Goal: Task Accomplishment & Management: Complete application form

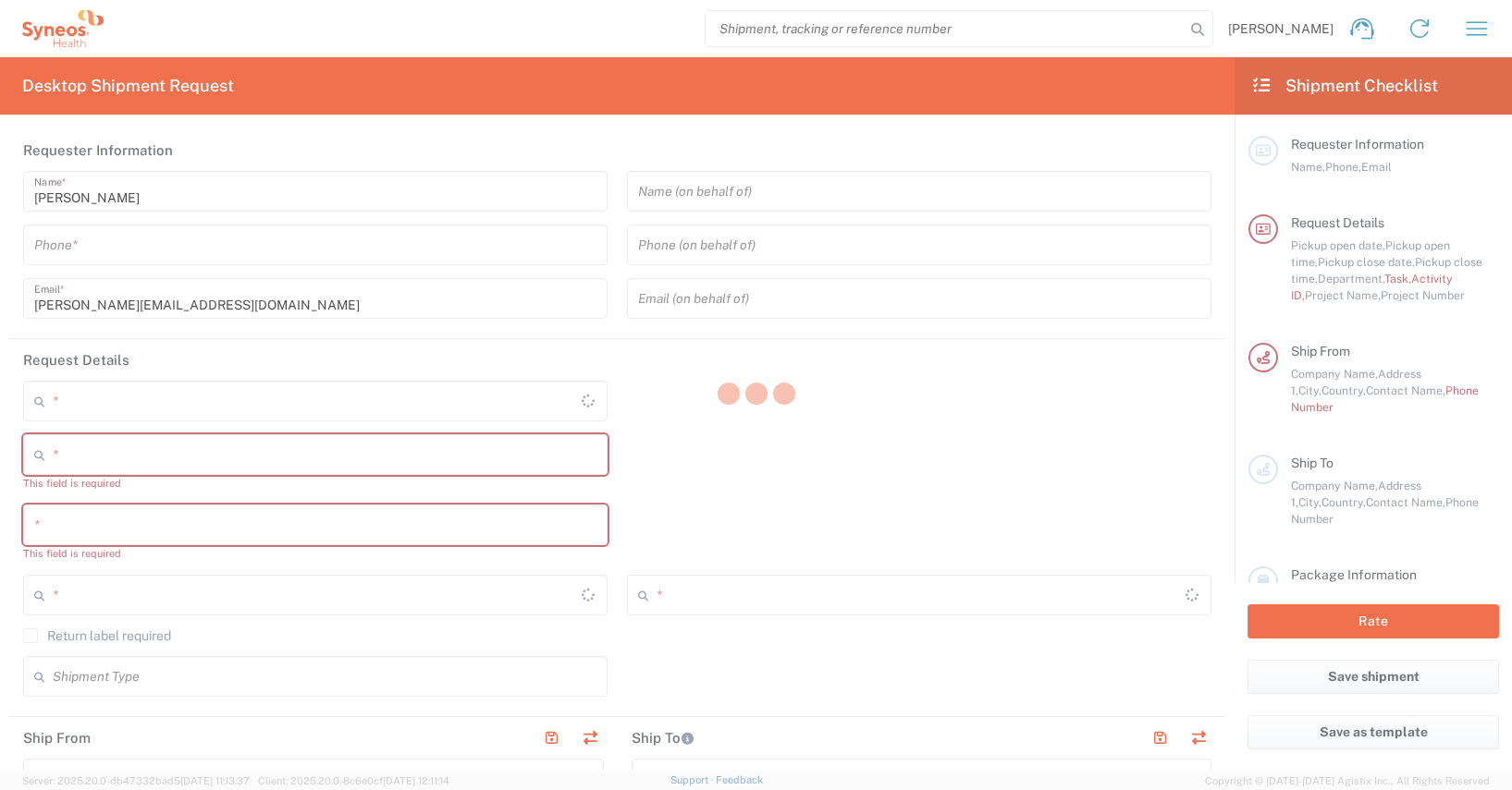
type input "4510"
type input "[GEOGRAPHIC_DATA]"
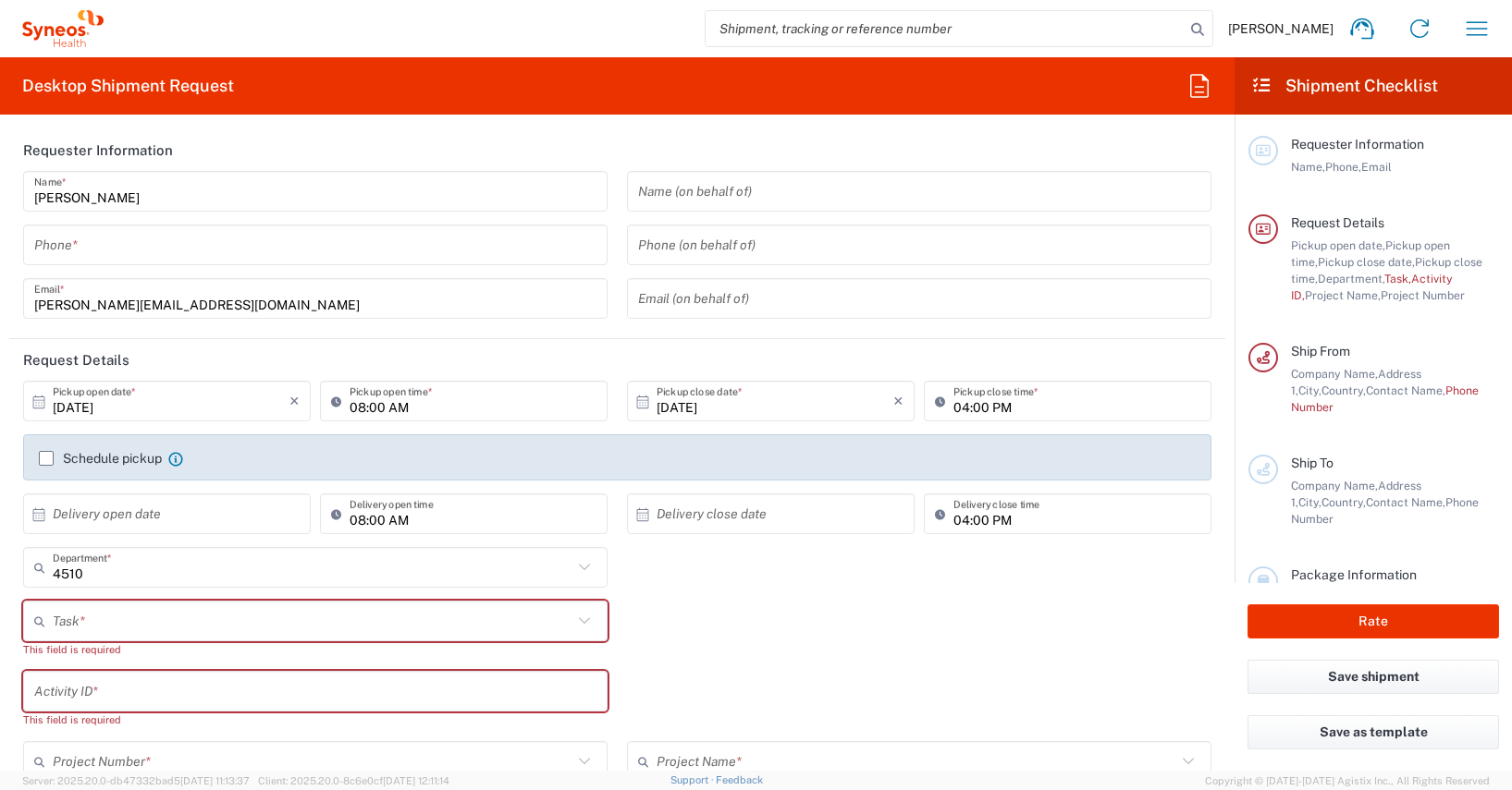
type input "Syneos Health Germany GMBH"
click at [1484, 25] on icon "button" at bounding box center [1476, 28] width 29 height 29
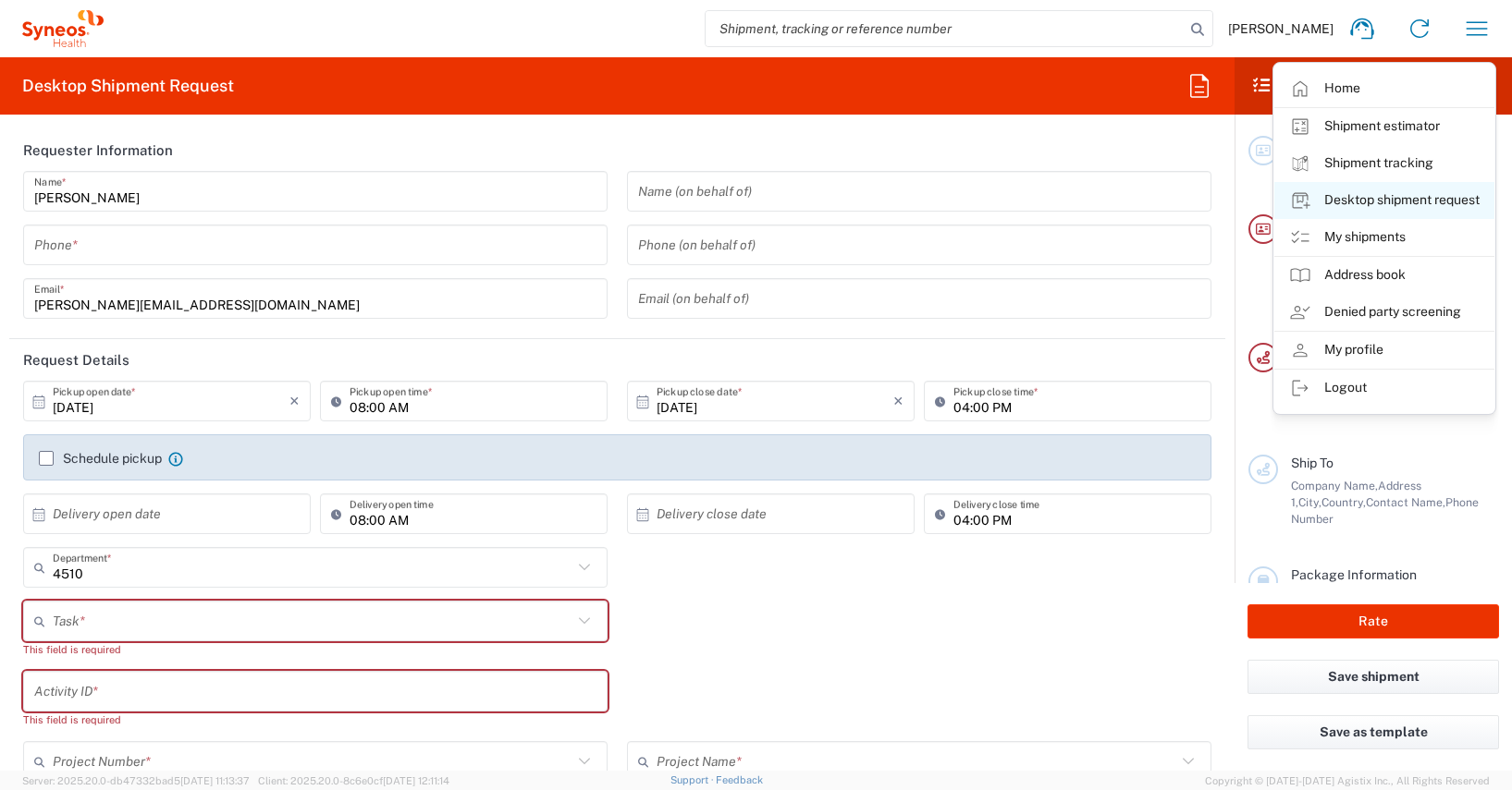
click at [1386, 199] on link "Desktop shipment request" at bounding box center [1385, 200] width 220 height 37
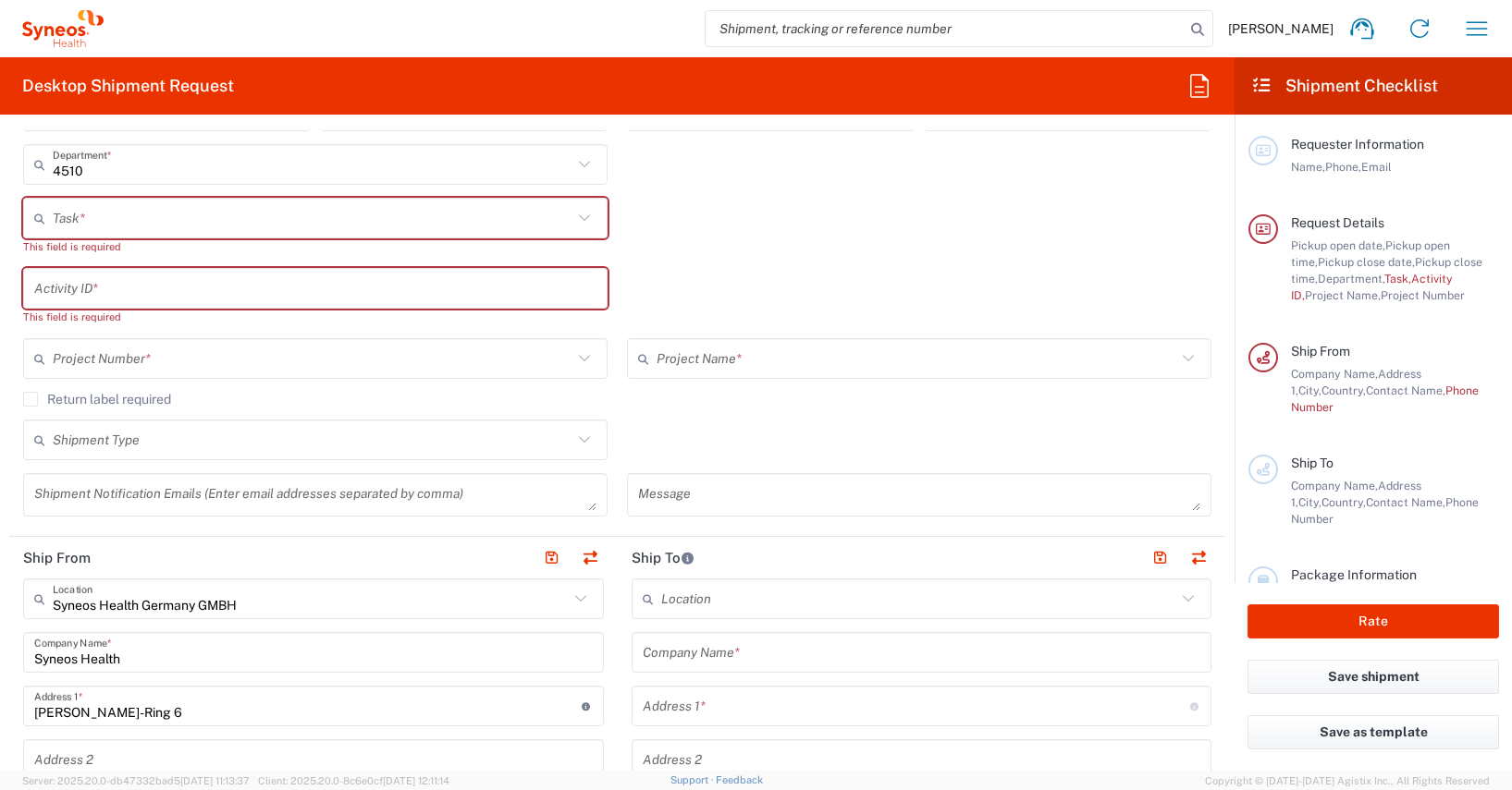
scroll to position [631, 0]
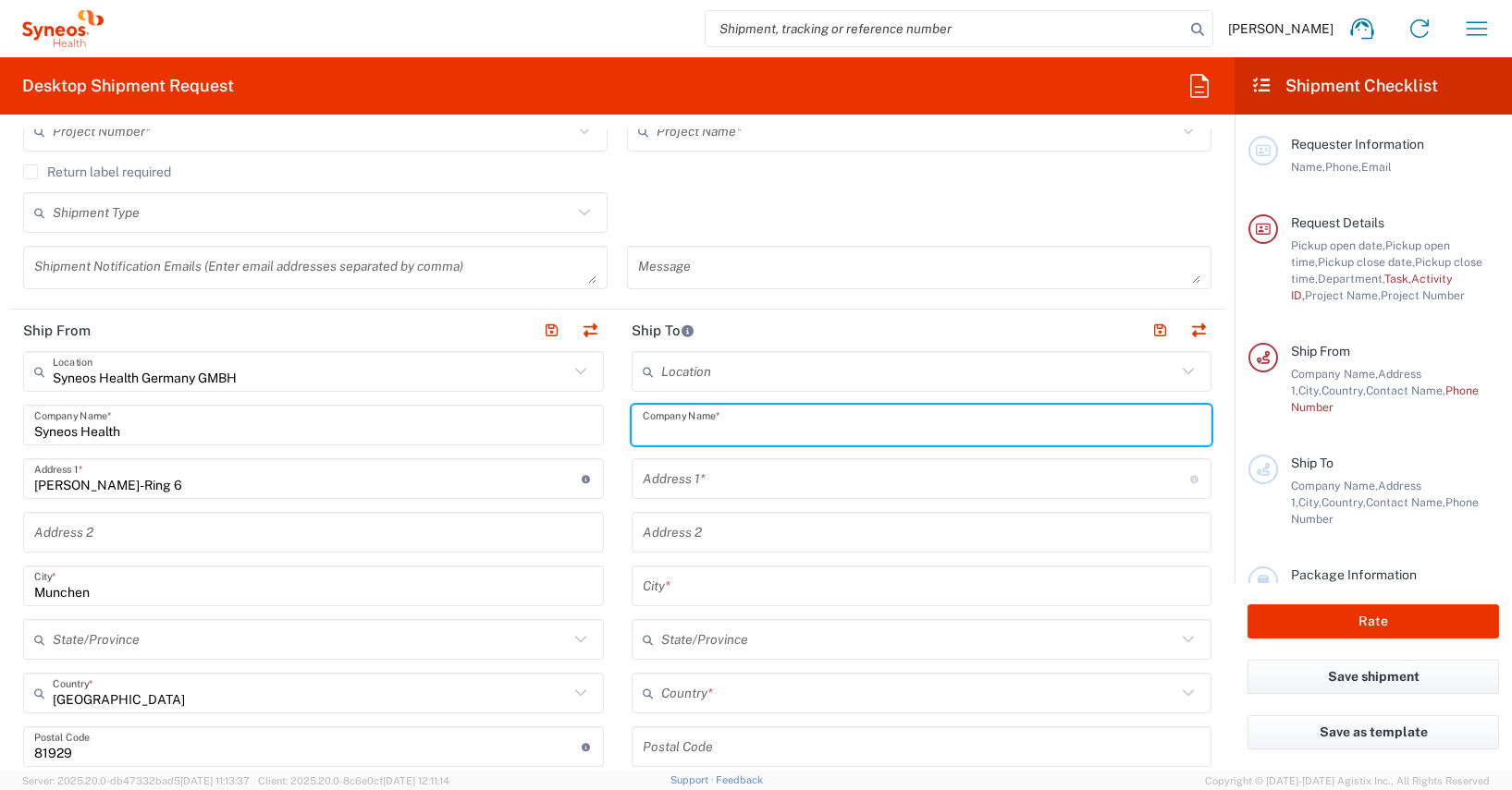
click at [642, 421] on input "text" at bounding box center [921, 426] width 559 height 32
paste input "Thembinkosi [PERSON_NAME]"
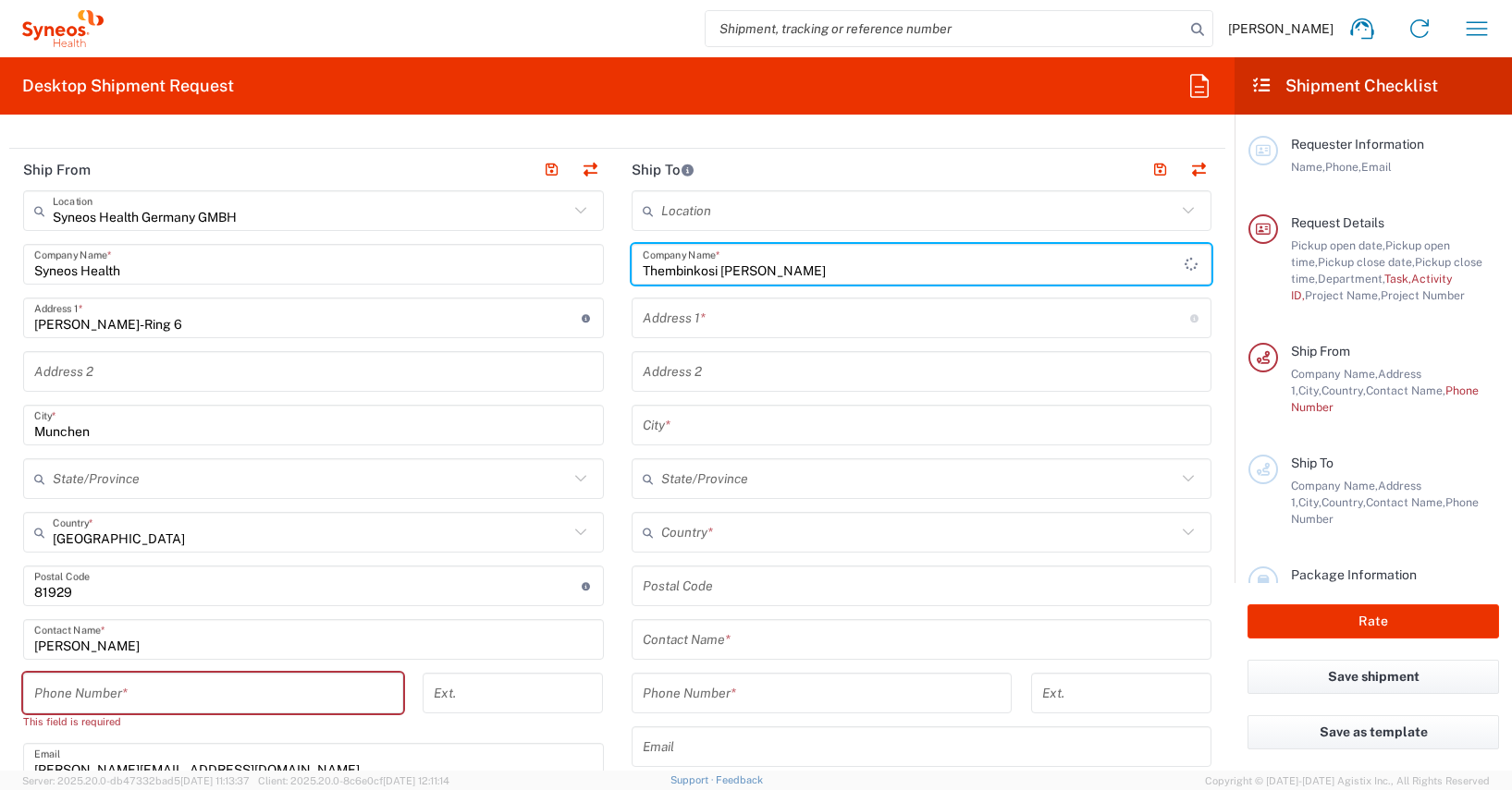
scroll to position [961, 0]
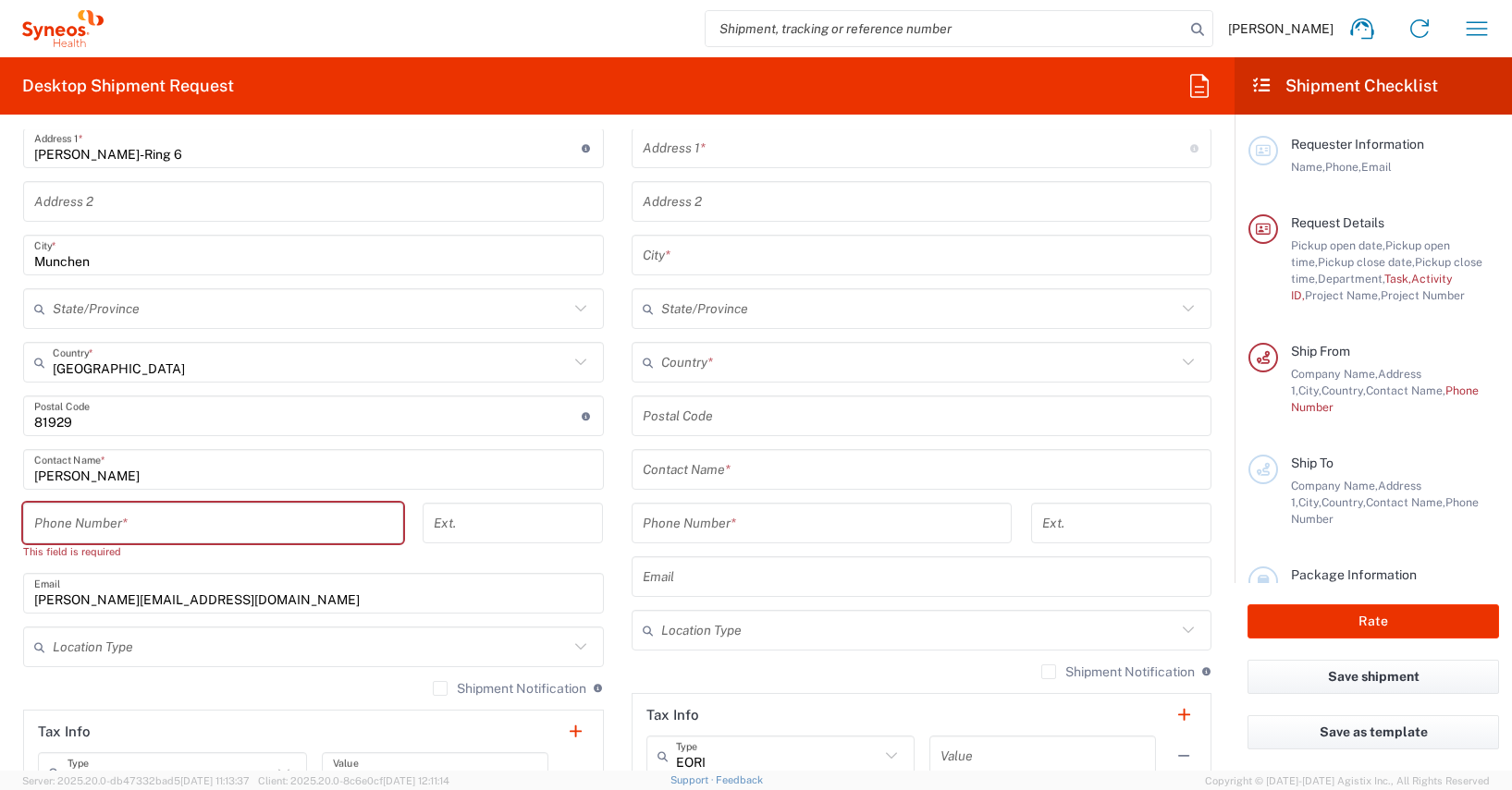
type input "Thembinkosi [PERSON_NAME]"
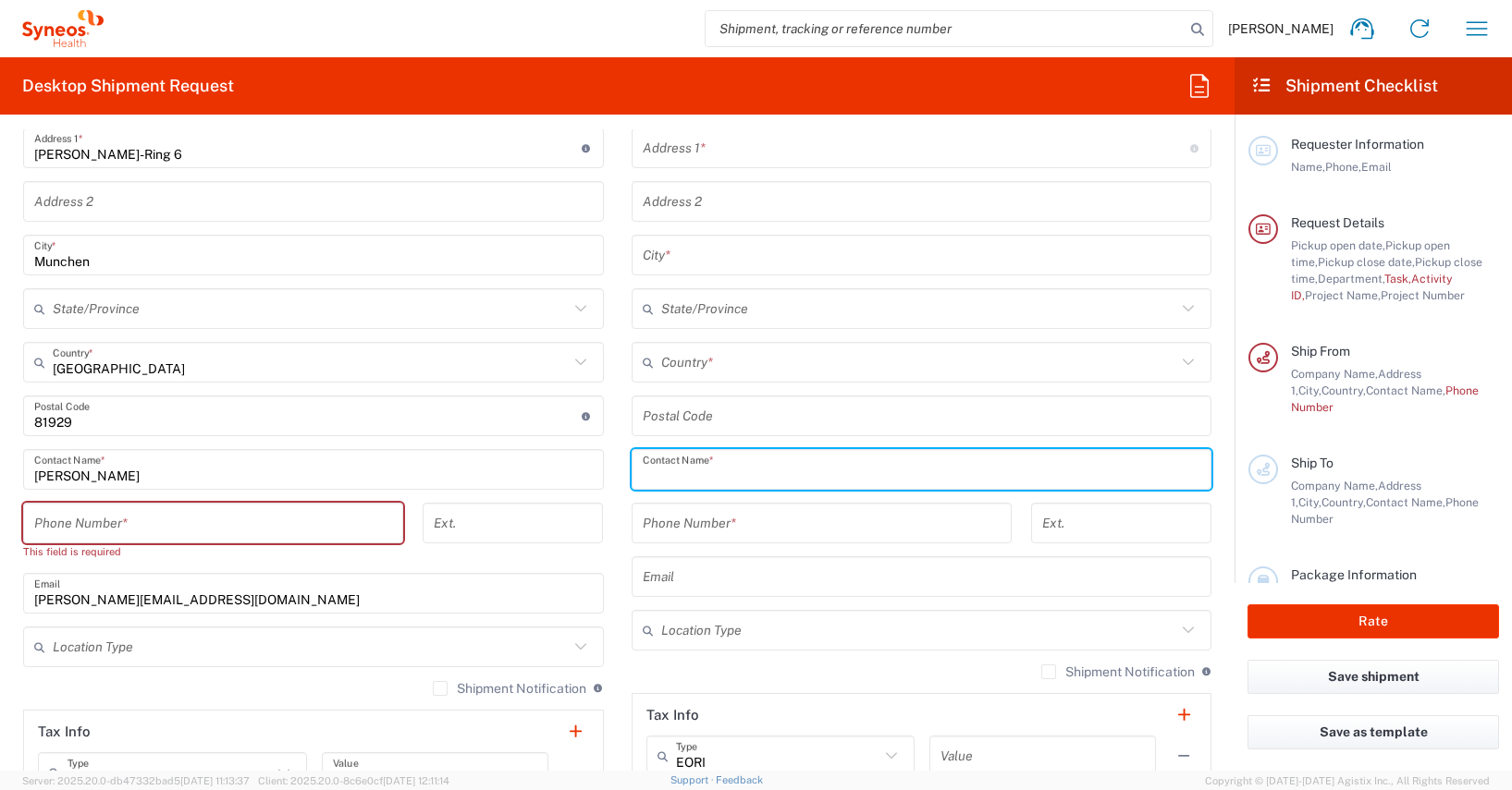
paste input "Thembinkosi [PERSON_NAME]"
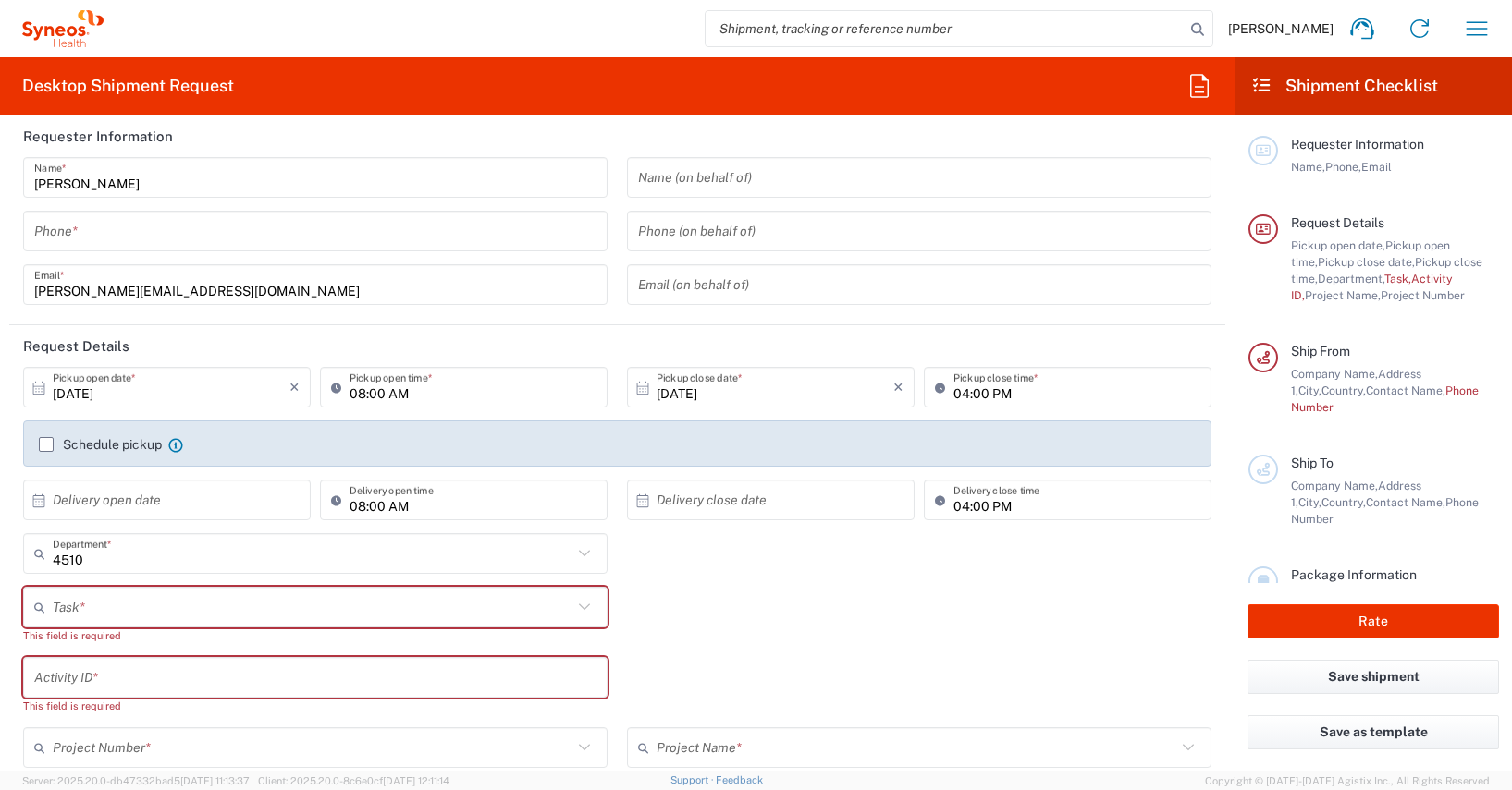
scroll to position [0, 0]
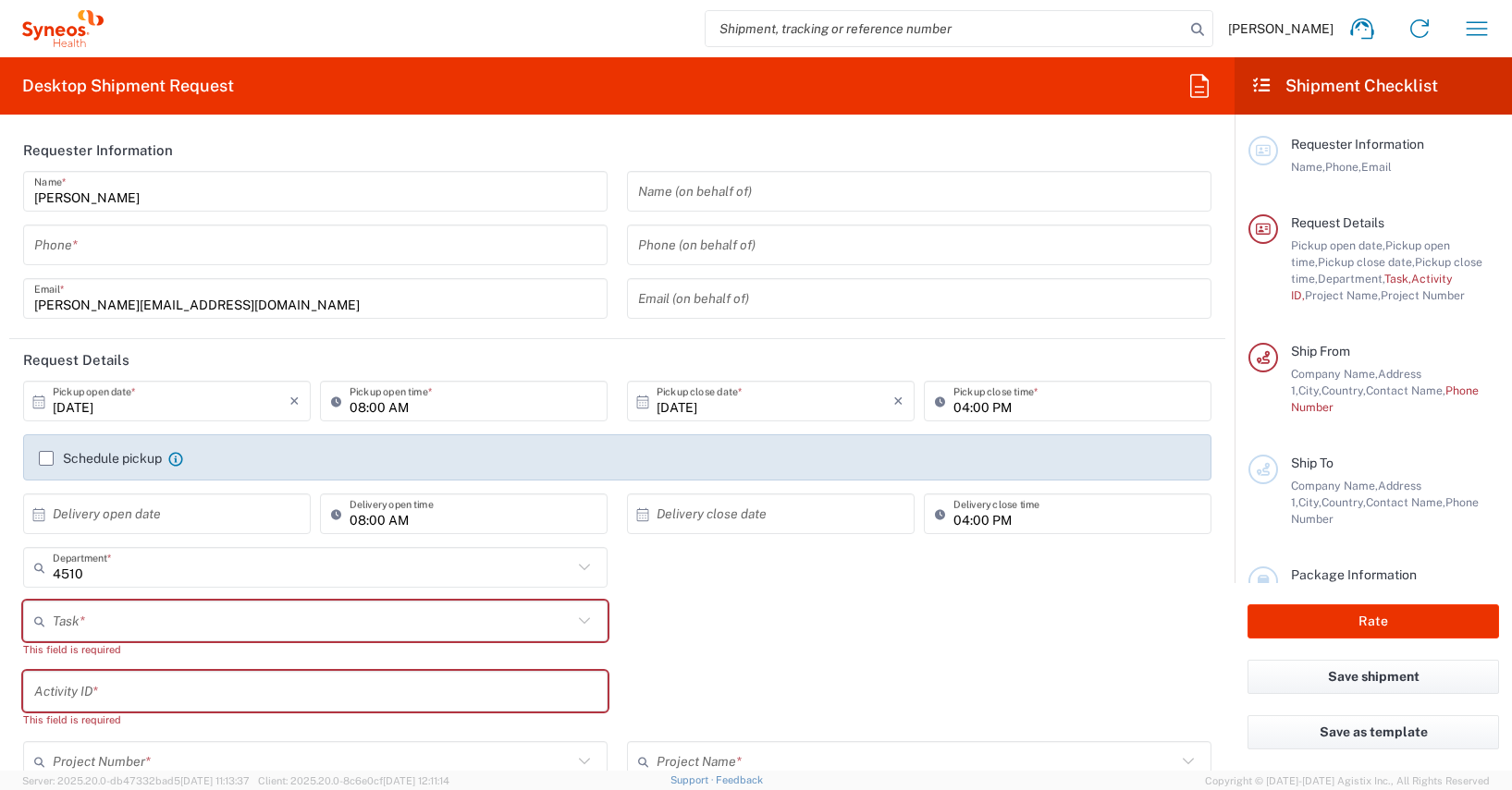
type input "Thembinkosi [PERSON_NAME]"
click at [55, 250] on input "tel" at bounding box center [315, 245] width 562 height 32
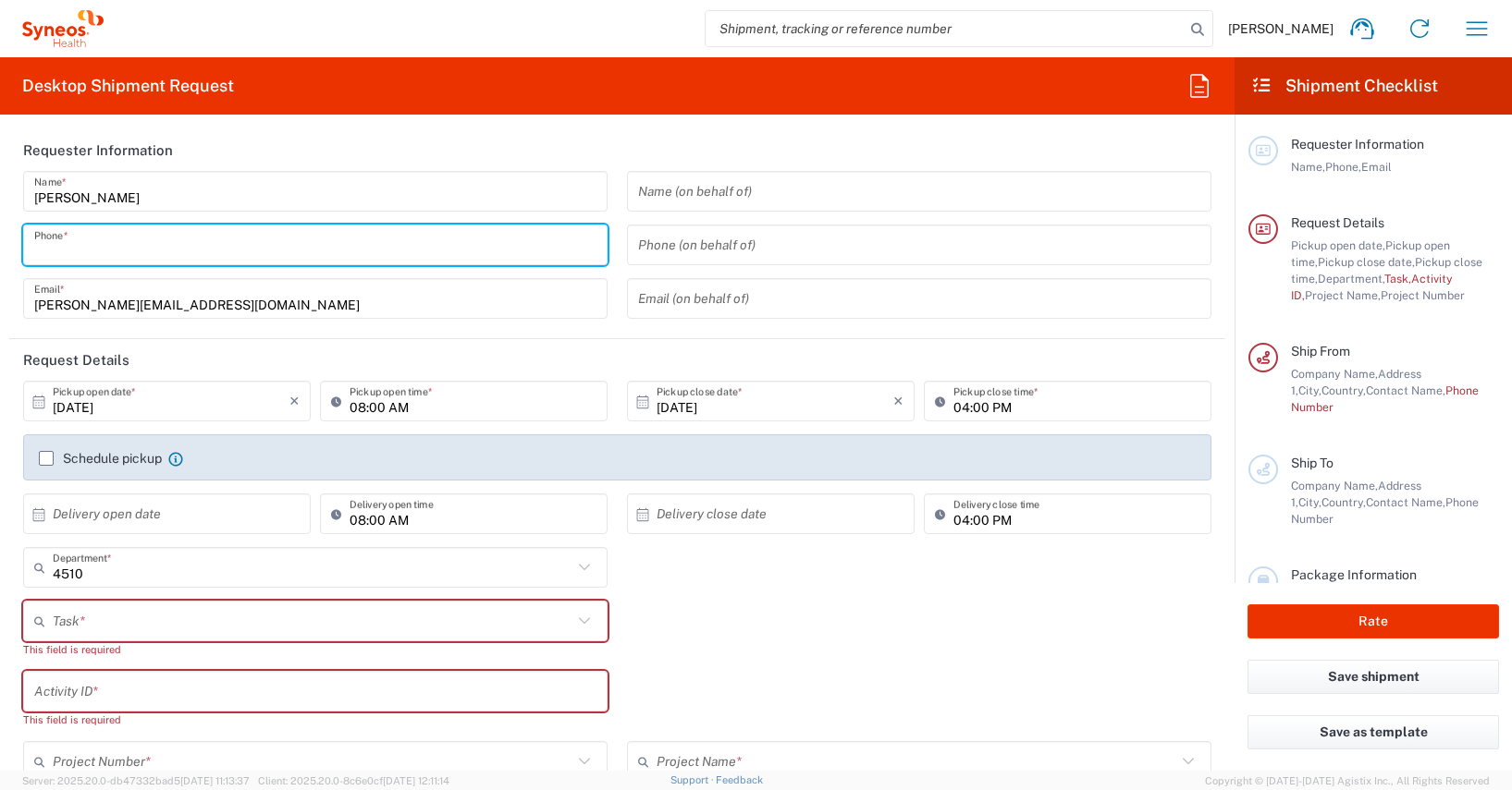
type input "01728392657"
type input "[PERSON_NAME][EMAIL_ADDRESS][PERSON_NAME][DOMAIN_NAME]"
type input "01728392657"
type input "[PERSON_NAME][STREET_ADDRESS]"
type input "Essen"
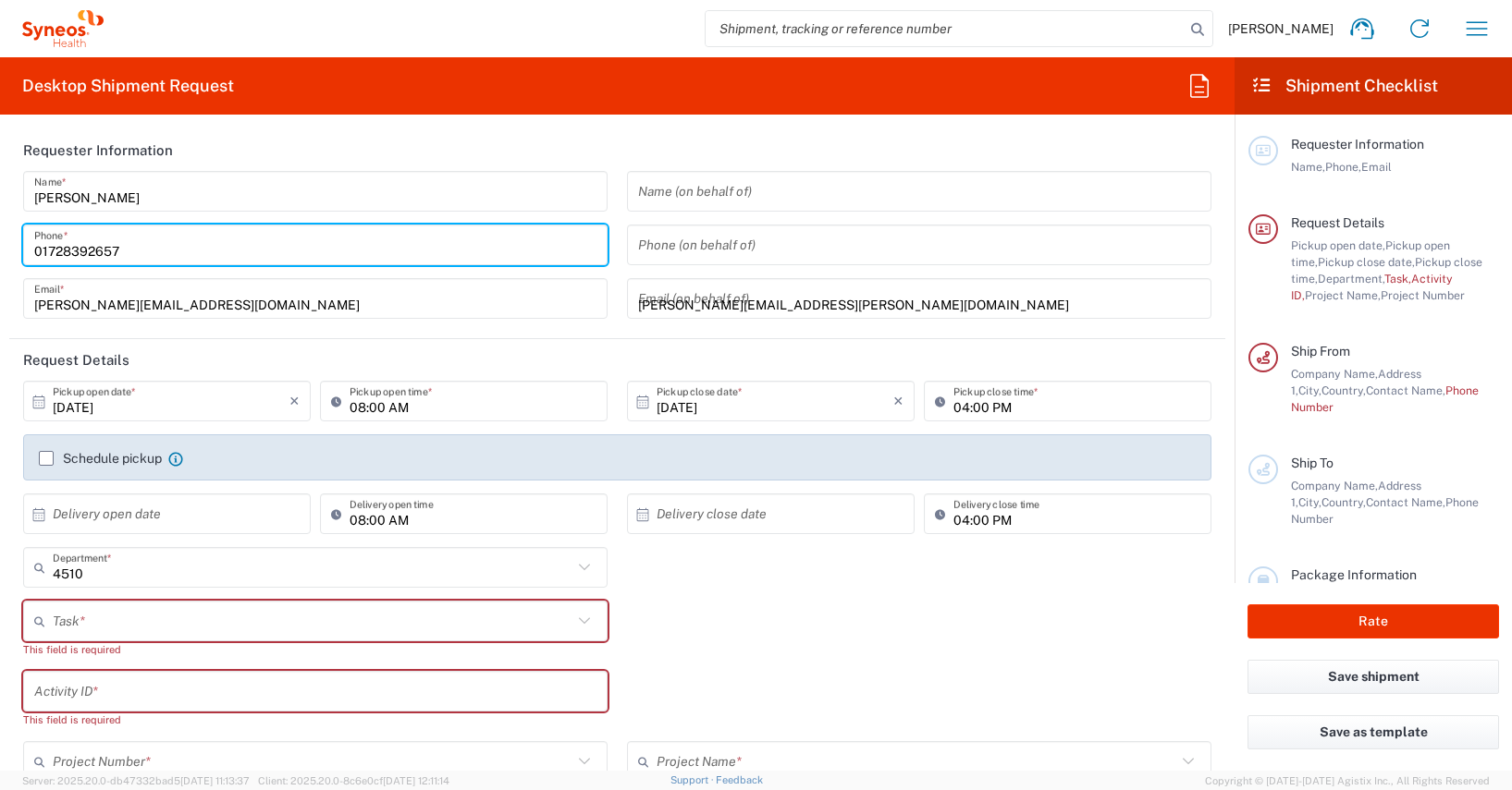
type input "[GEOGRAPHIC_DATA]"
type input "45141"
type input "01778383575"
type input "[PERSON_NAME][EMAIL_ADDRESS][PERSON_NAME][DOMAIN_NAME]"
type input "[PERSON_NAME]"
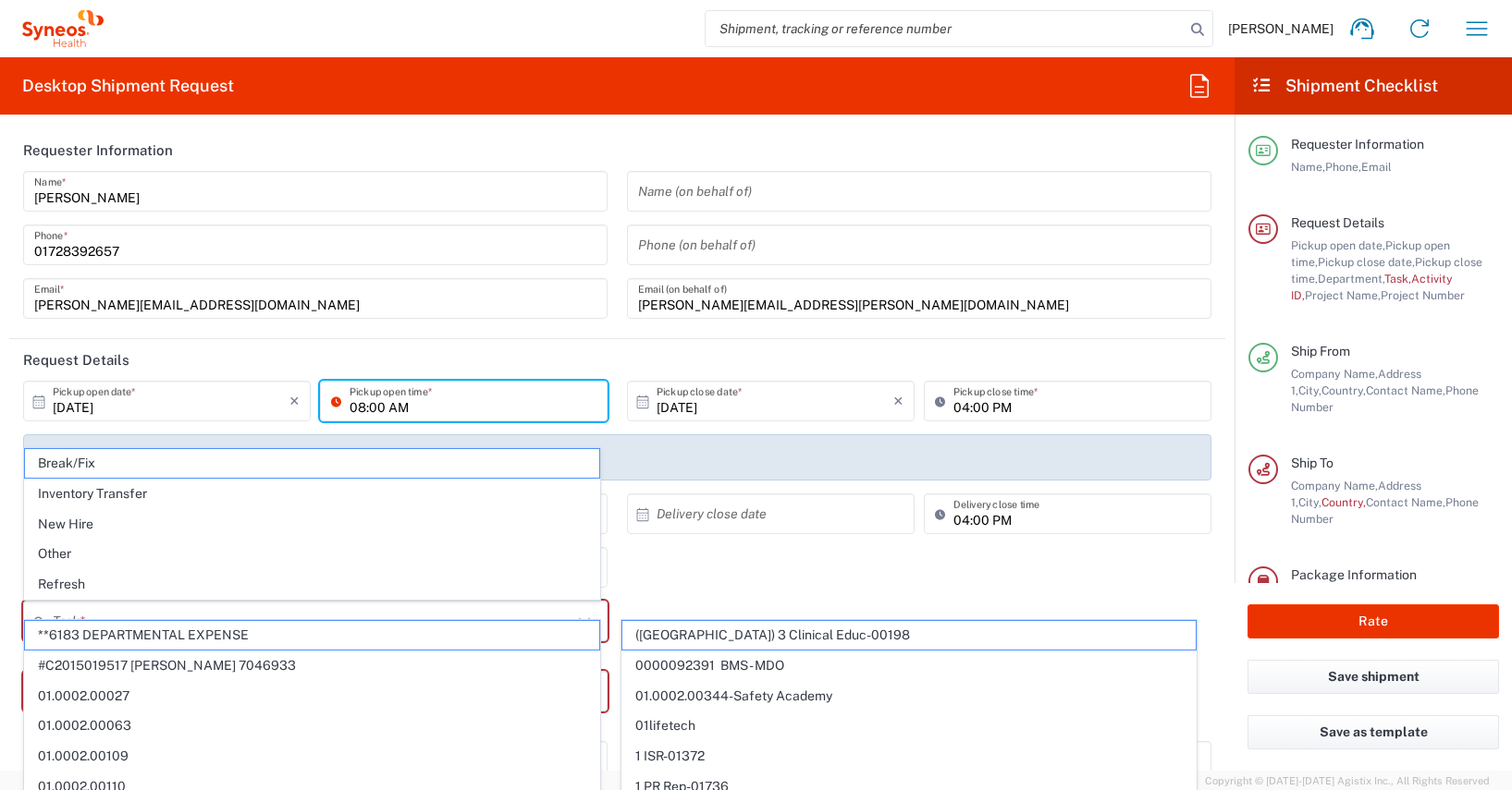
click at [355, 406] on input "08:00 AM" at bounding box center [473, 401] width 247 height 32
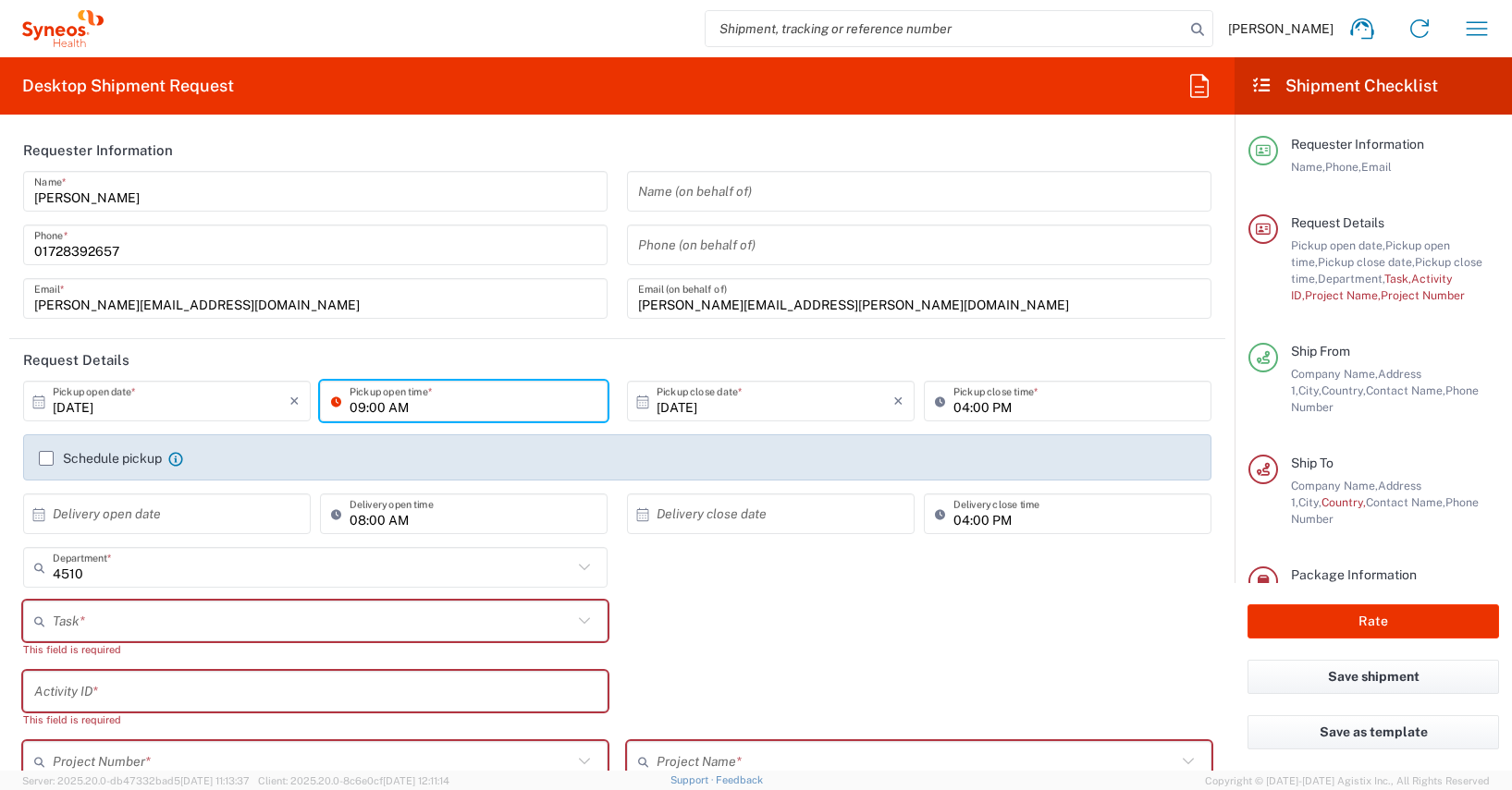
type input "09:00 AM"
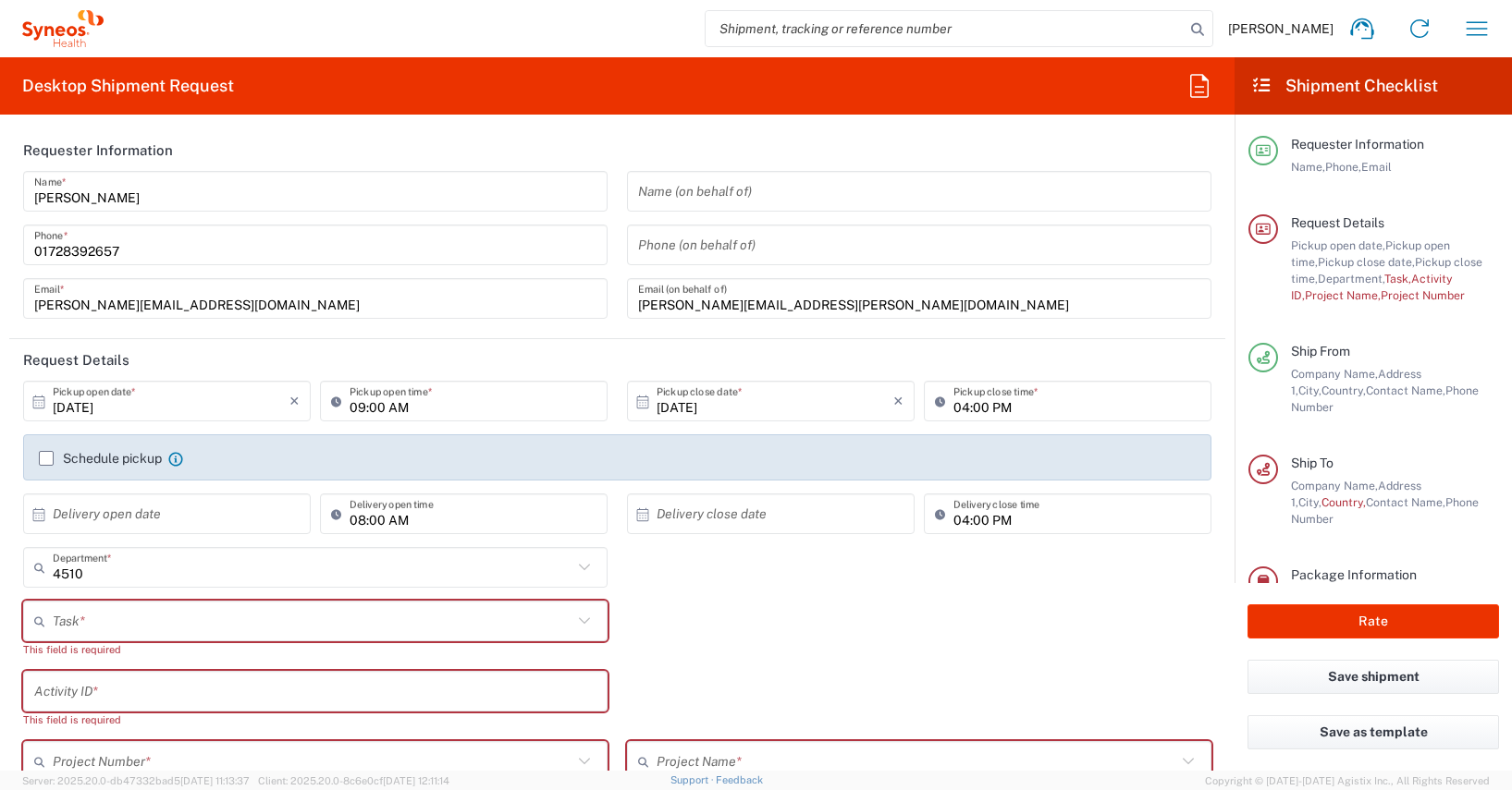
click at [594, 429] on div "09:00 AM Pickup open time *" at bounding box center [463, 407] width 297 height 54
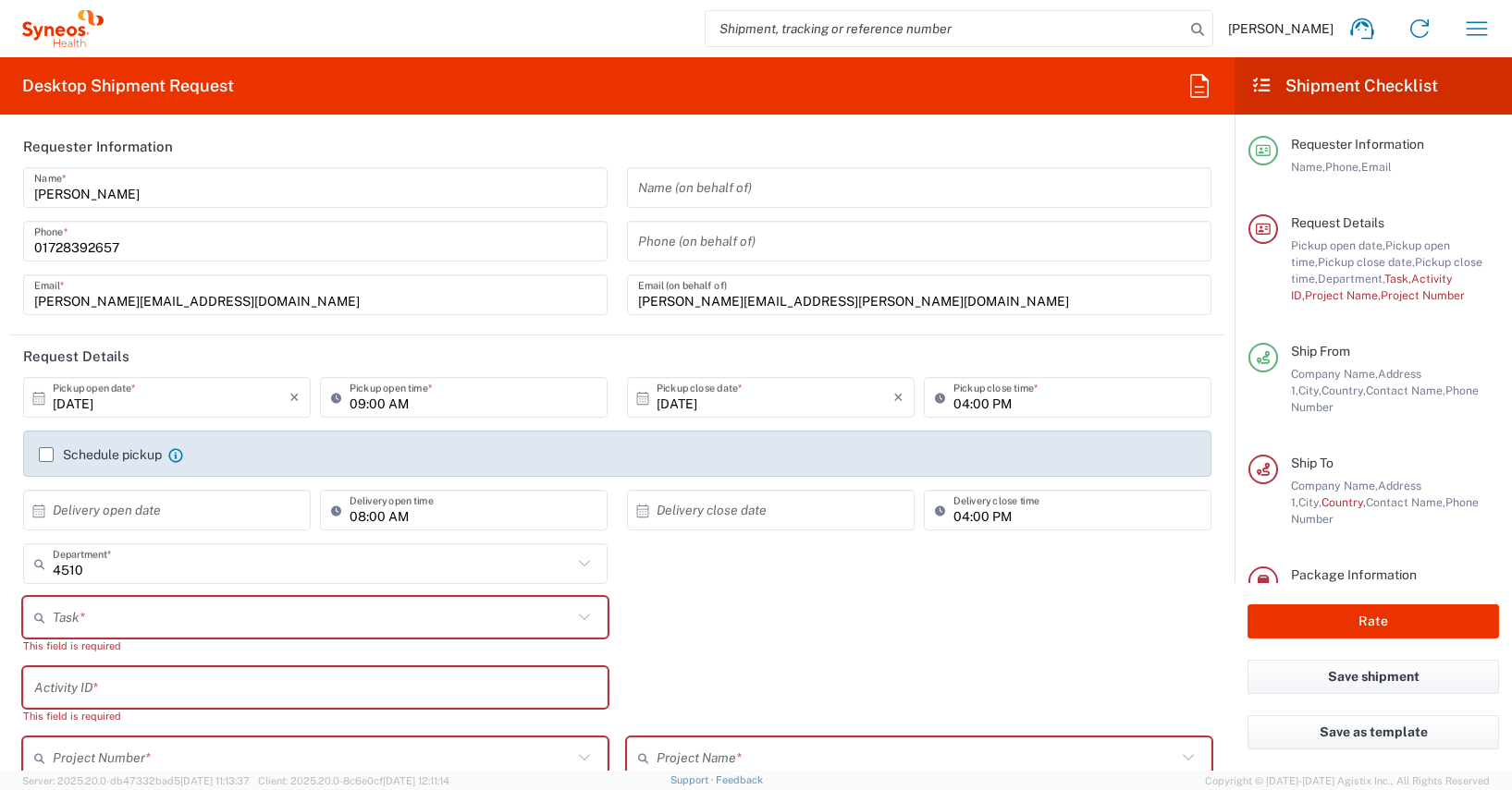
click at [44, 459] on label "Schedule pickup" at bounding box center [100, 455] width 123 height 15
click at [46, 455] on input "Schedule pickup" at bounding box center [46, 455] width 0 height 0
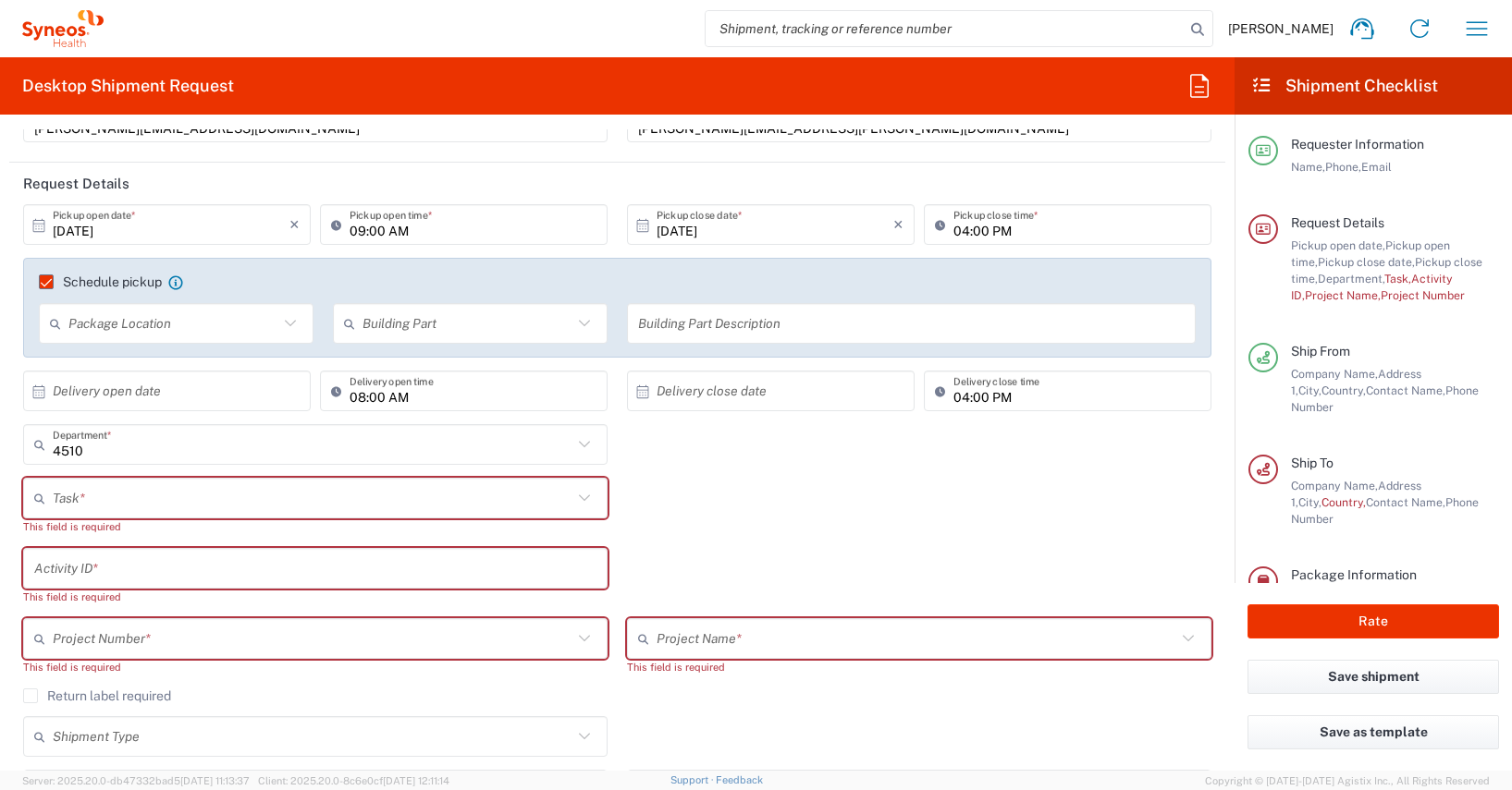
scroll to position [257, 0]
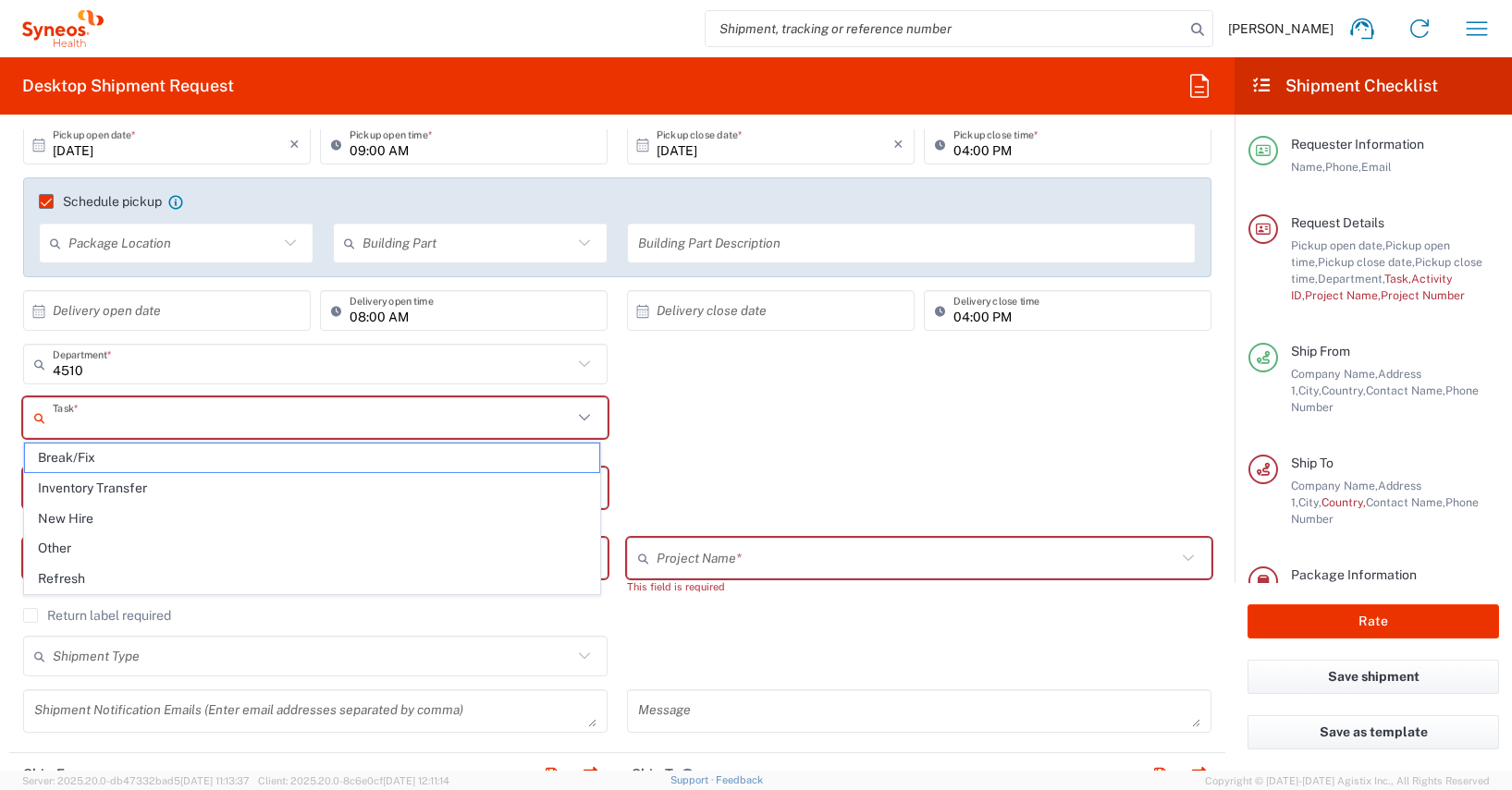
click at [64, 419] on input "text" at bounding box center [313, 418] width 520 height 32
click at [59, 539] on span "Other" at bounding box center [313, 548] width 575 height 28
type input "Other"
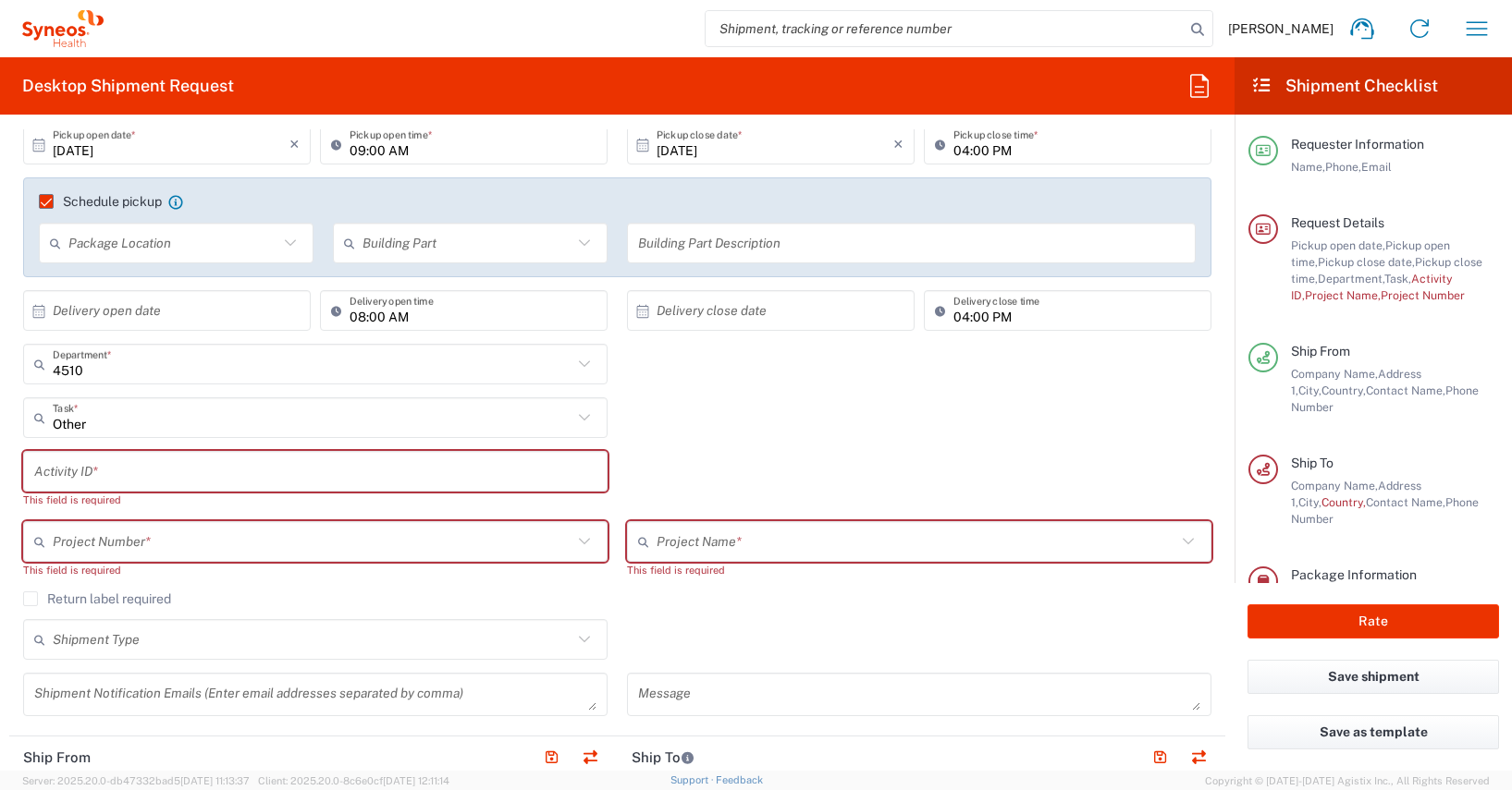
click at [47, 479] on input "text" at bounding box center [315, 472] width 562 height 32
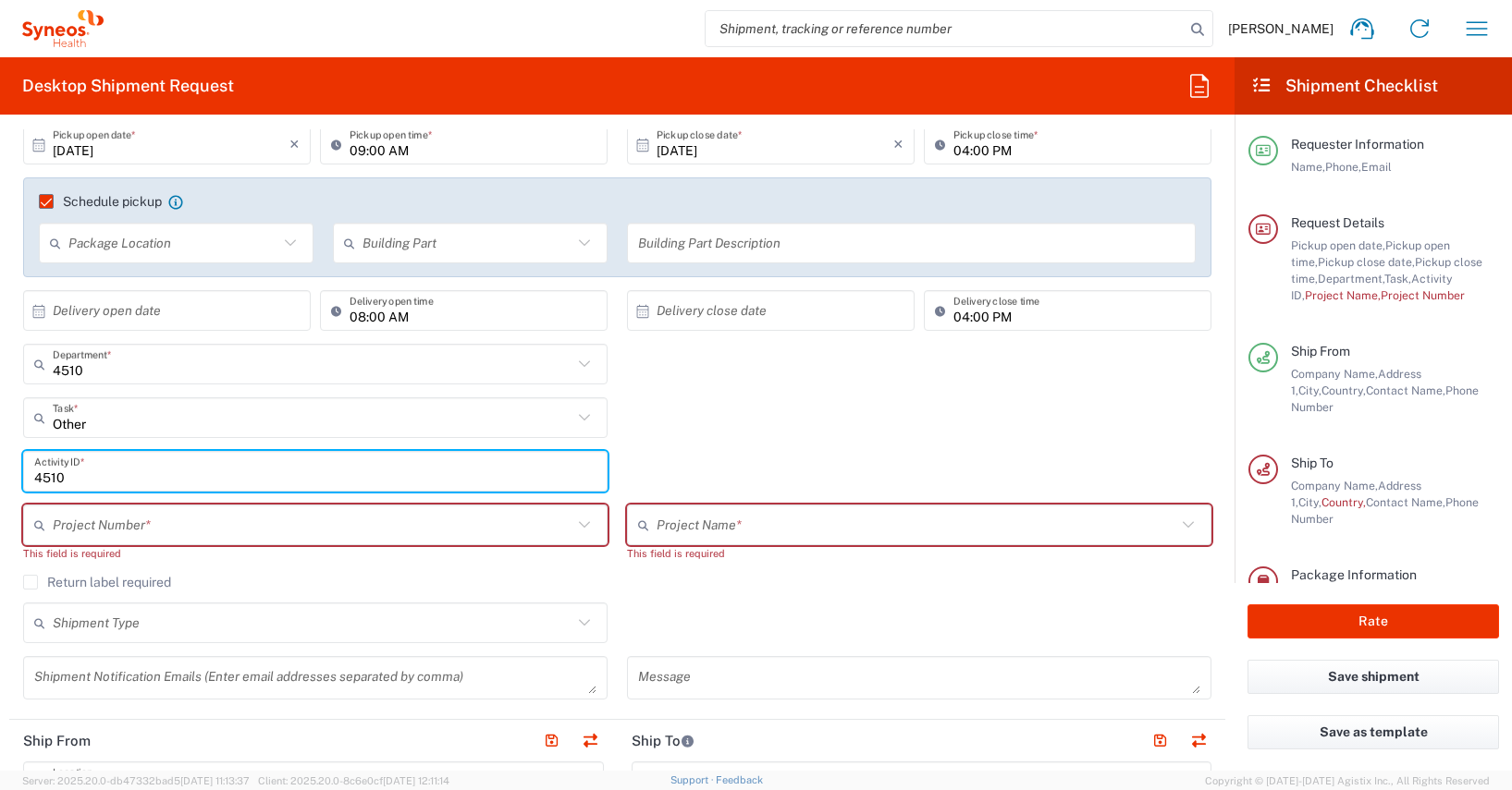
type input "4510"
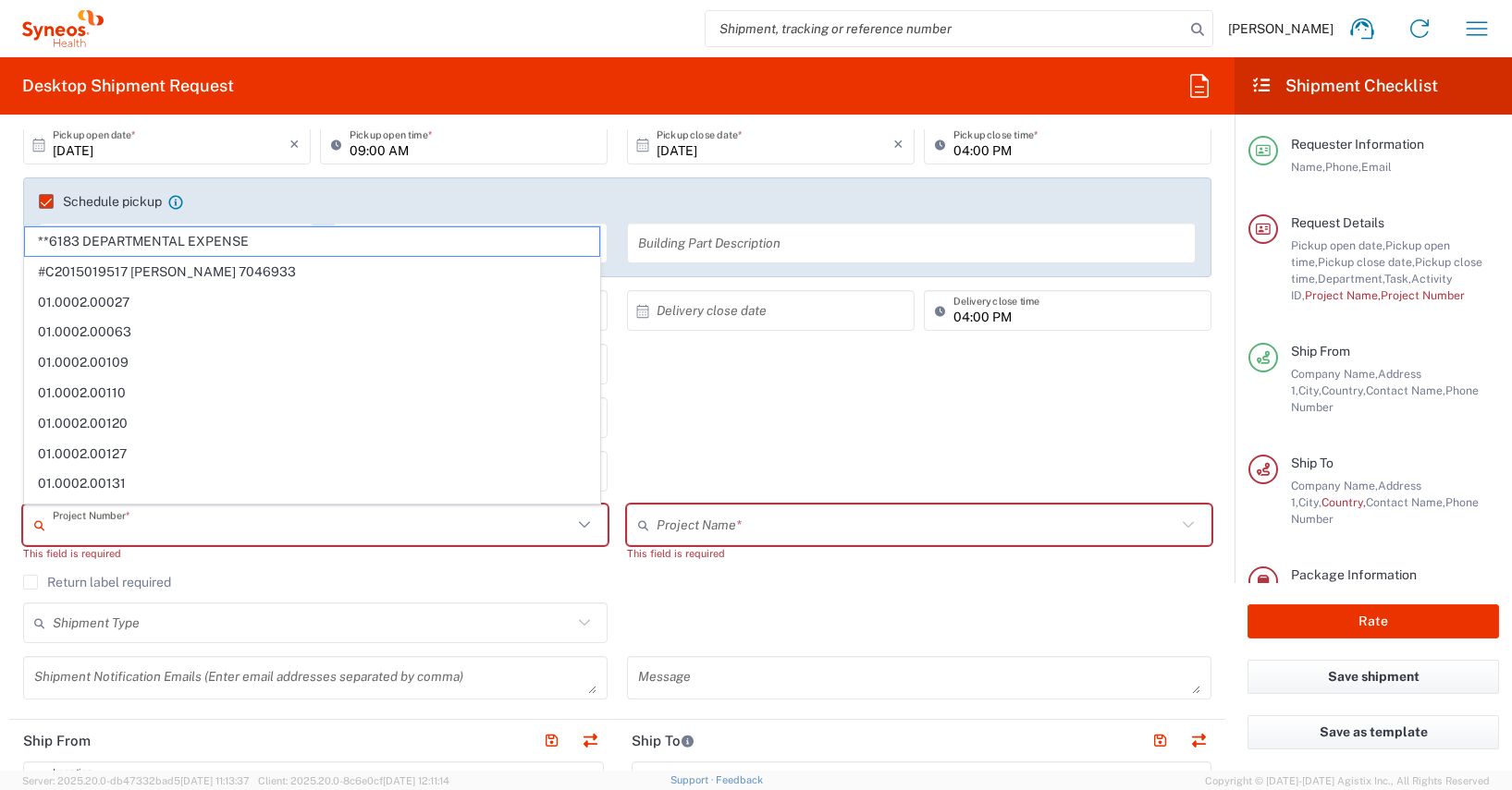
click at [61, 523] on input "text" at bounding box center [313, 525] width 520 height 32
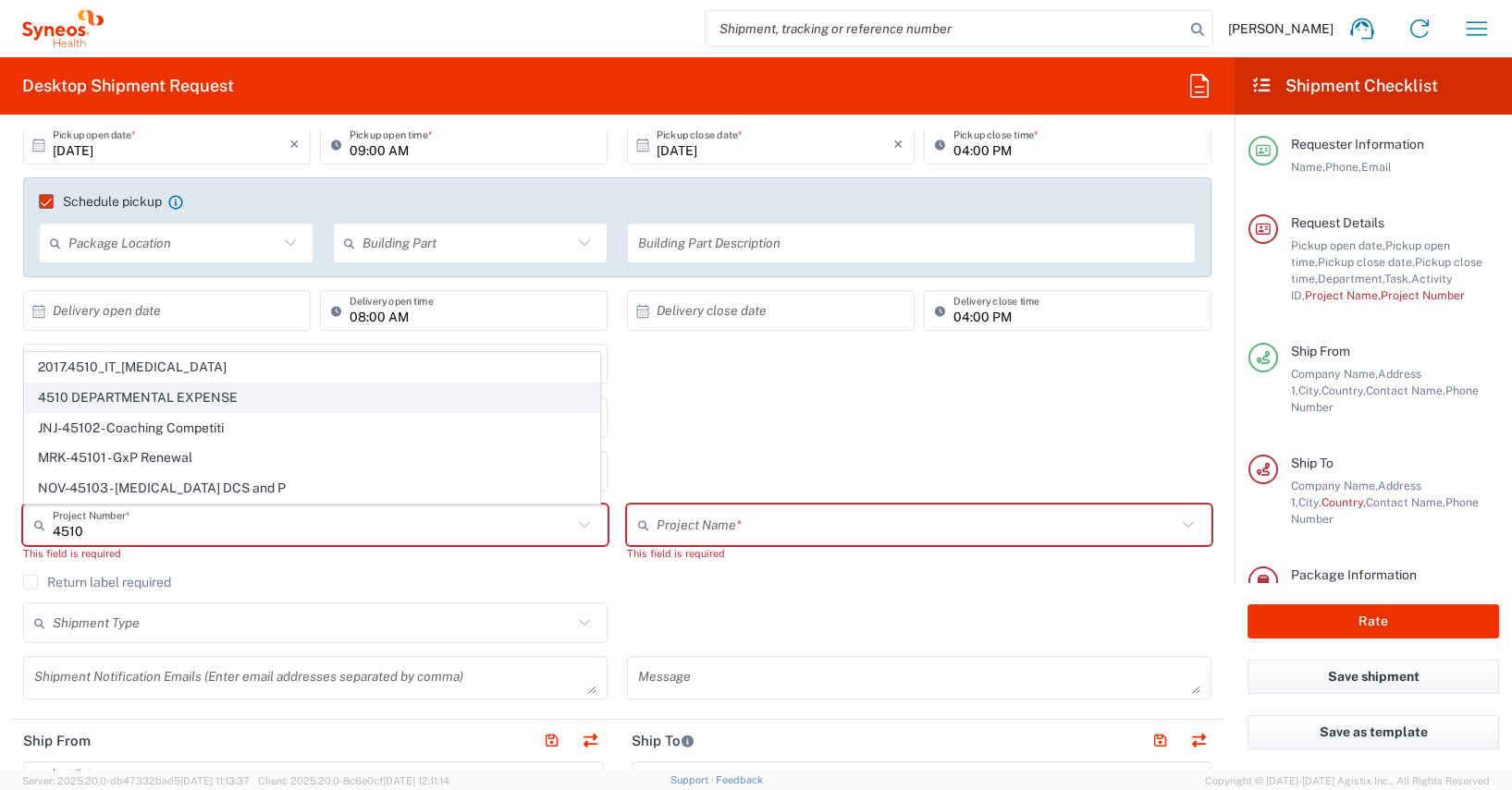
click at [178, 397] on span "4510 DEPARTMENTAL EXPENSE" at bounding box center [313, 397] width 575 height 28
type input "4510 DEPARTMENTAL EXPENSE"
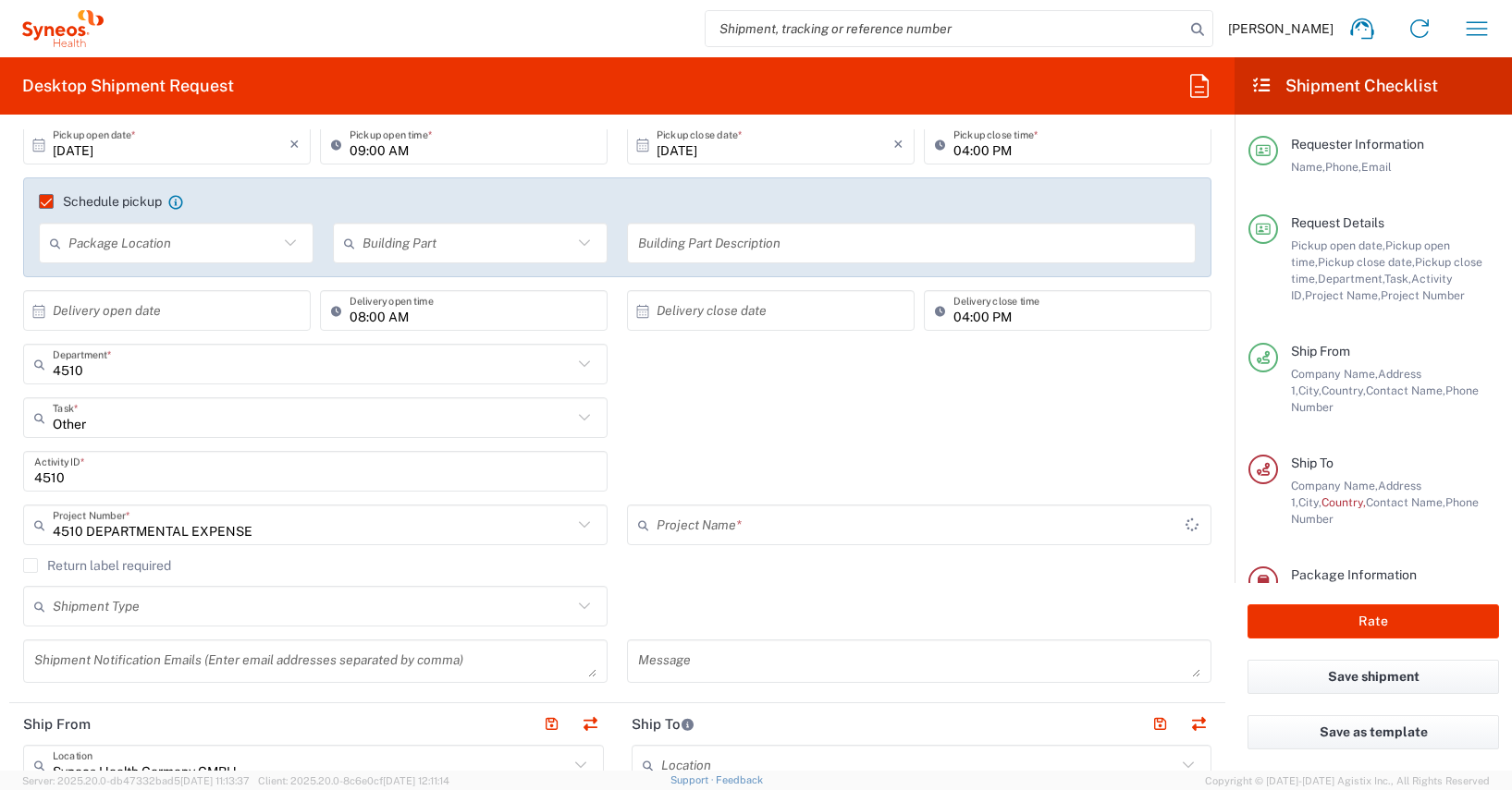
type input "4510 DEPARTMENTAL EXPENSE"
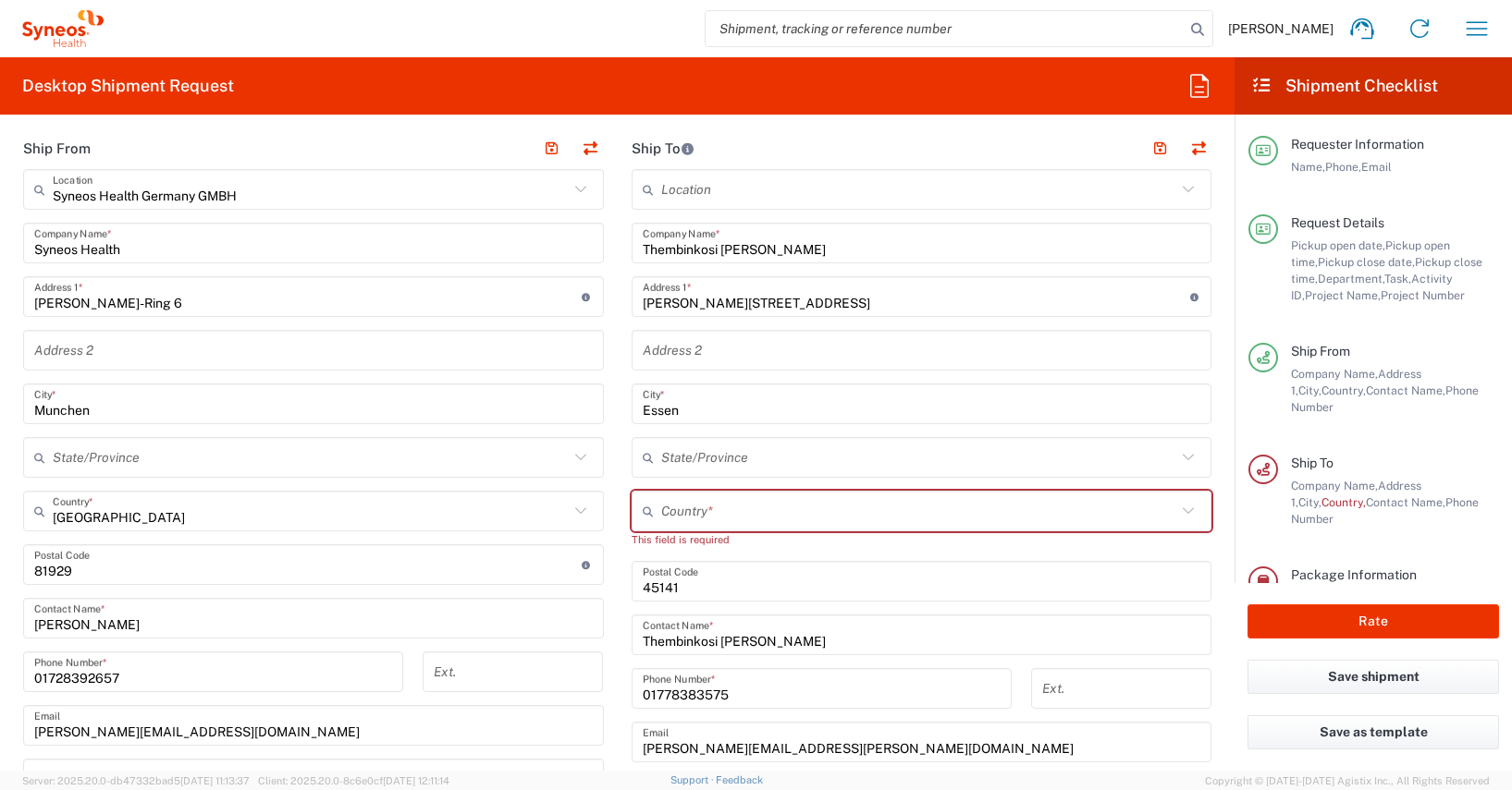
scroll to position [844, 0]
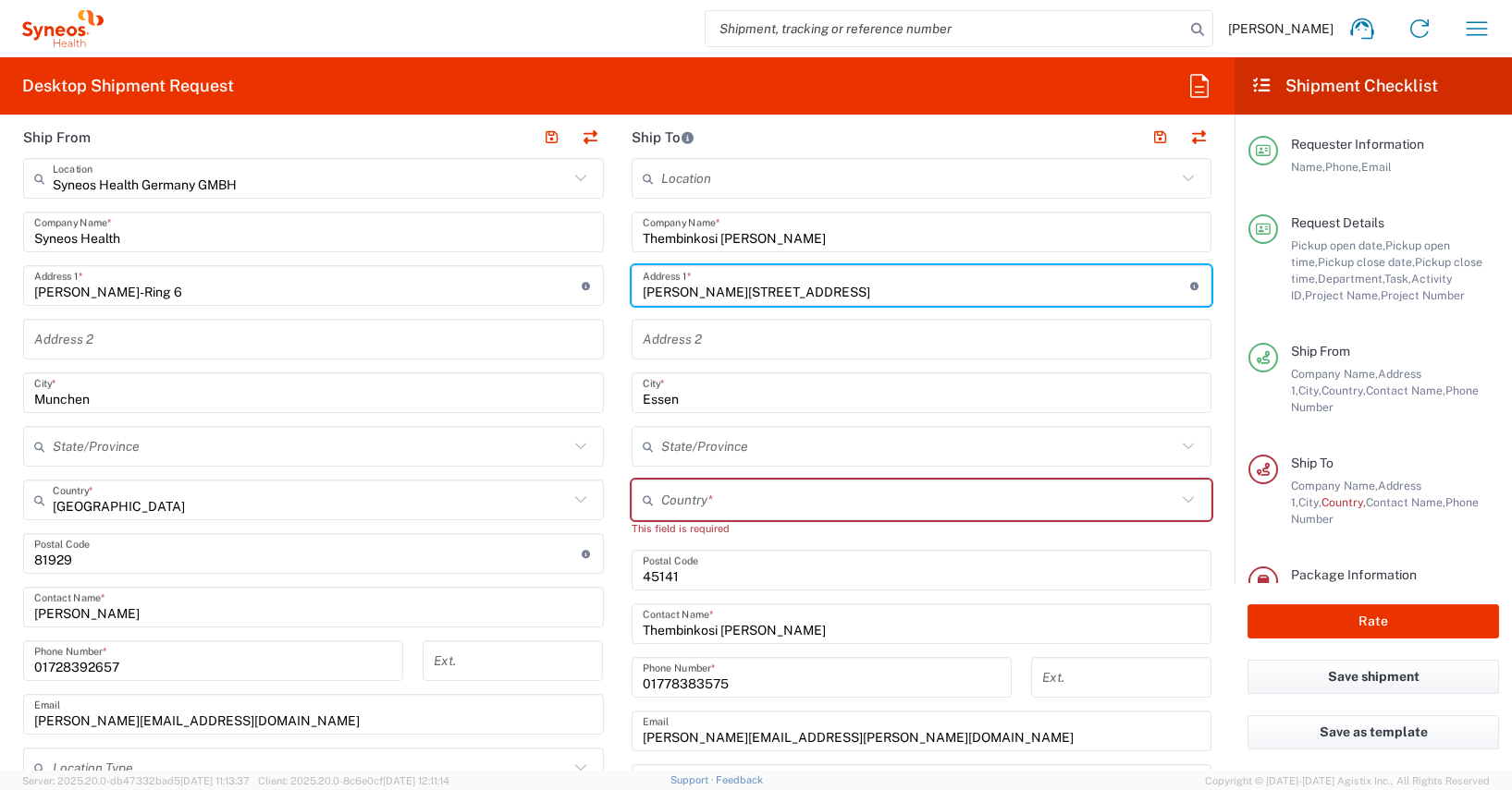
drag, startPoint x: 777, startPoint y: 289, endPoint x: 624, endPoint y: 296, distance: 153.2
click at [631, 296] on div "[PERSON_NAME]-Str. 51 Address 1 * For cross streets use street names with '&' o…" at bounding box center [921, 285] width 581 height 40
paste input "ochstreet 11"
type input "Hochstreet 11"
click at [654, 401] on input "Essen" at bounding box center [921, 394] width 559 height 32
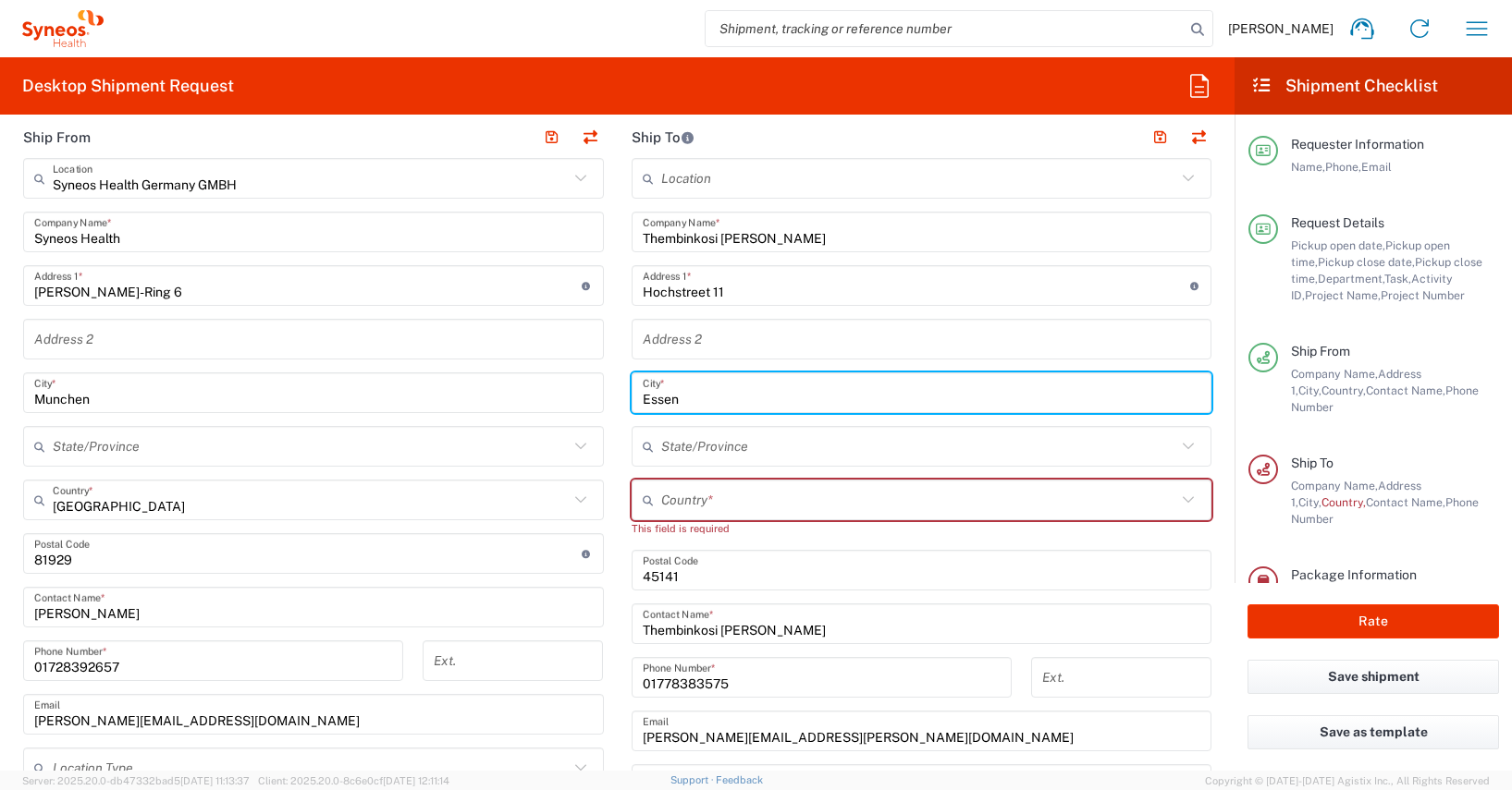
click at [654, 401] on input "Essen" at bounding box center [921, 394] width 559 height 32
type input "G"
type input "[PERSON_NAME]"
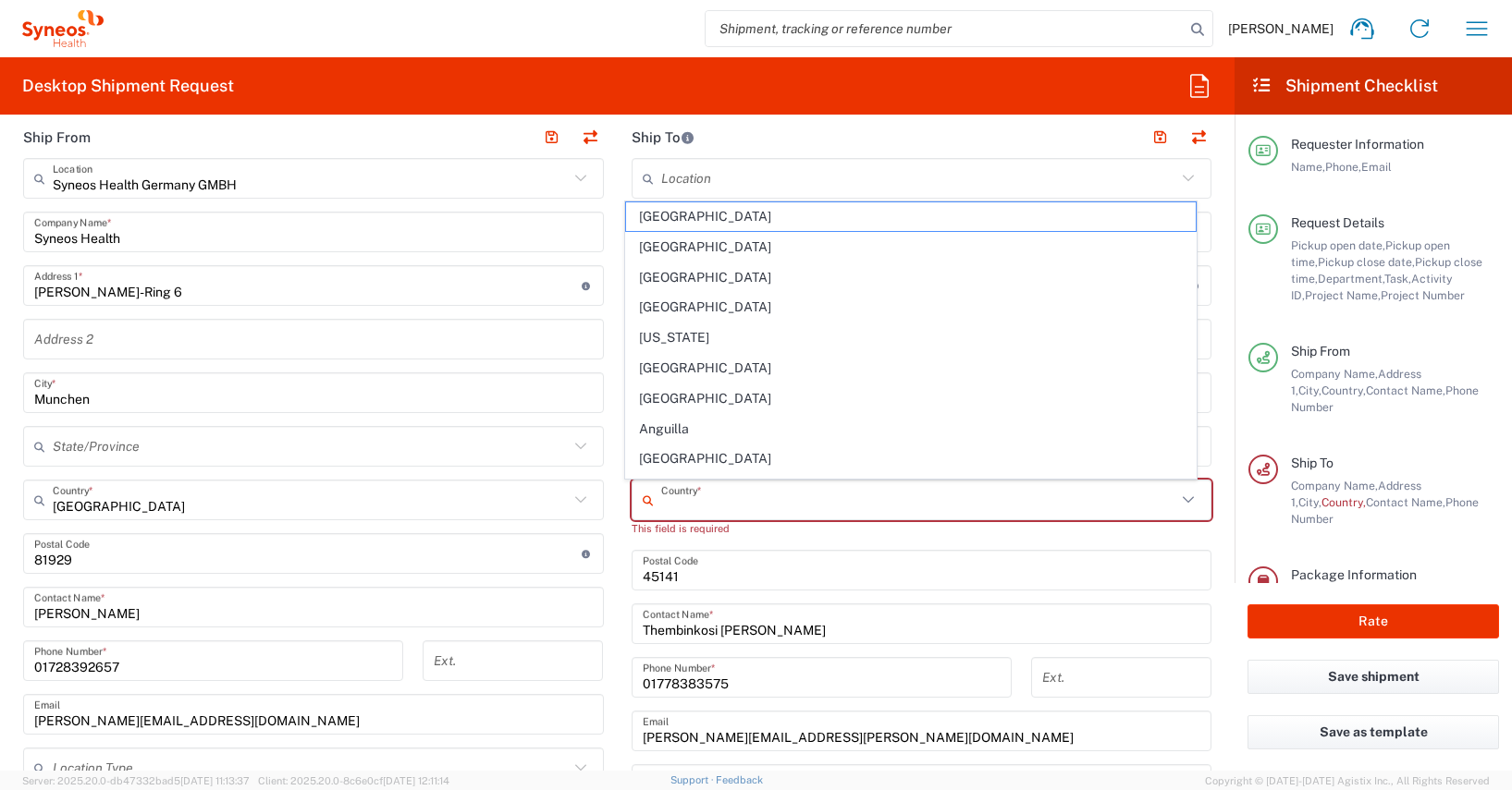
click at [661, 500] on input "text" at bounding box center [919, 500] width 516 height 32
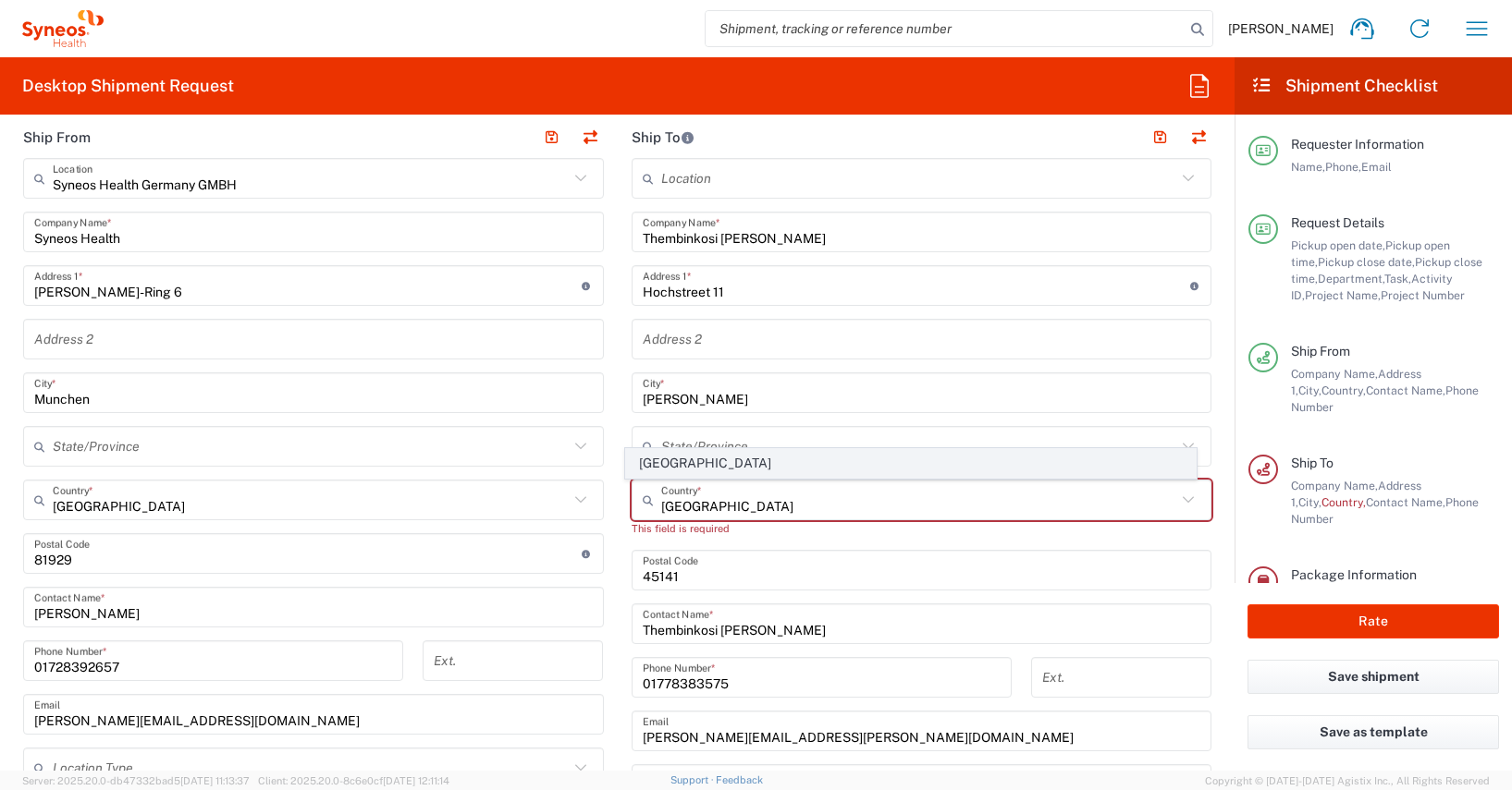
click at [660, 460] on span "[GEOGRAPHIC_DATA]" at bounding box center [911, 463] width 570 height 28
type input "[GEOGRAPHIC_DATA]"
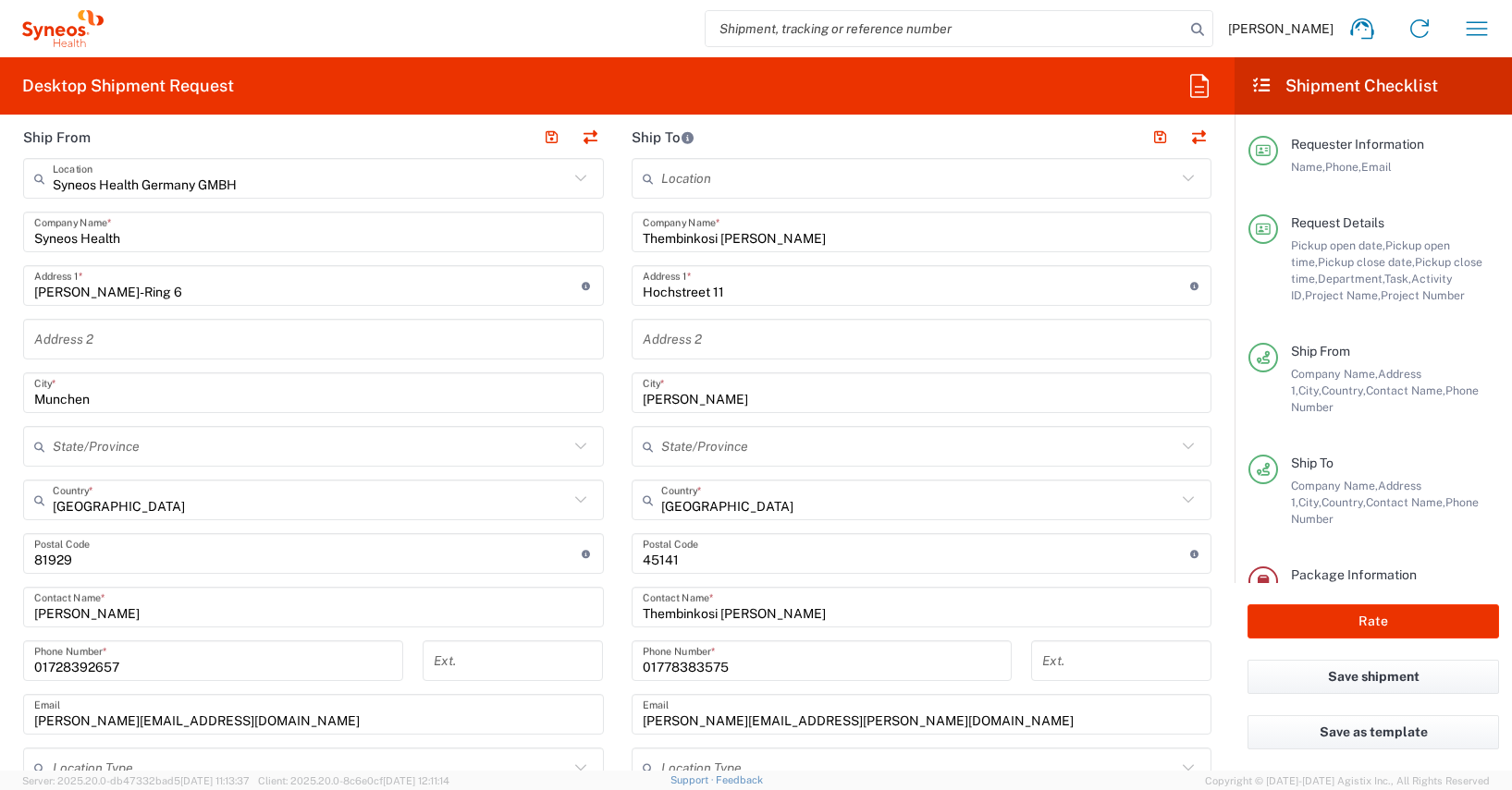
click at [642, 561] on input "undefined" at bounding box center [916, 554] width 547 height 32
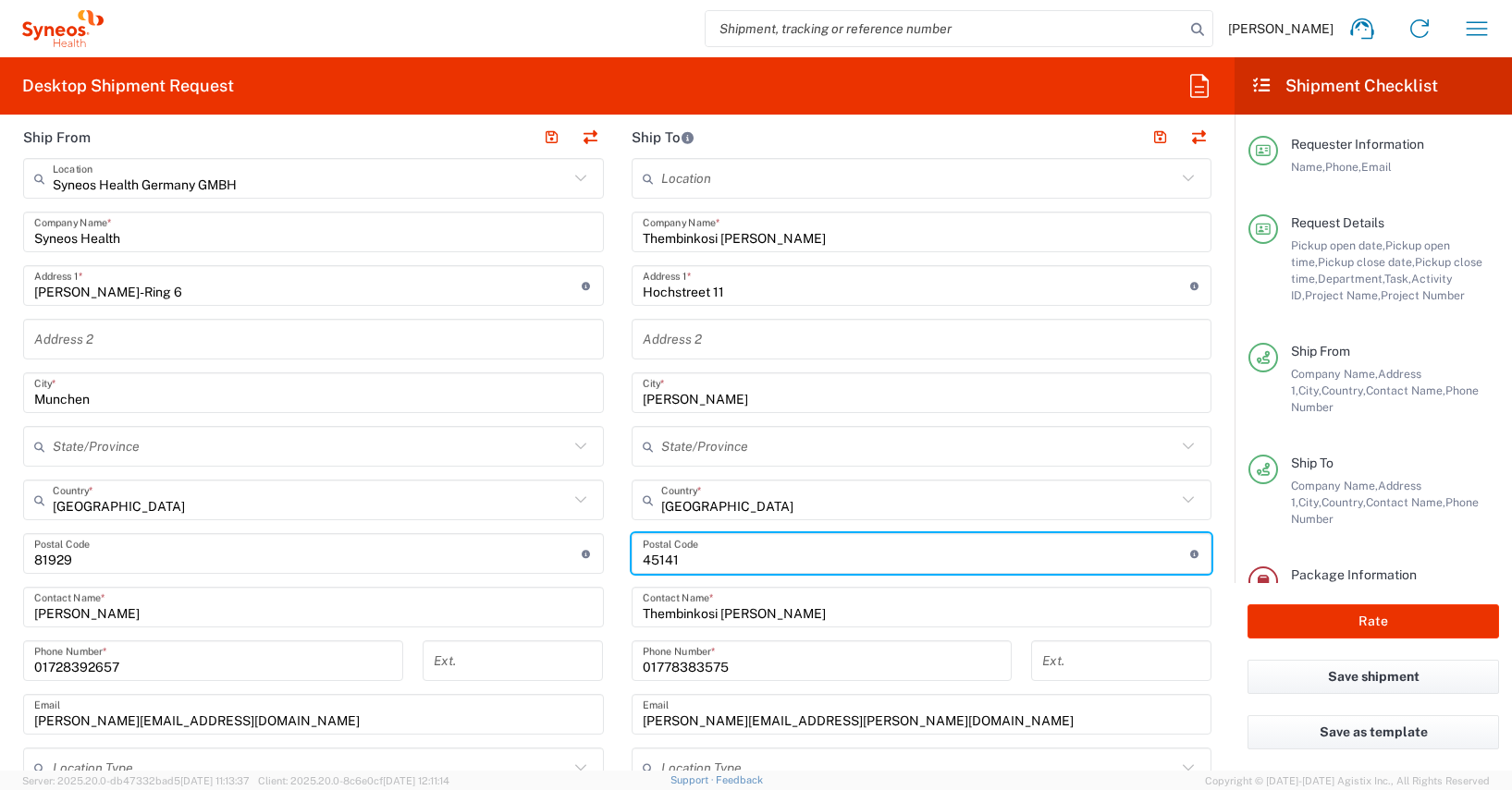
click at [642, 561] on input "undefined" at bounding box center [916, 554] width 547 height 32
type input "58095"
click at [672, 669] on input "01778383575" at bounding box center [821, 661] width 358 height 32
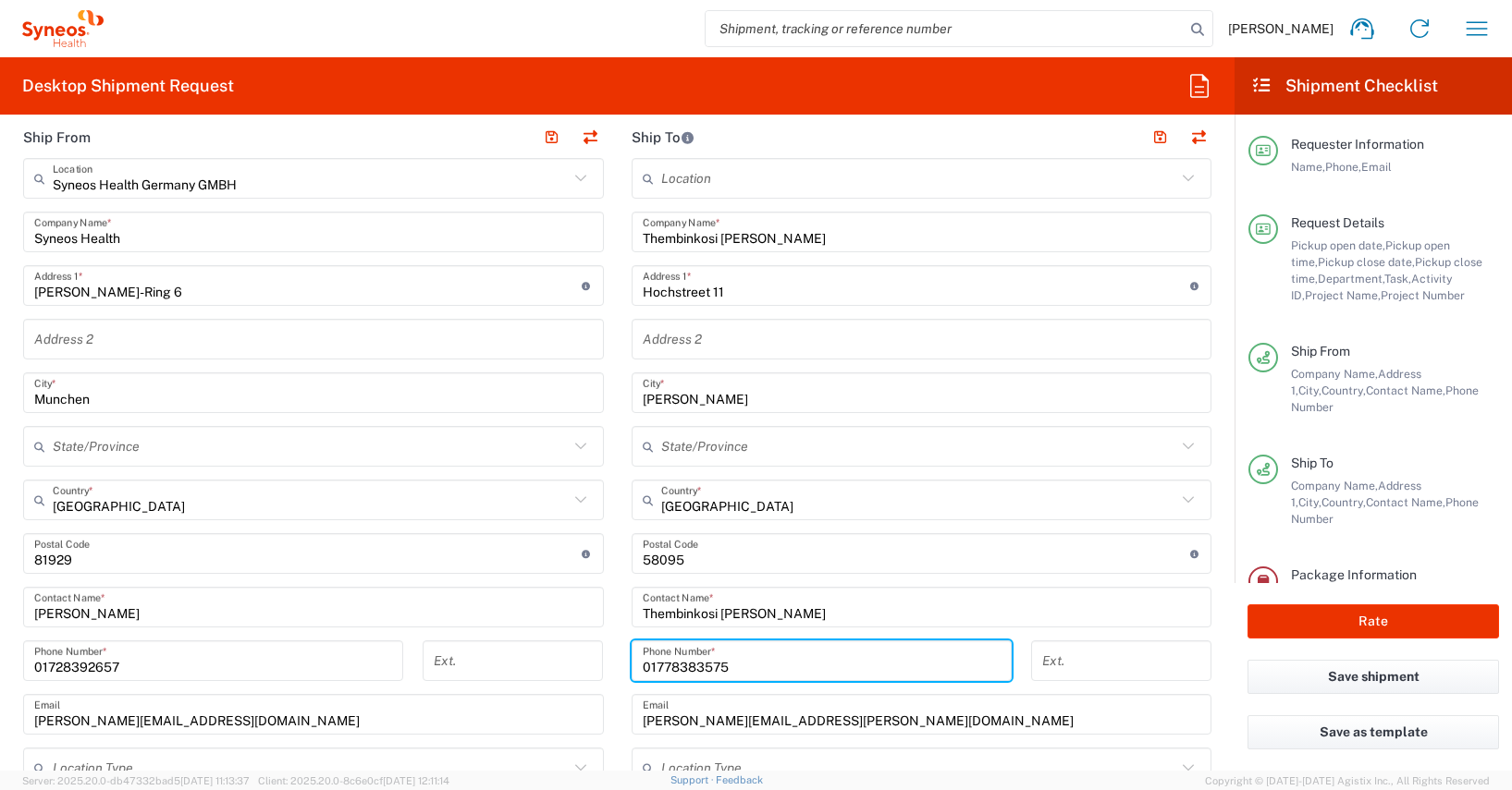
click at [672, 669] on input "01778383575" at bounding box center [821, 661] width 358 height 32
paste input "[PHONE_NUMBER]"
click at [659, 664] on input "[PHONE_NUMBER]" at bounding box center [821, 661] width 358 height 32
type input "[PHONE_NUMBER]"
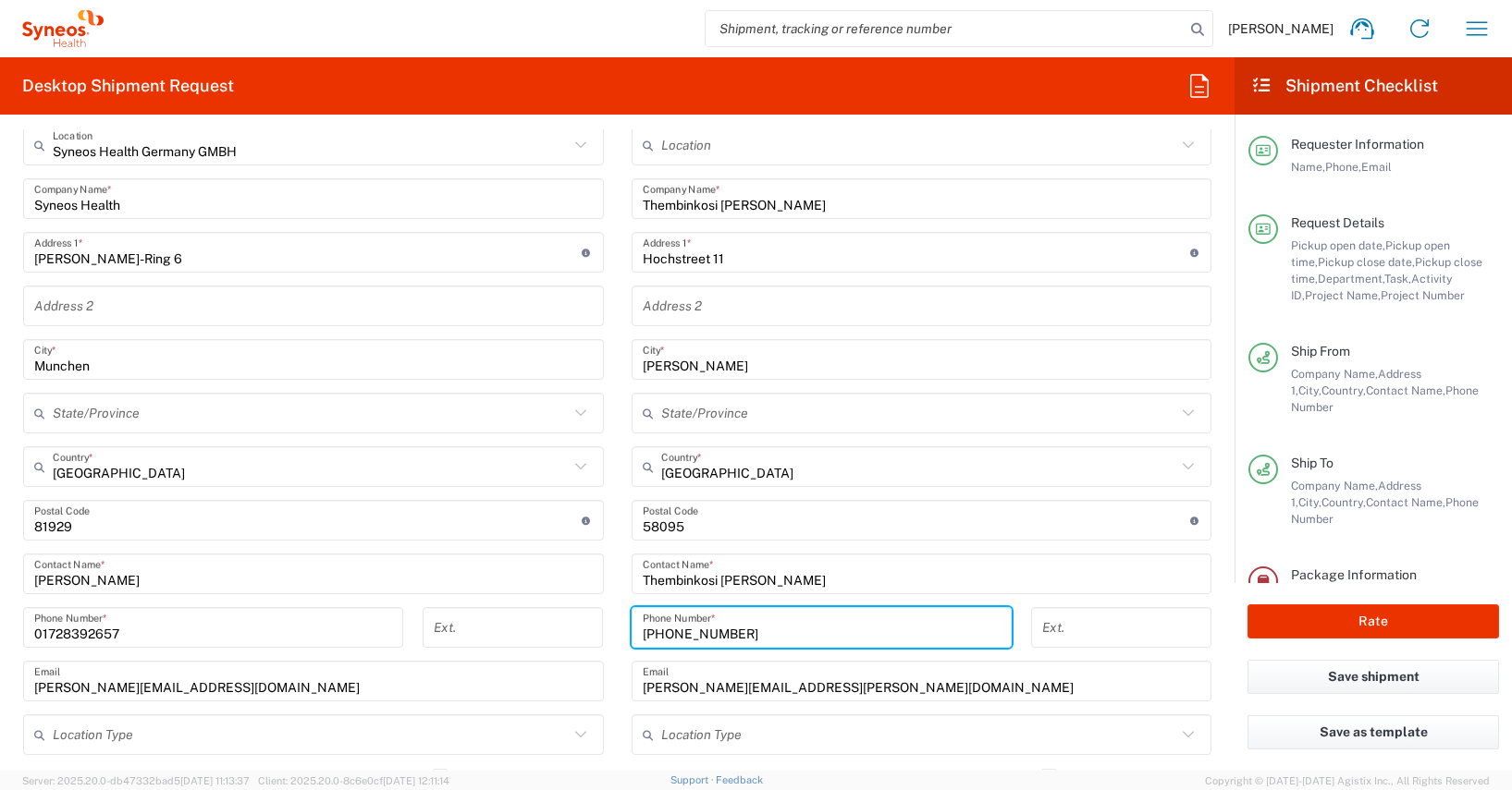
scroll to position [996, 0]
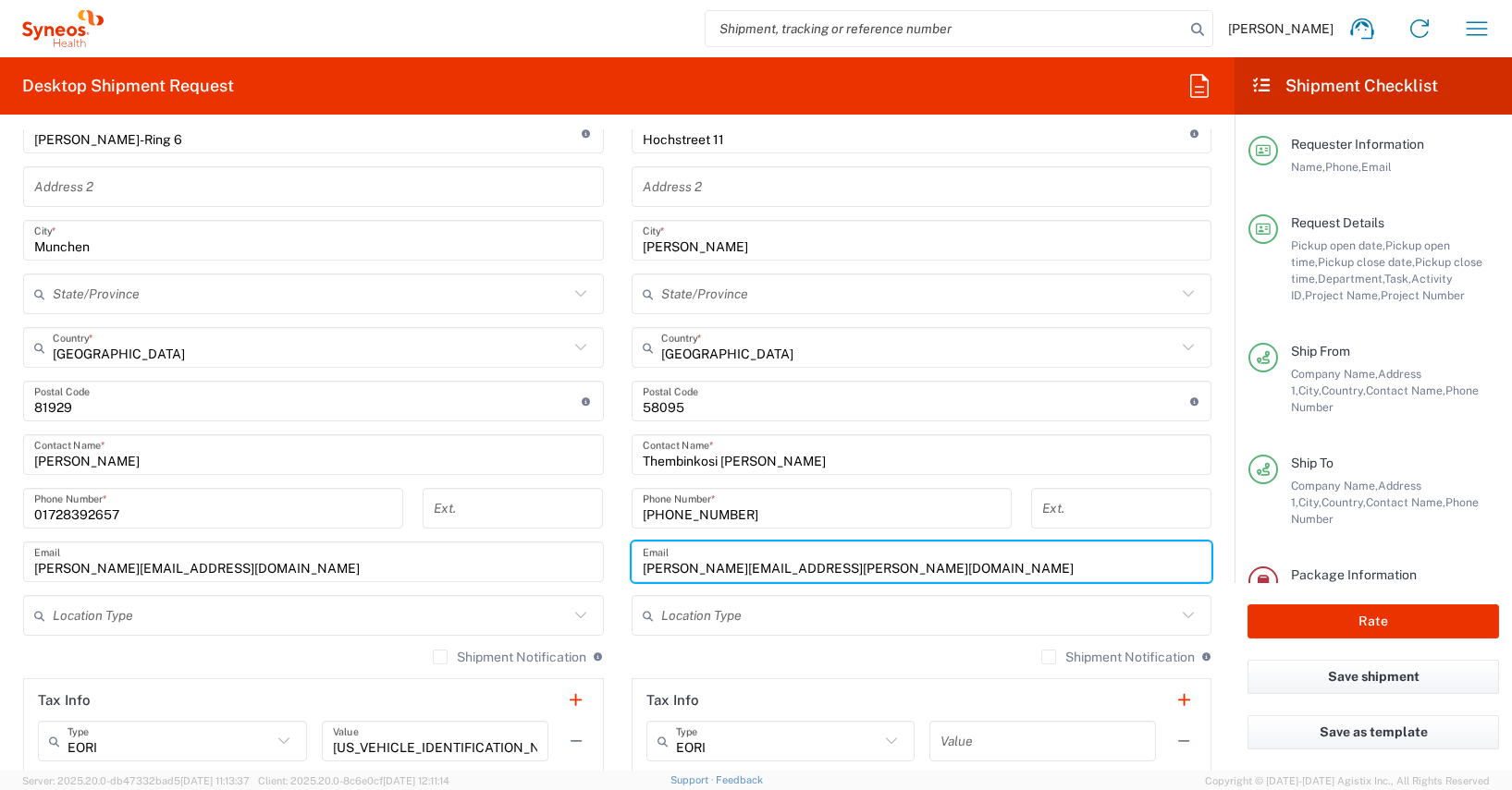
drag, startPoint x: 893, startPoint y: 572, endPoint x: 619, endPoint y: 572, distance: 274.0
click at [619, 572] on main "Location [PERSON_NAME] LLC-[GEOGRAPHIC_DATA] [GEOGRAPHIC_DATA] [GEOGRAPHIC_DATA…" at bounding box center [922, 394] width 609 height 777
paste input "thembinkosi.[PERSON_NAME]"
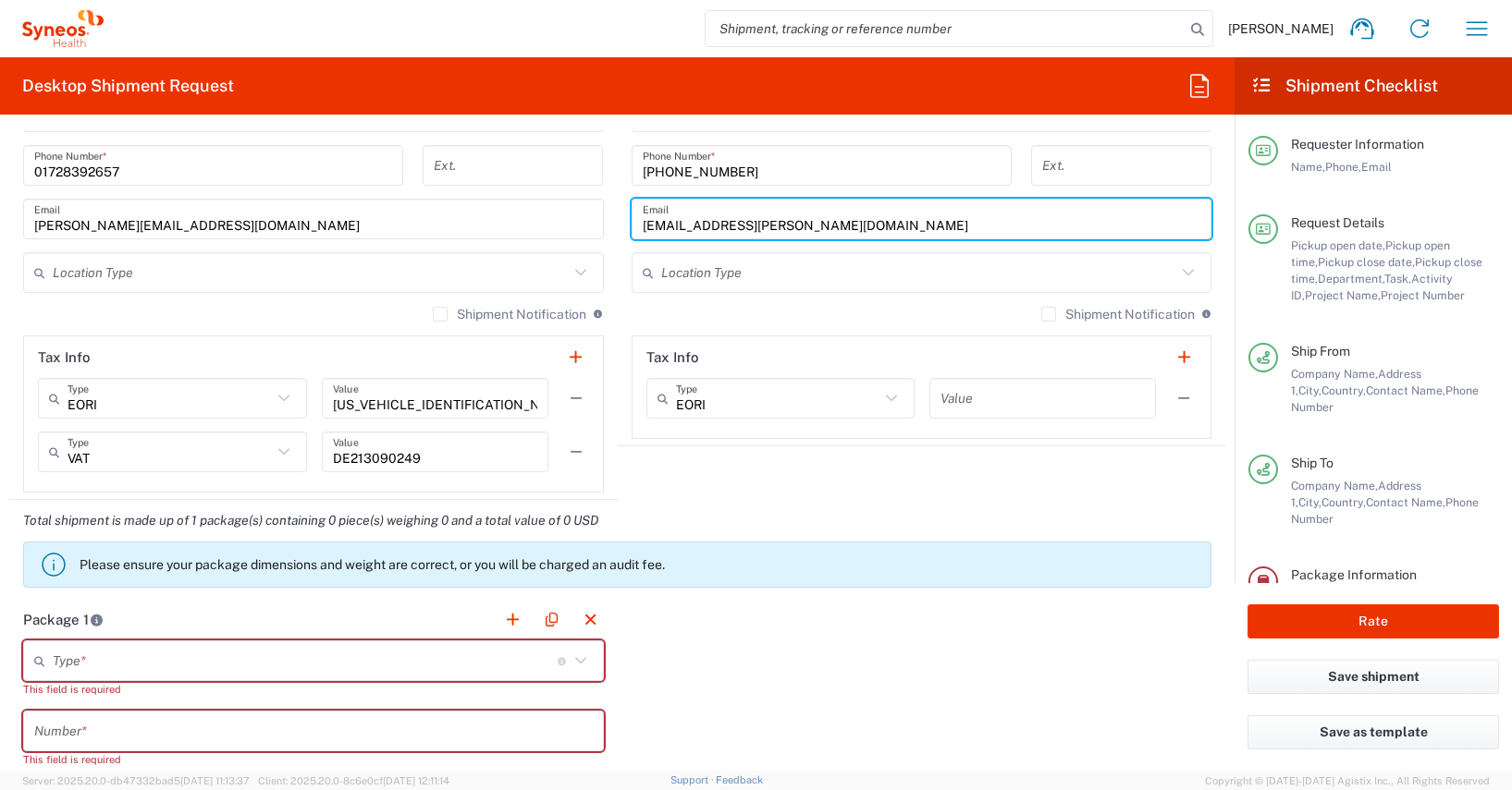
scroll to position [1609, 0]
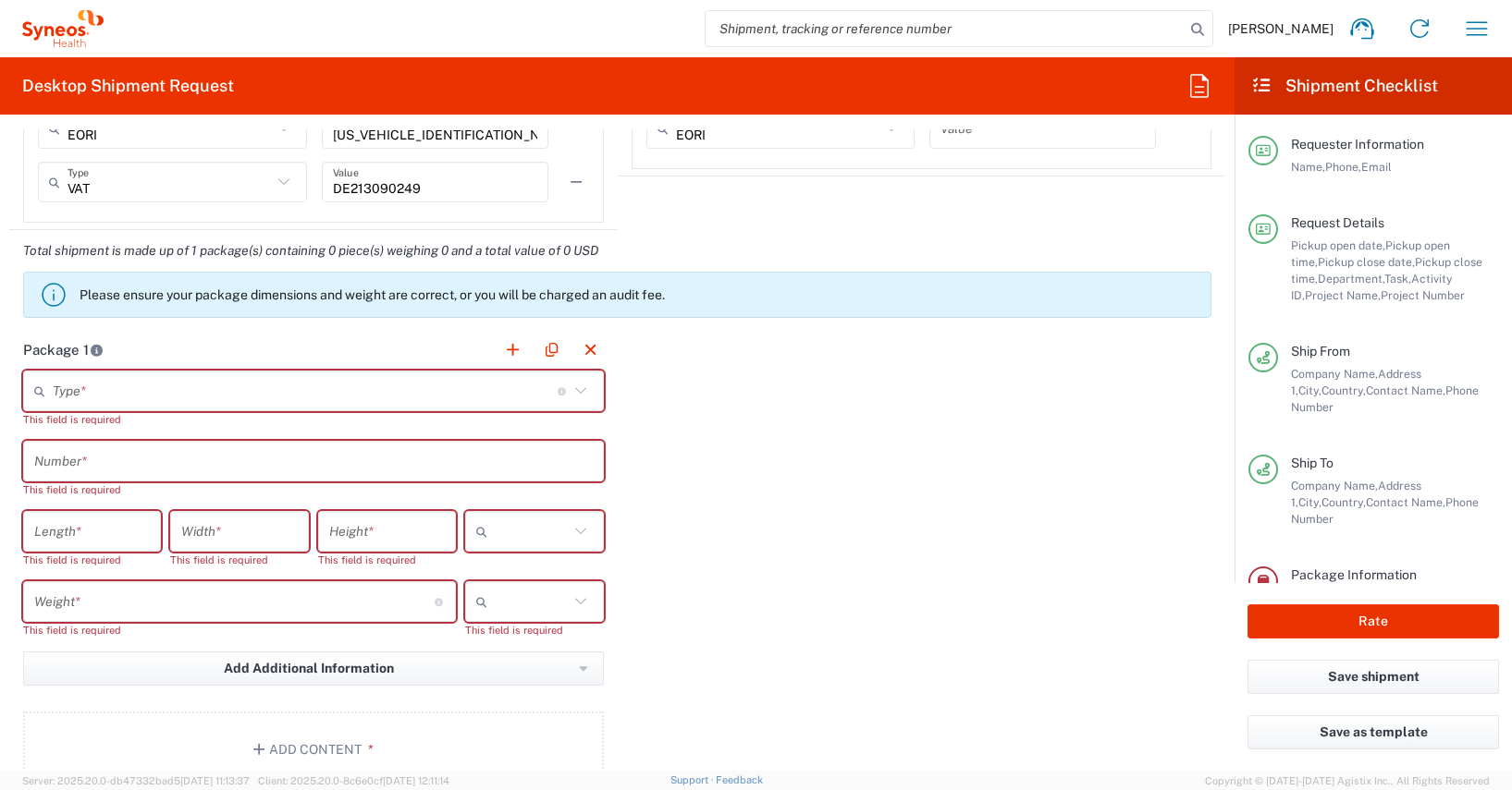
type input "[EMAIL_ADDRESS][PERSON_NAME][DOMAIN_NAME]"
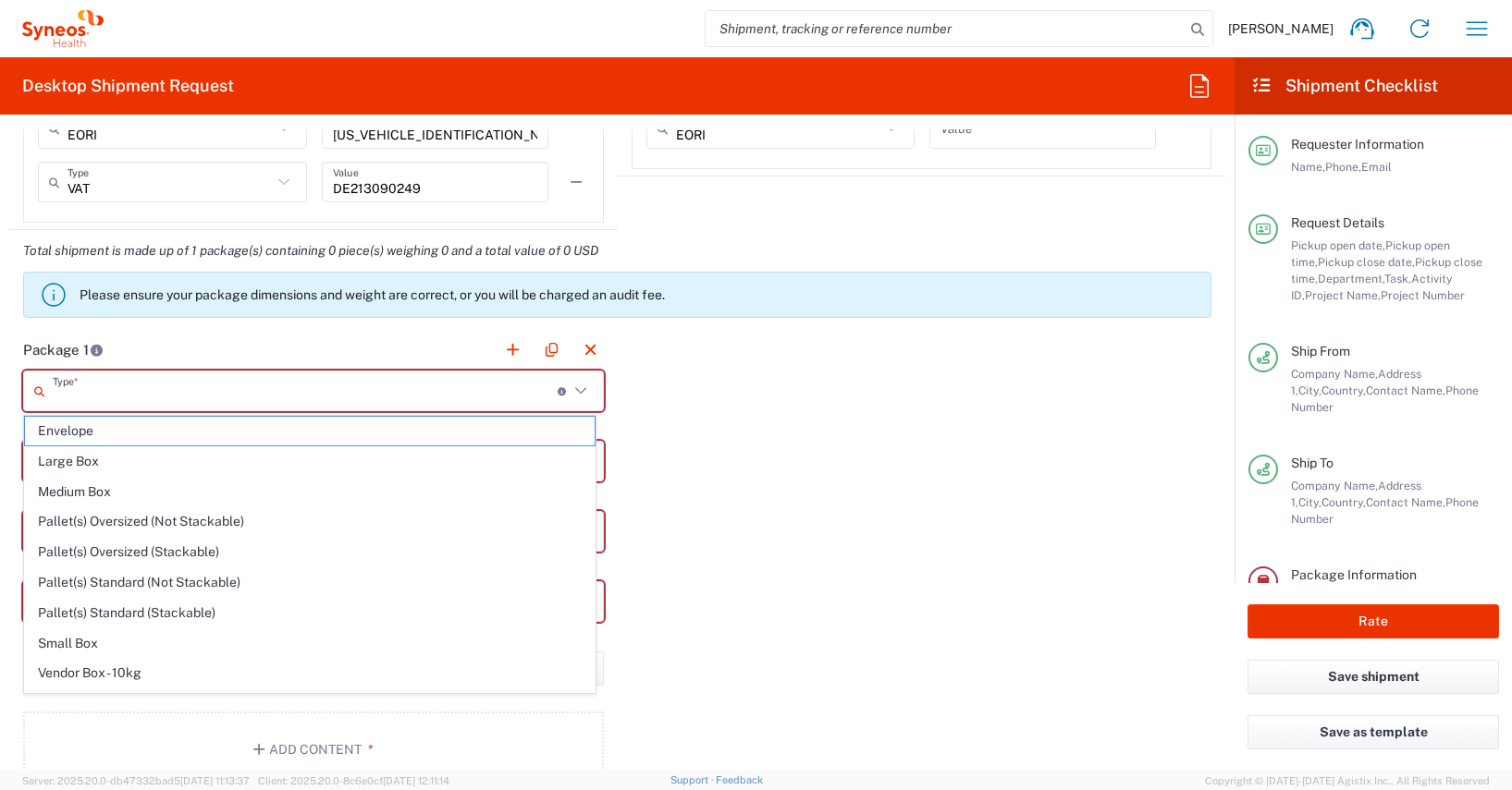
click at [67, 395] on input "text" at bounding box center [305, 392] width 505 height 32
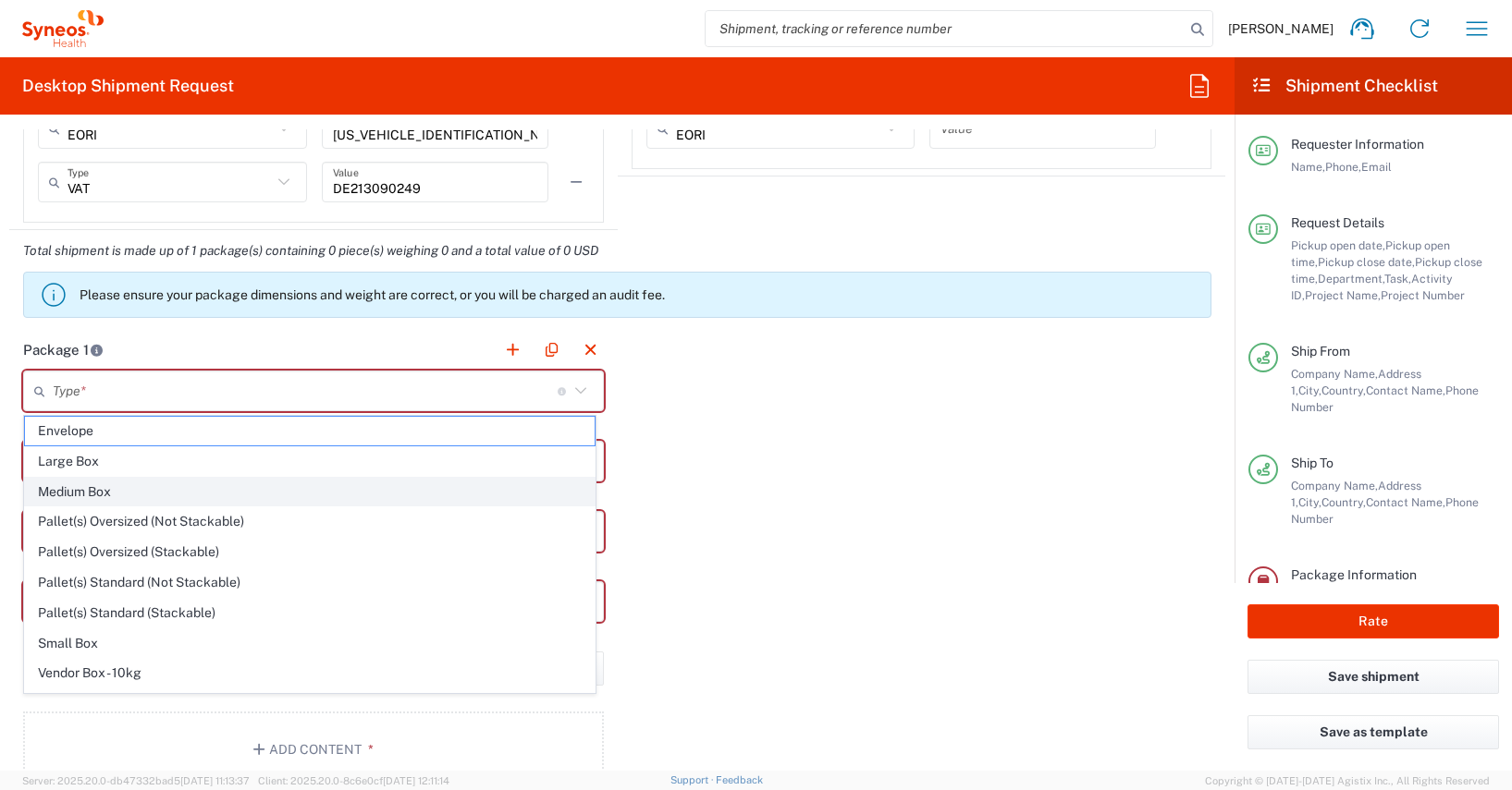
click at [74, 488] on span "Medium Box" at bounding box center [310, 492] width 570 height 28
type input "Medium Box"
type input "13"
type input "11.5"
type input "2.5"
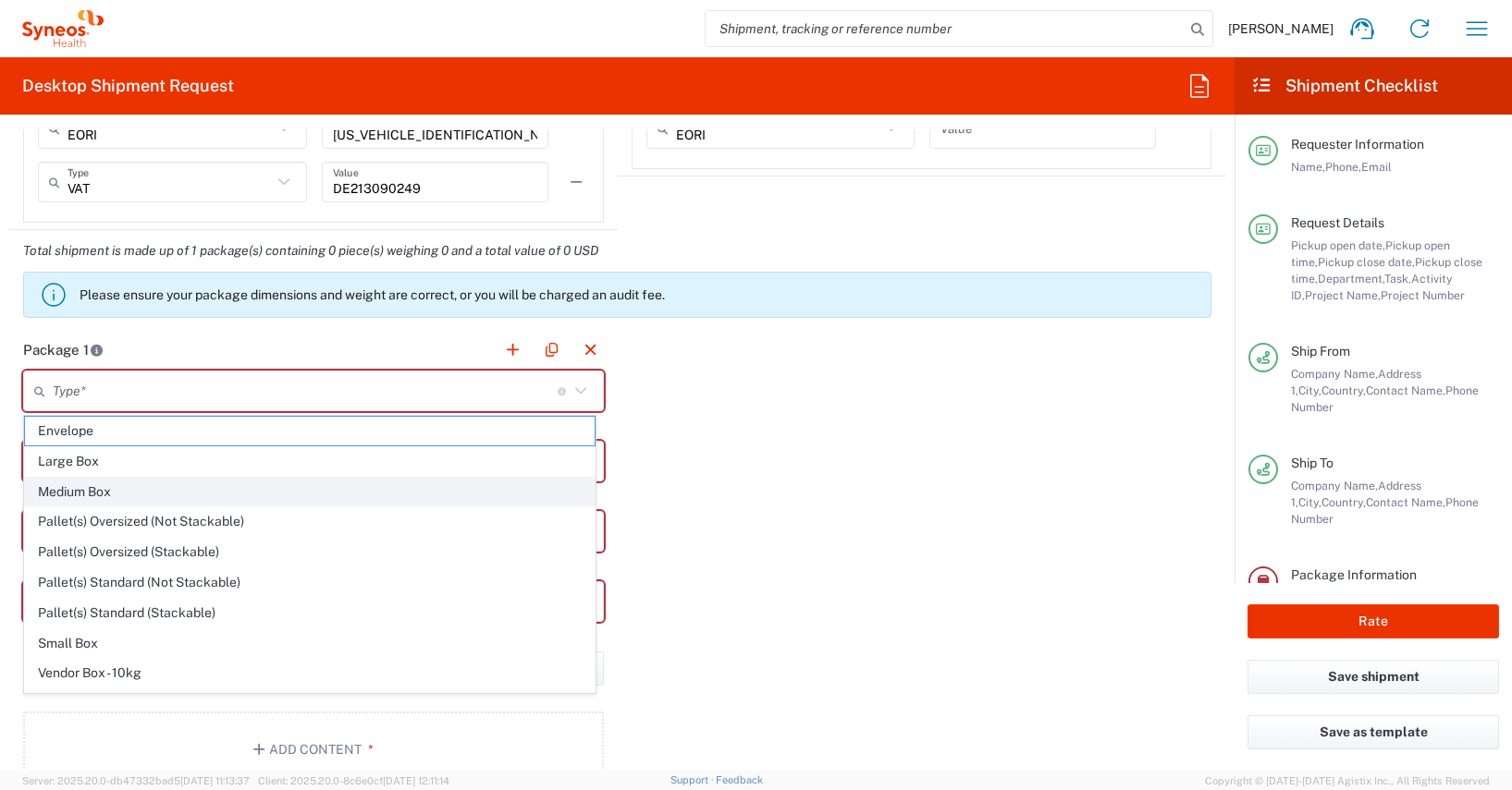
type input "in"
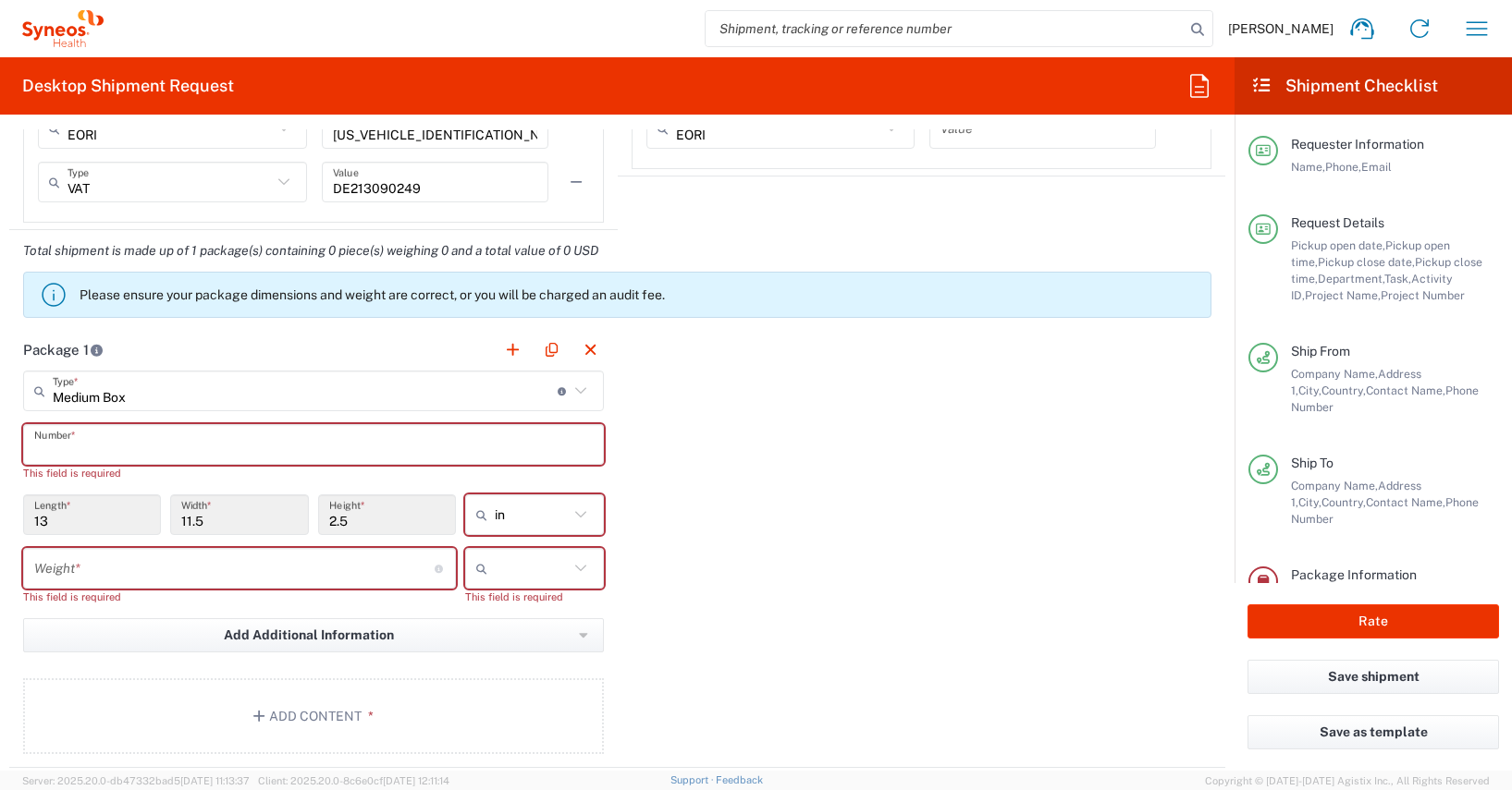
click at [69, 444] on input "text" at bounding box center [313, 445] width 559 height 32
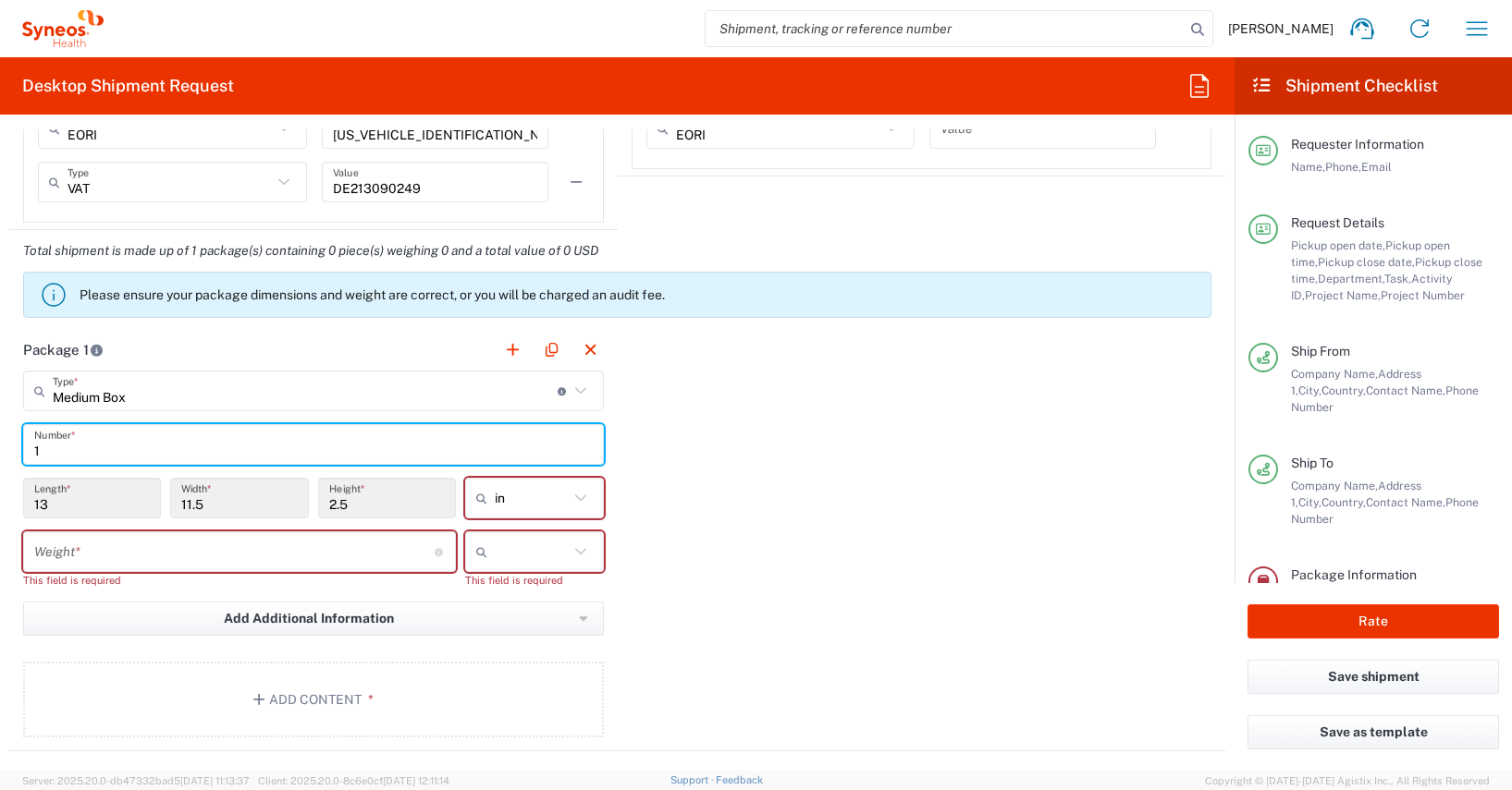
type input "1"
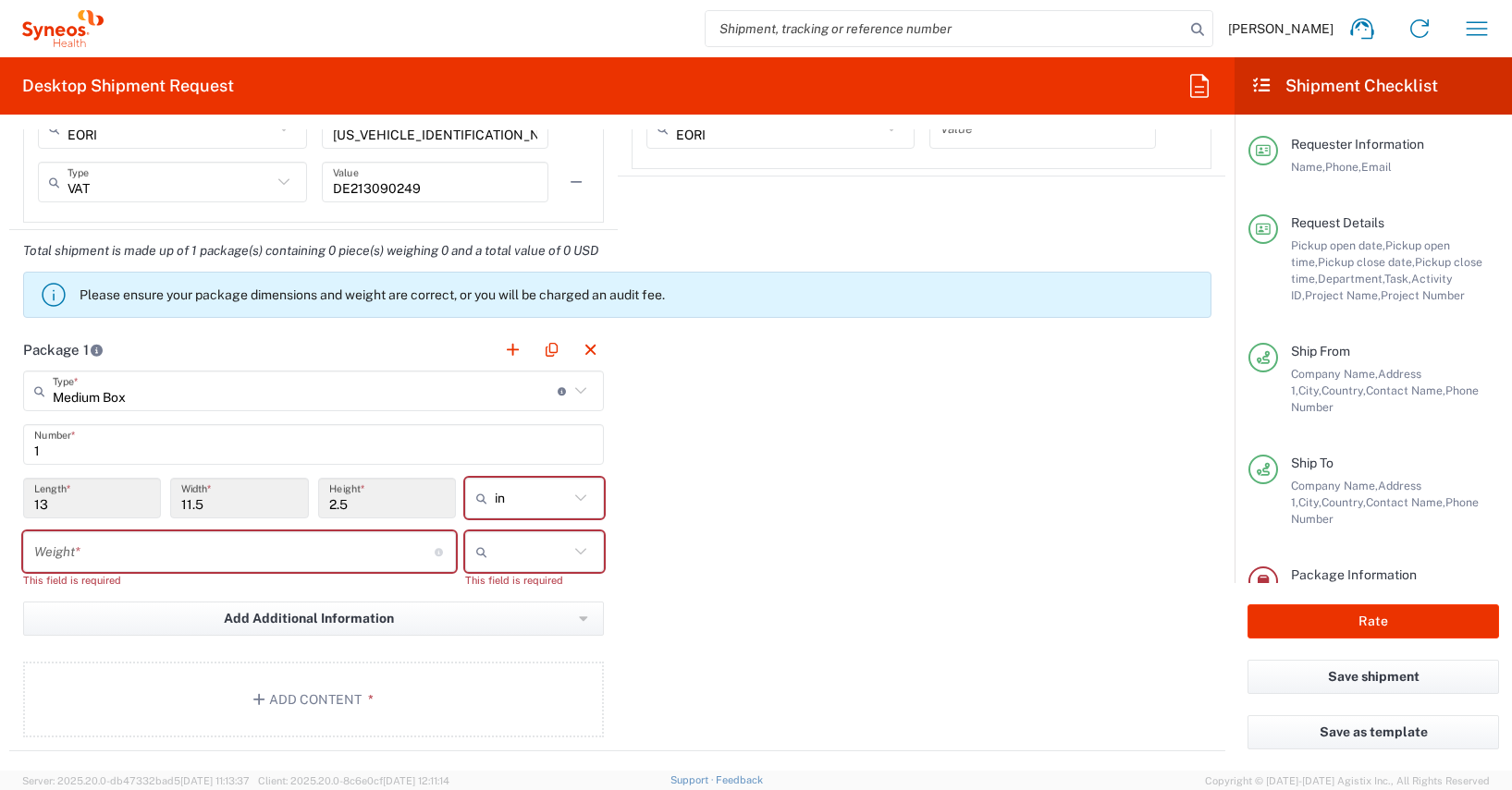
click at [575, 498] on icon at bounding box center [581, 498] width 24 height 24
click at [488, 568] on span "cm" at bounding box center [528, 569] width 133 height 28
type input "33.02"
type input "29.21"
type input "6.35"
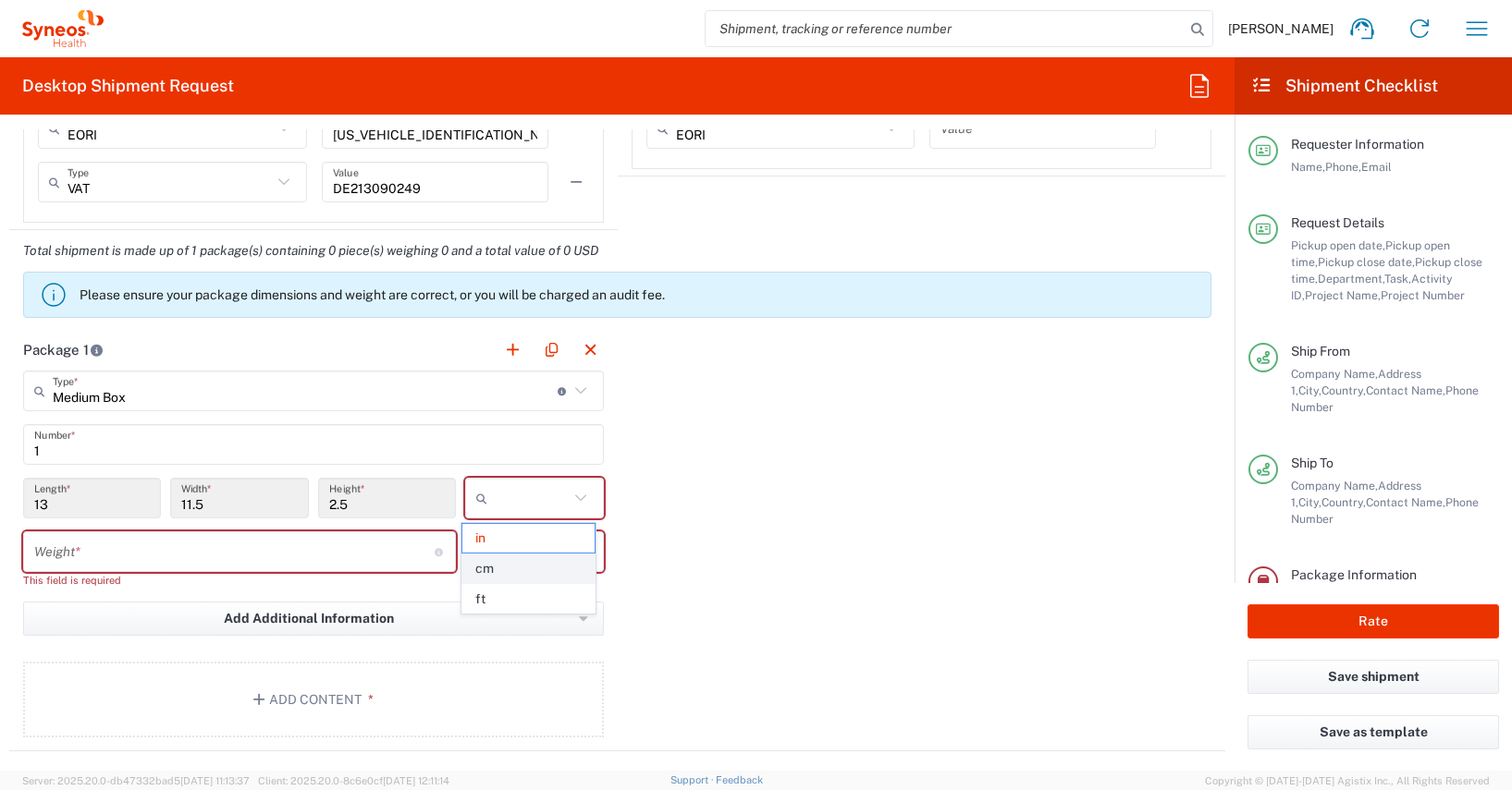
type input "cm"
click at [120, 557] on input "number" at bounding box center [234, 552] width 400 height 32
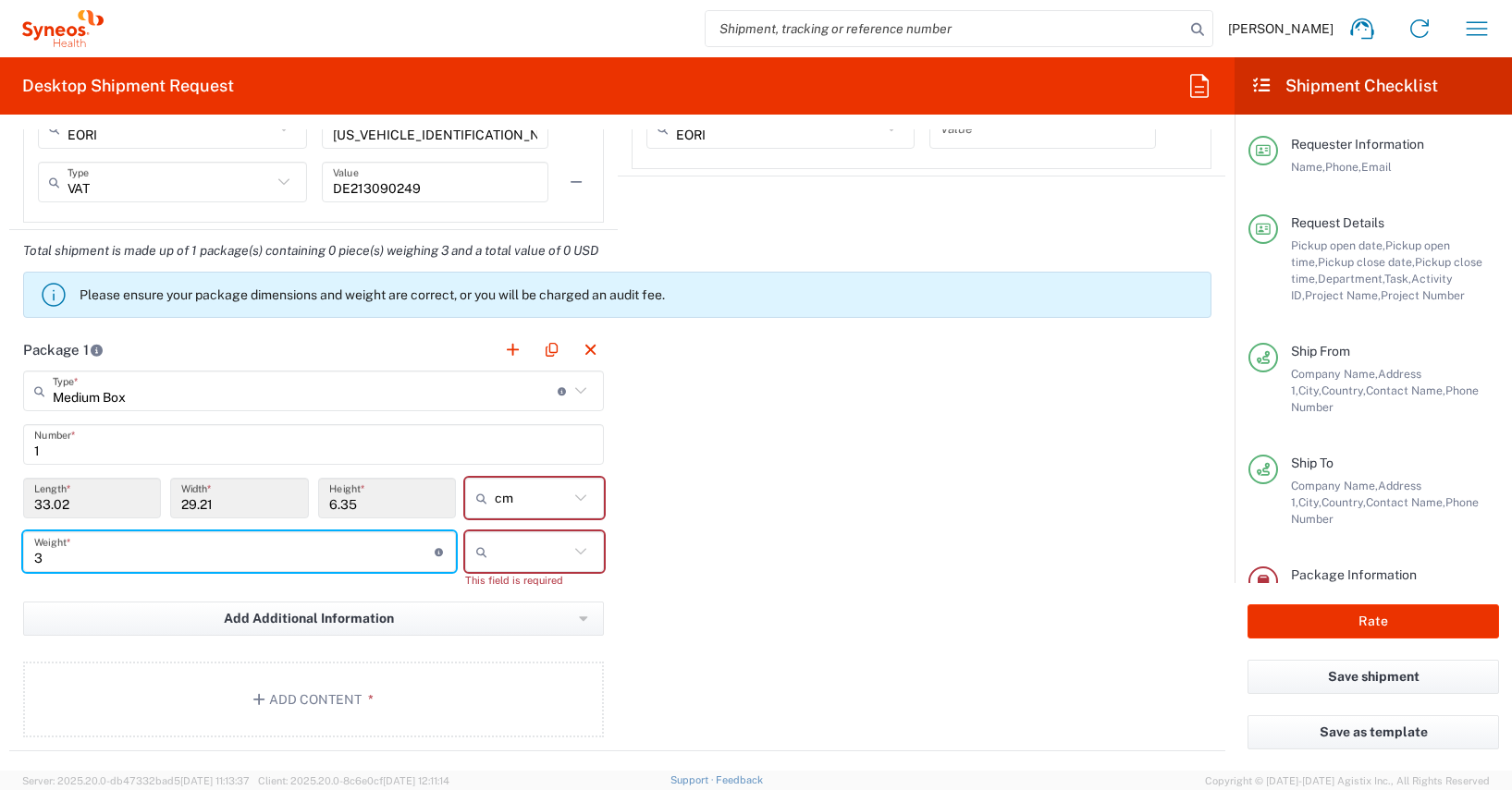
type input "3"
click at [575, 552] on icon at bounding box center [580, 551] width 11 height 7
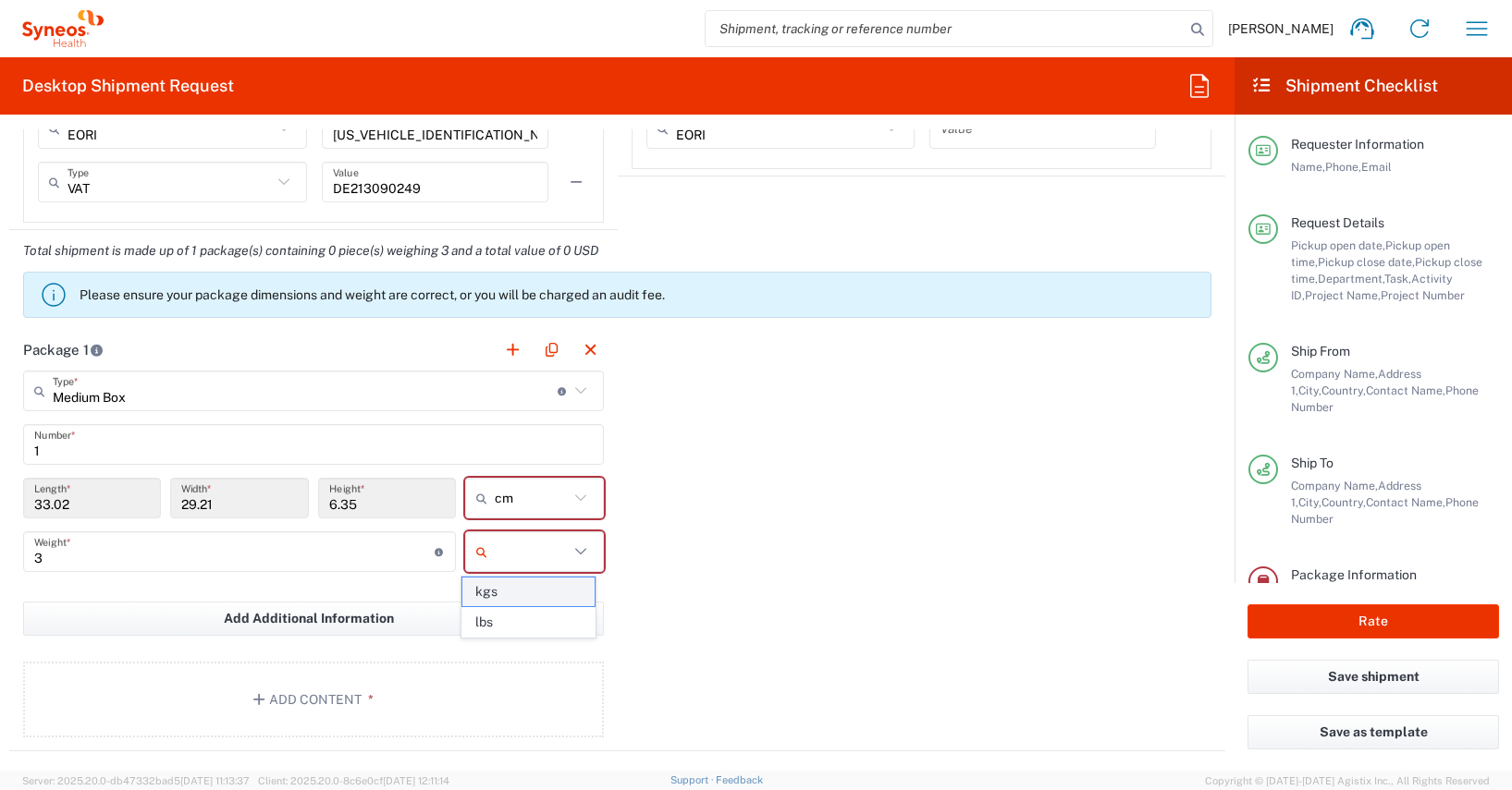
click at [493, 592] on span "kgs" at bounding box center [528, 592] width 133 height 28
type input "kgs"
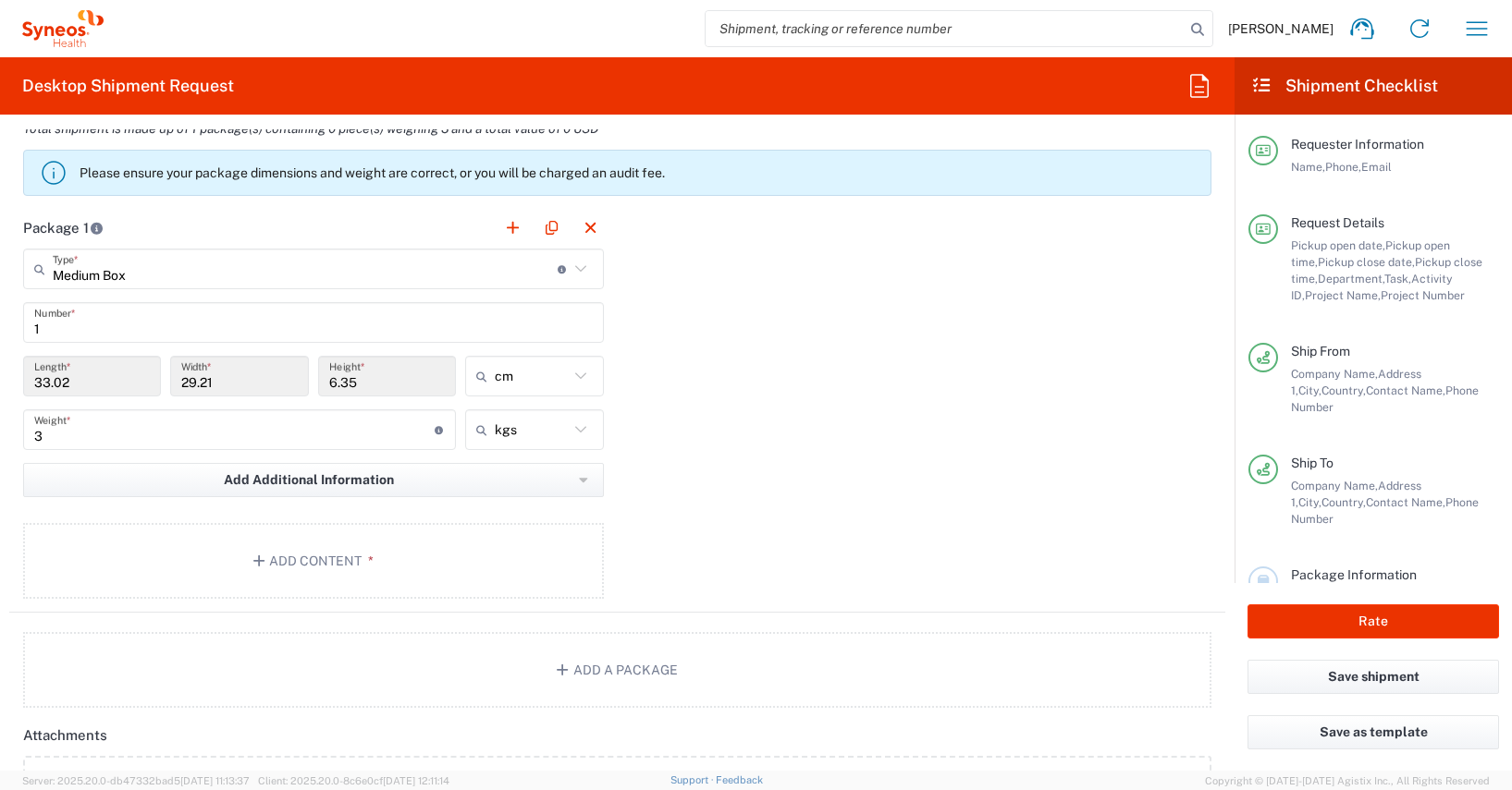
scroll to position [1901, 0]
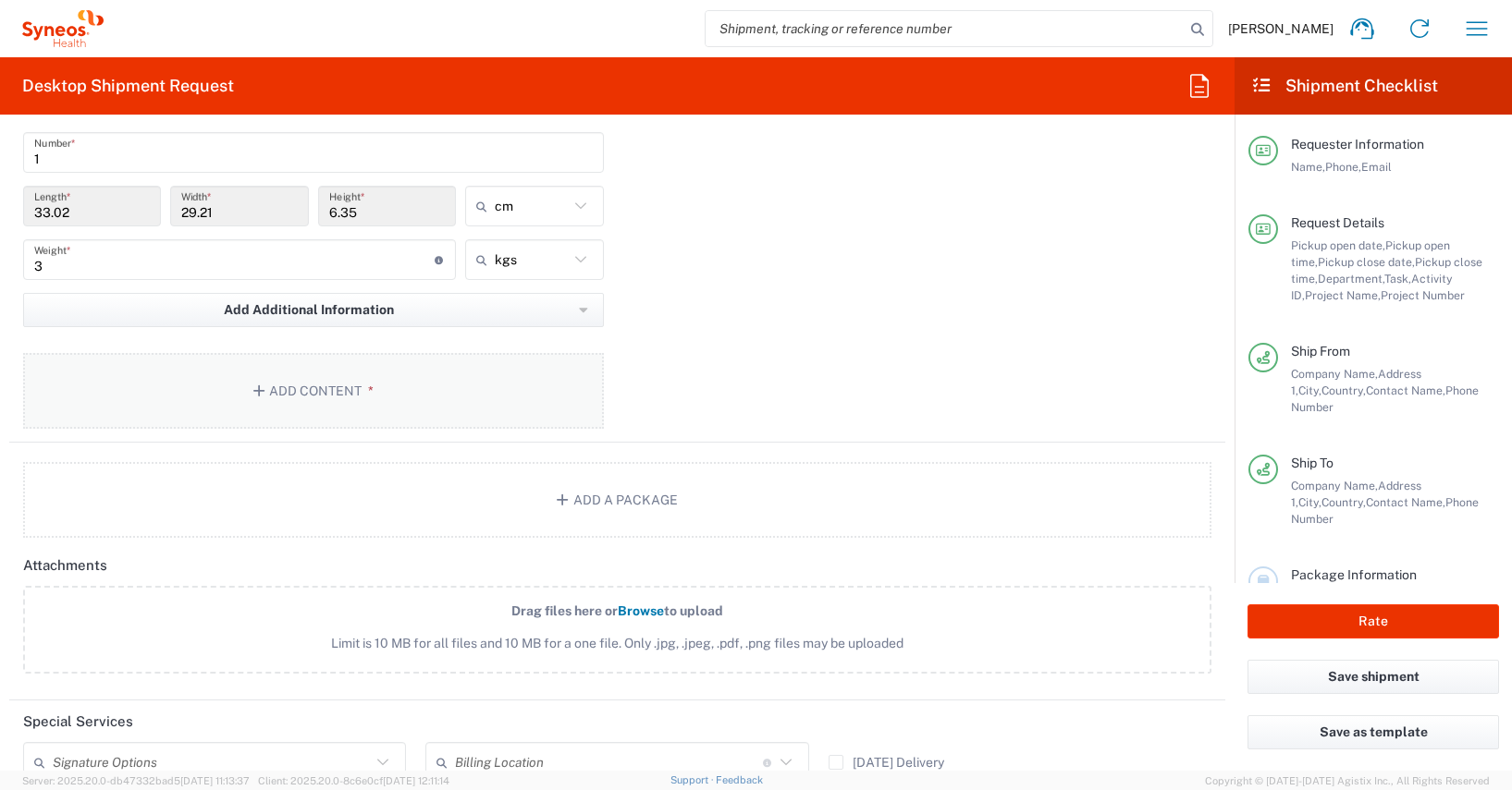
click at [297, 390] on button "Add Content *" at bounding box center [314, 391] width 581 height 75
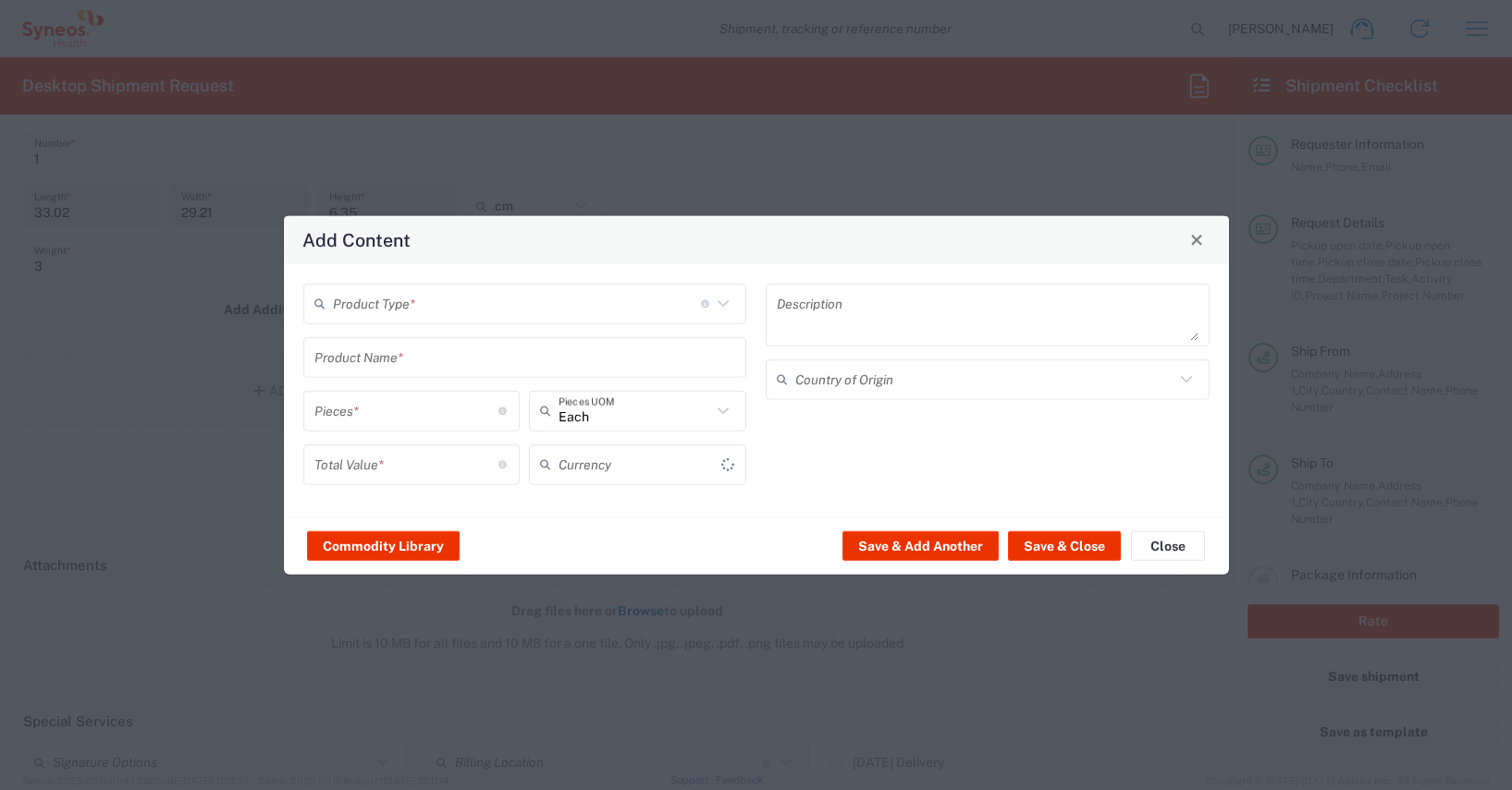
type input "US Dollar"
click at [385, 543] on button "Commodity Library" at bounding box center [383, 545] width 153 height 29
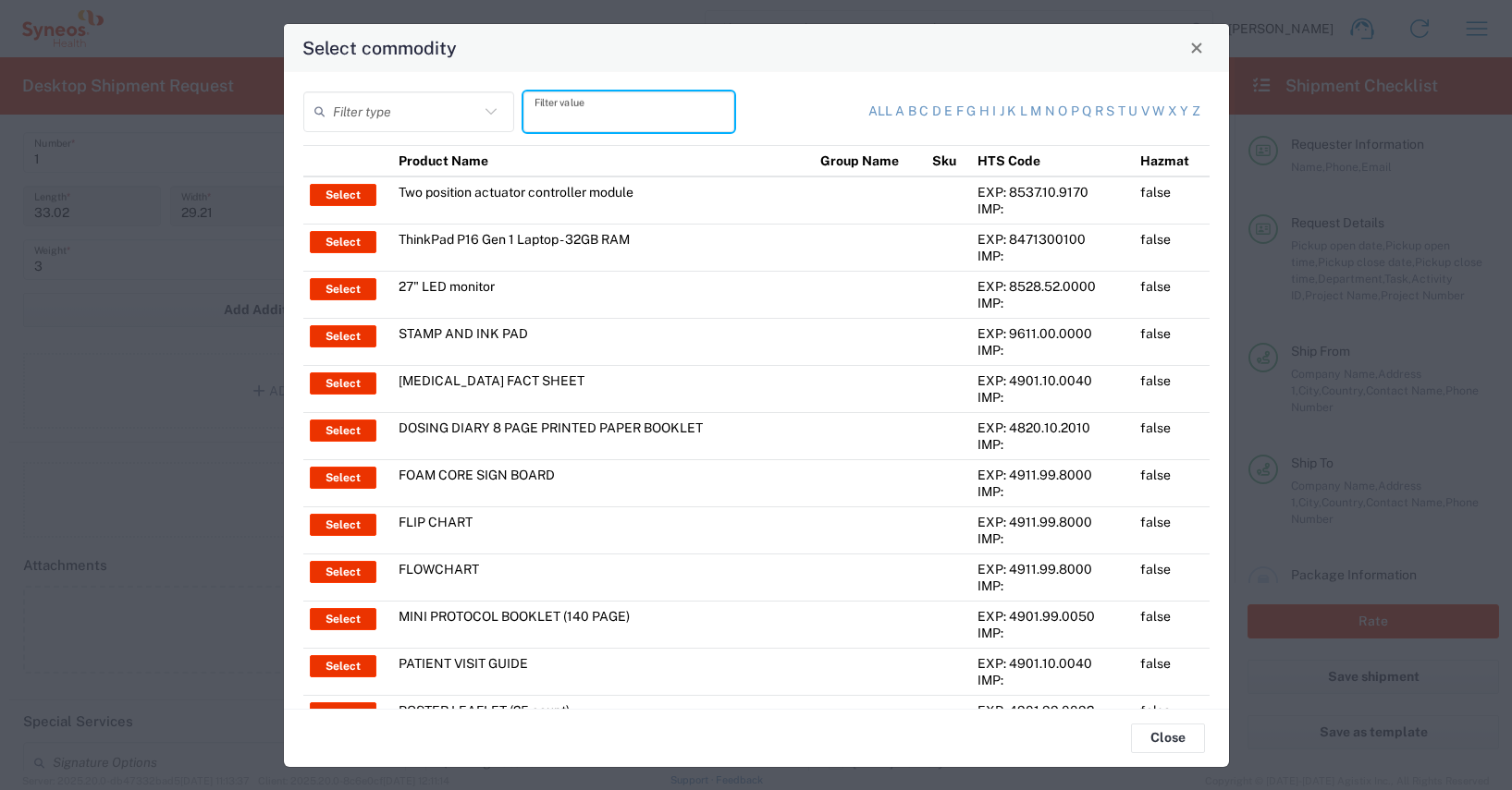
click at [551, 118] on input "text" at bounding box center [628, 111] width 188 height 32
type input "thinkpad"
click at [379, 111] on input "text" at bounding box center [405, 111] width 146 height 32
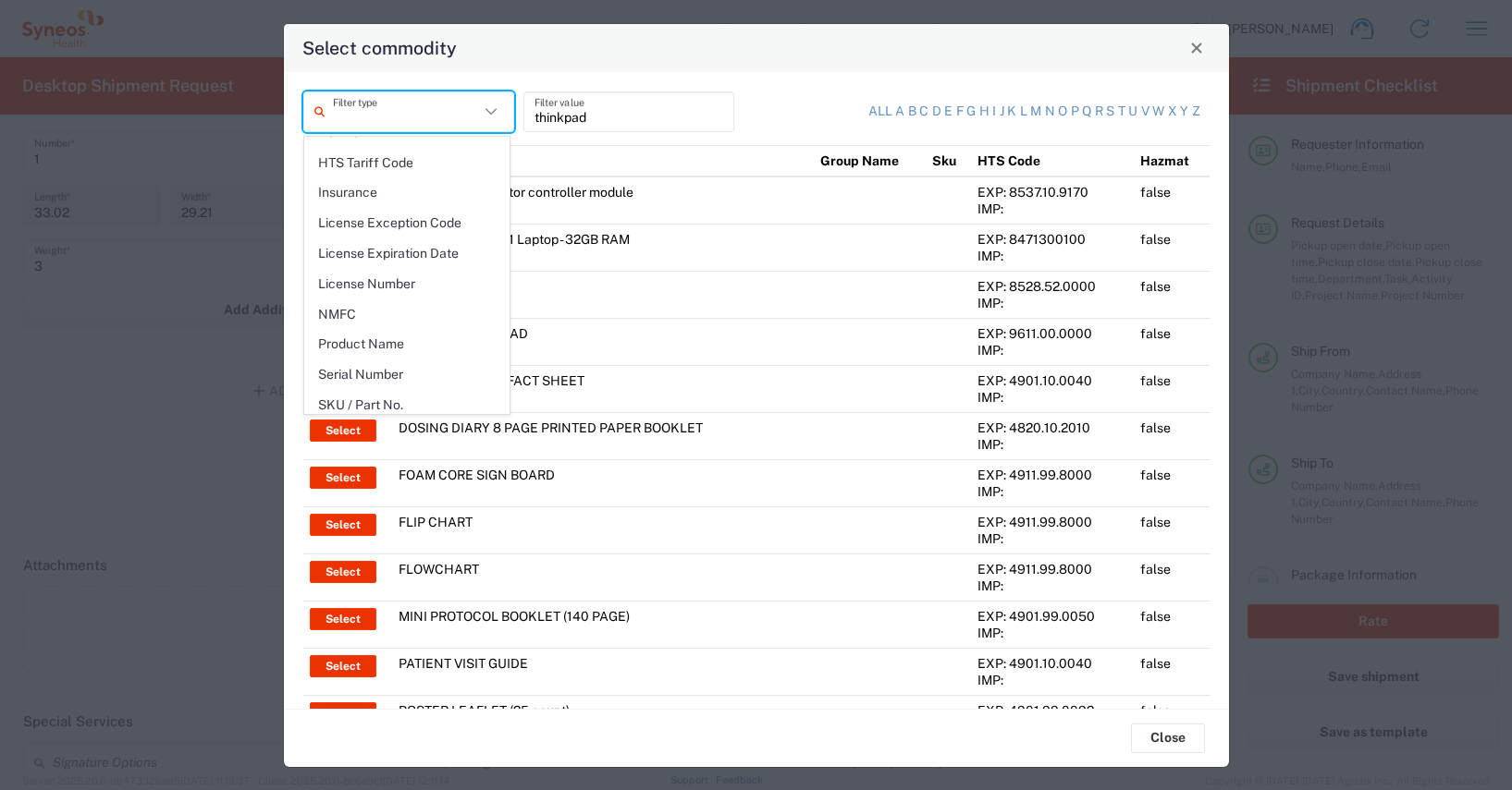
scroll to position [268, 0]
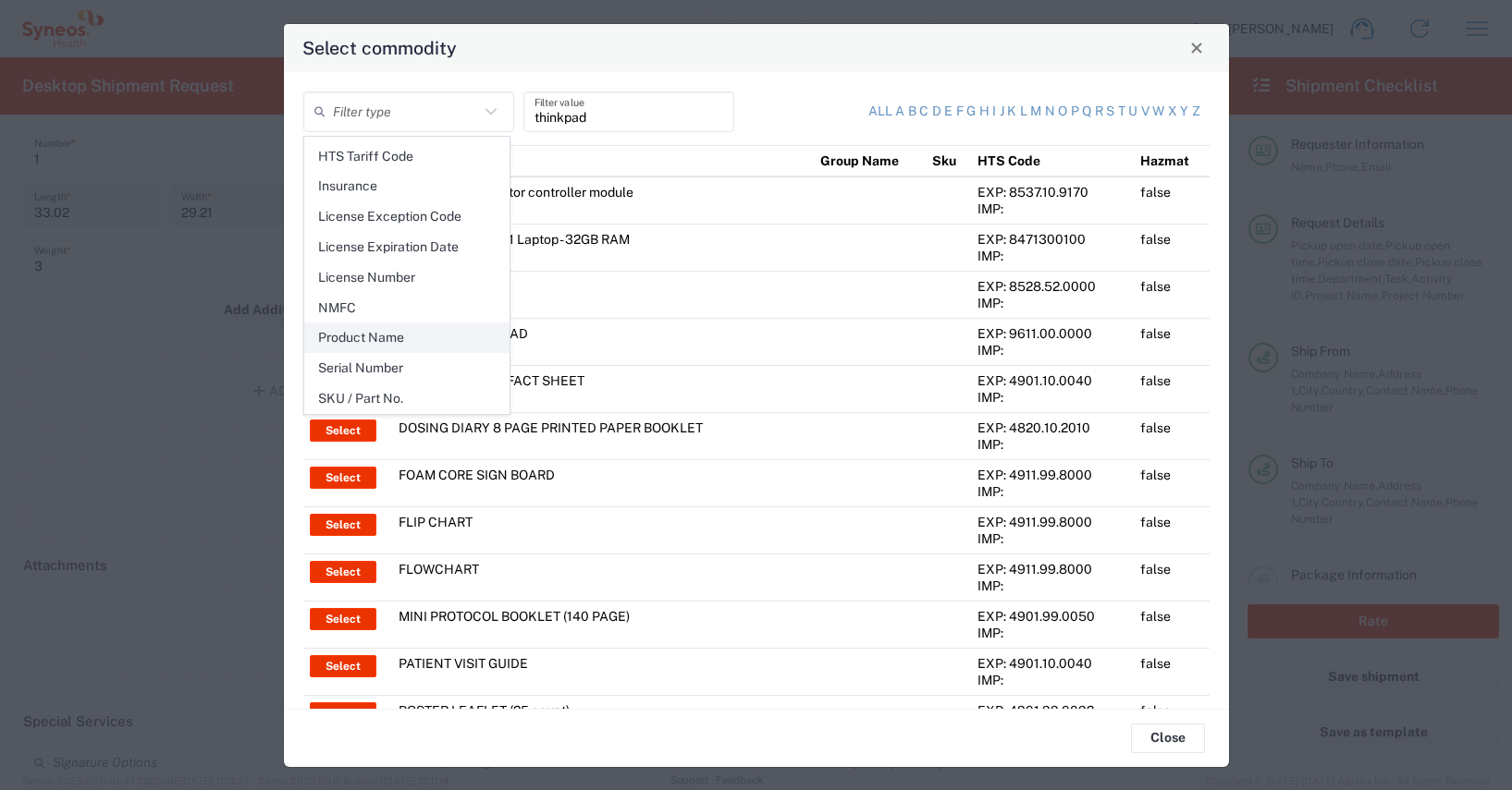
click at [382, 339] on span "Product Name" at bounding box center [407, 338] width 203 height 28
type input "Product Name"
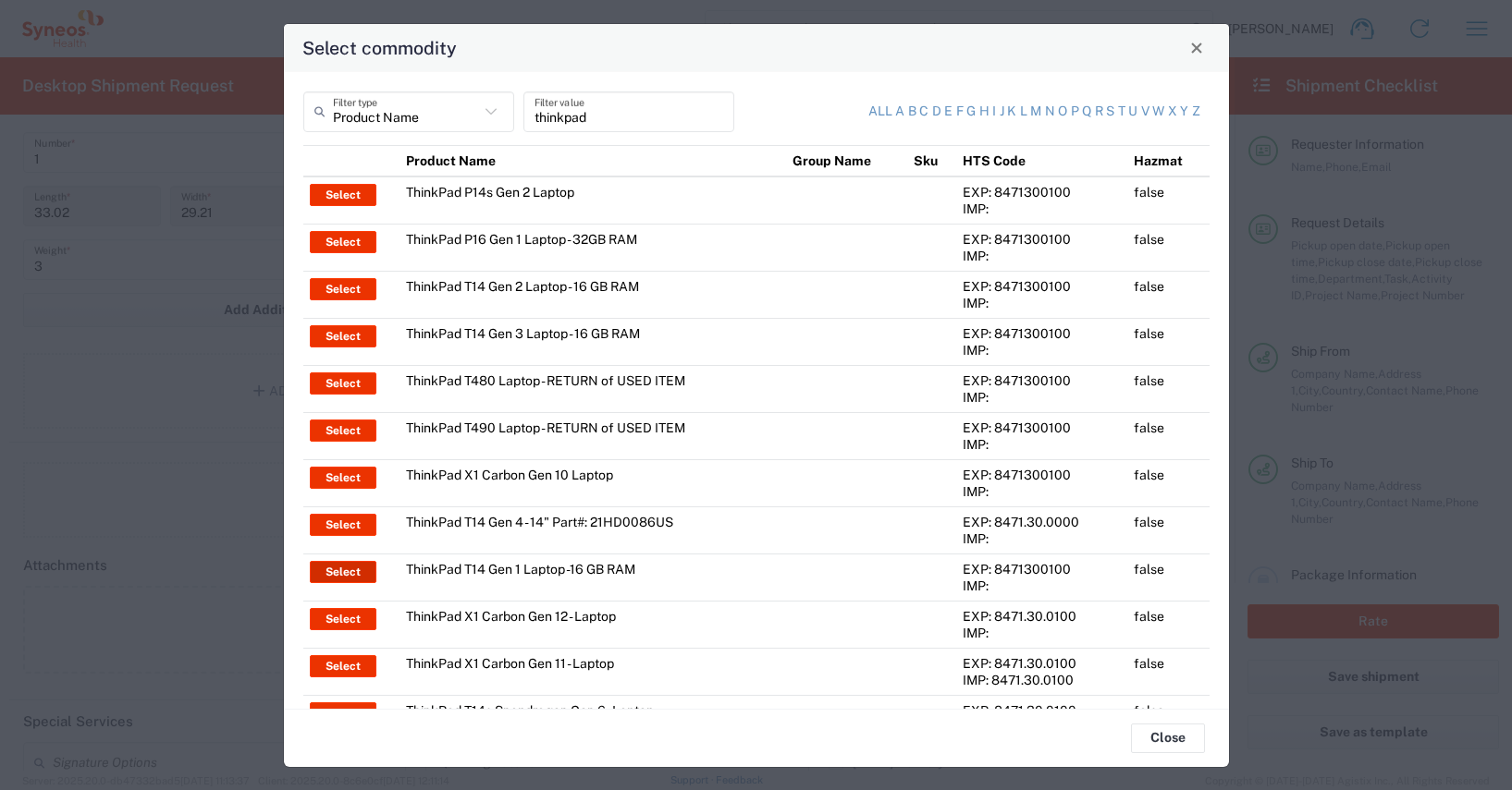
click at [329, 573] on button "Select" at bounding box center [343, 572] width 67 height 23
type input "ThinkPad T14 Gen 1 Laptop -16 GB RAM"
type textarea "Intel Core i5-10210U- 14"- 512 GB SSD"
type input "[GEOGRAPHIC_DATA]"
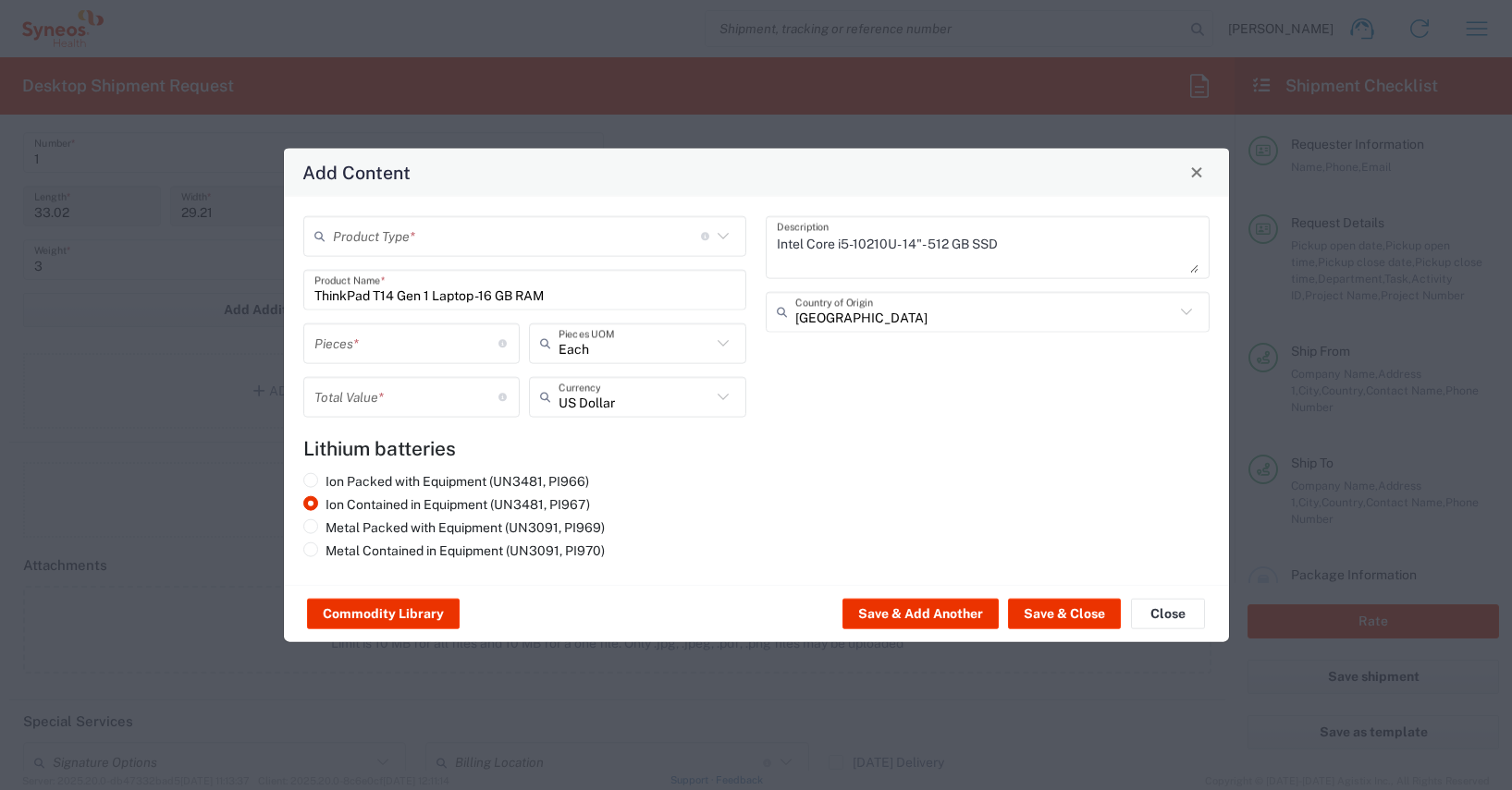
click at [338, 240] on input "text" at bounding box center [516, 236] width 368 height 32
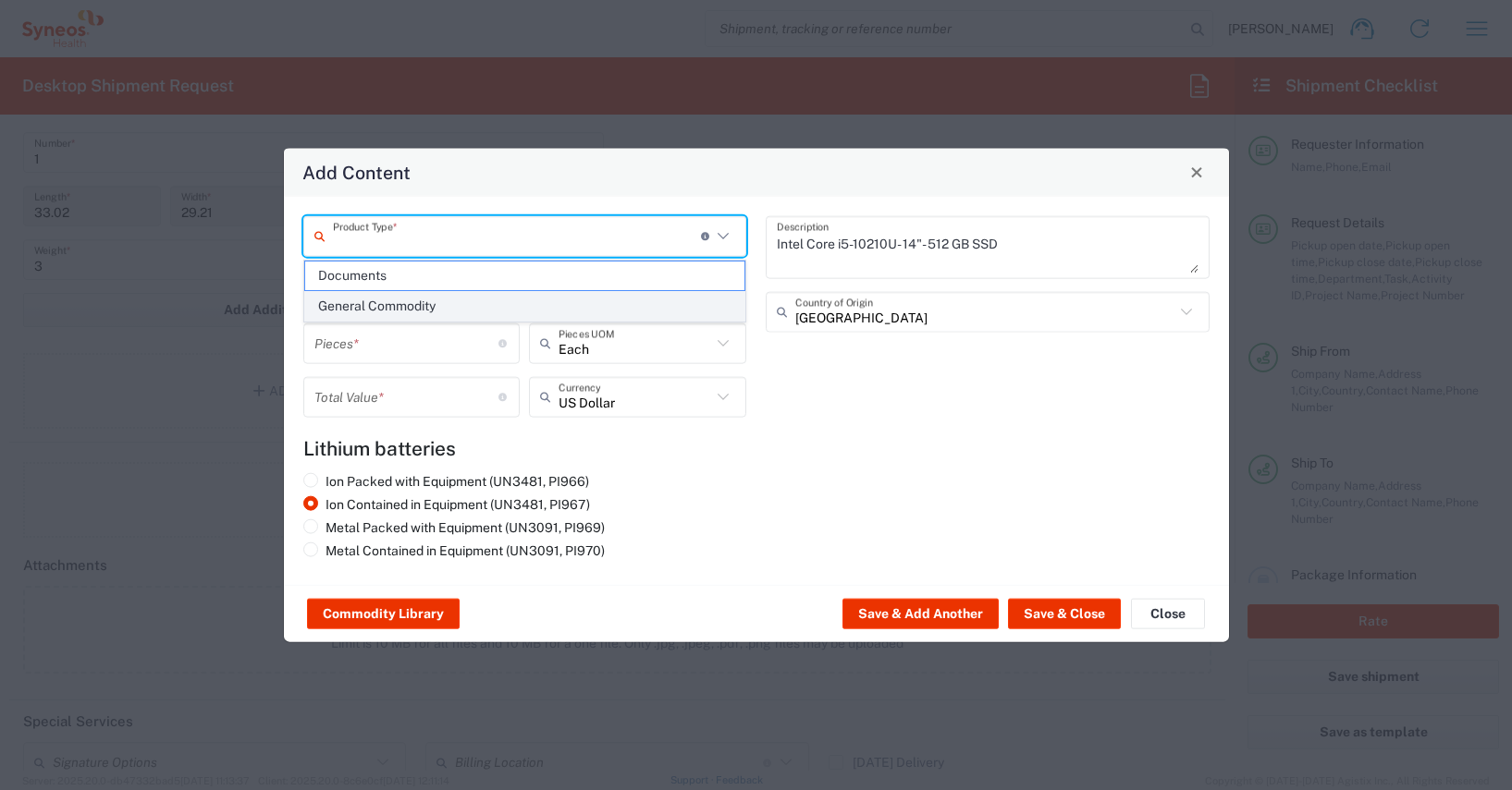
click at [358, 304] on span "General Commodity" at bounding box center [525, 306] width 440 height 28
type input "General Commodity"
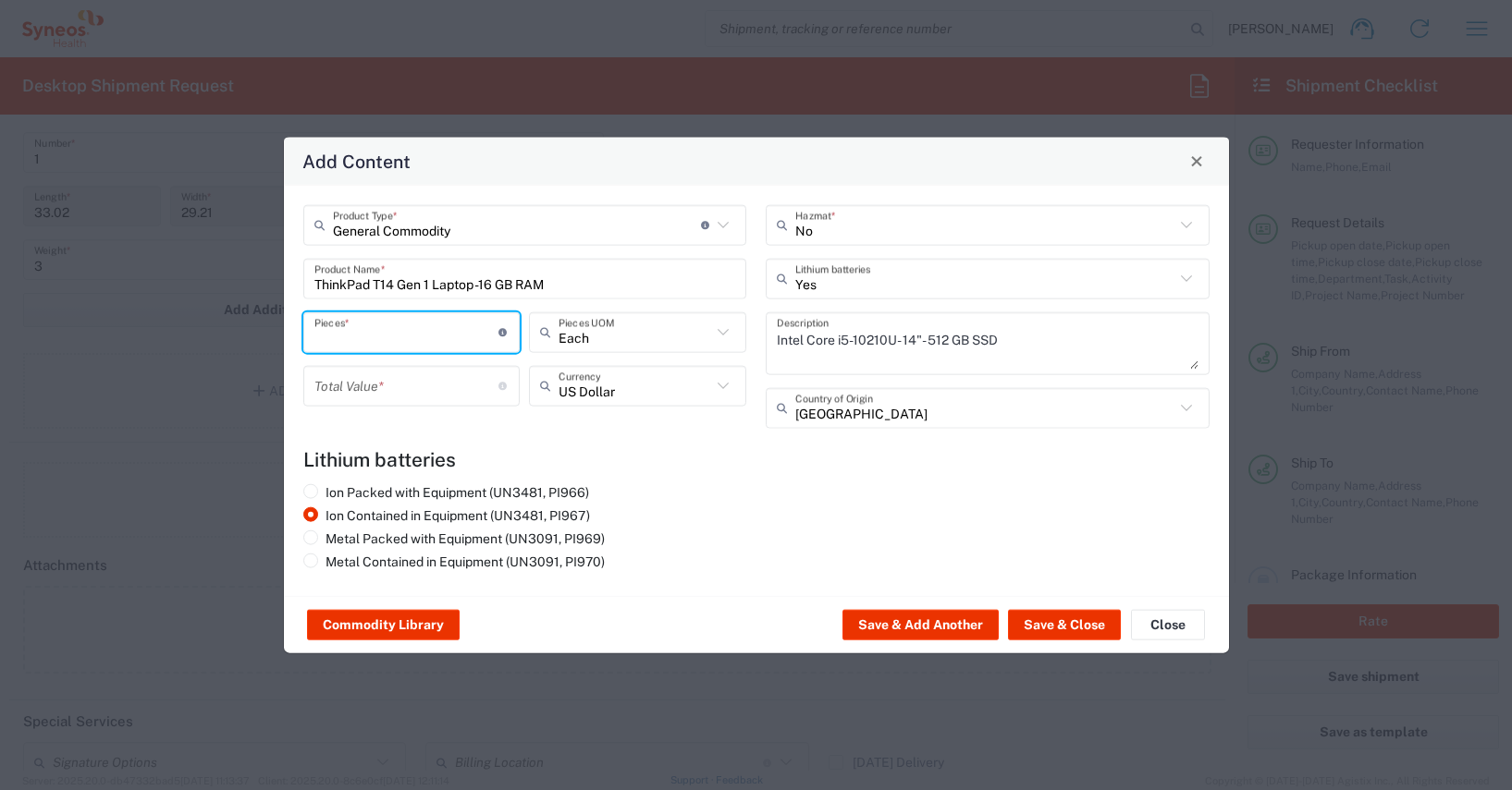
click at [331, 338] on input "number" at bounding box center [407, 332] width 185 height 32
type input "1"
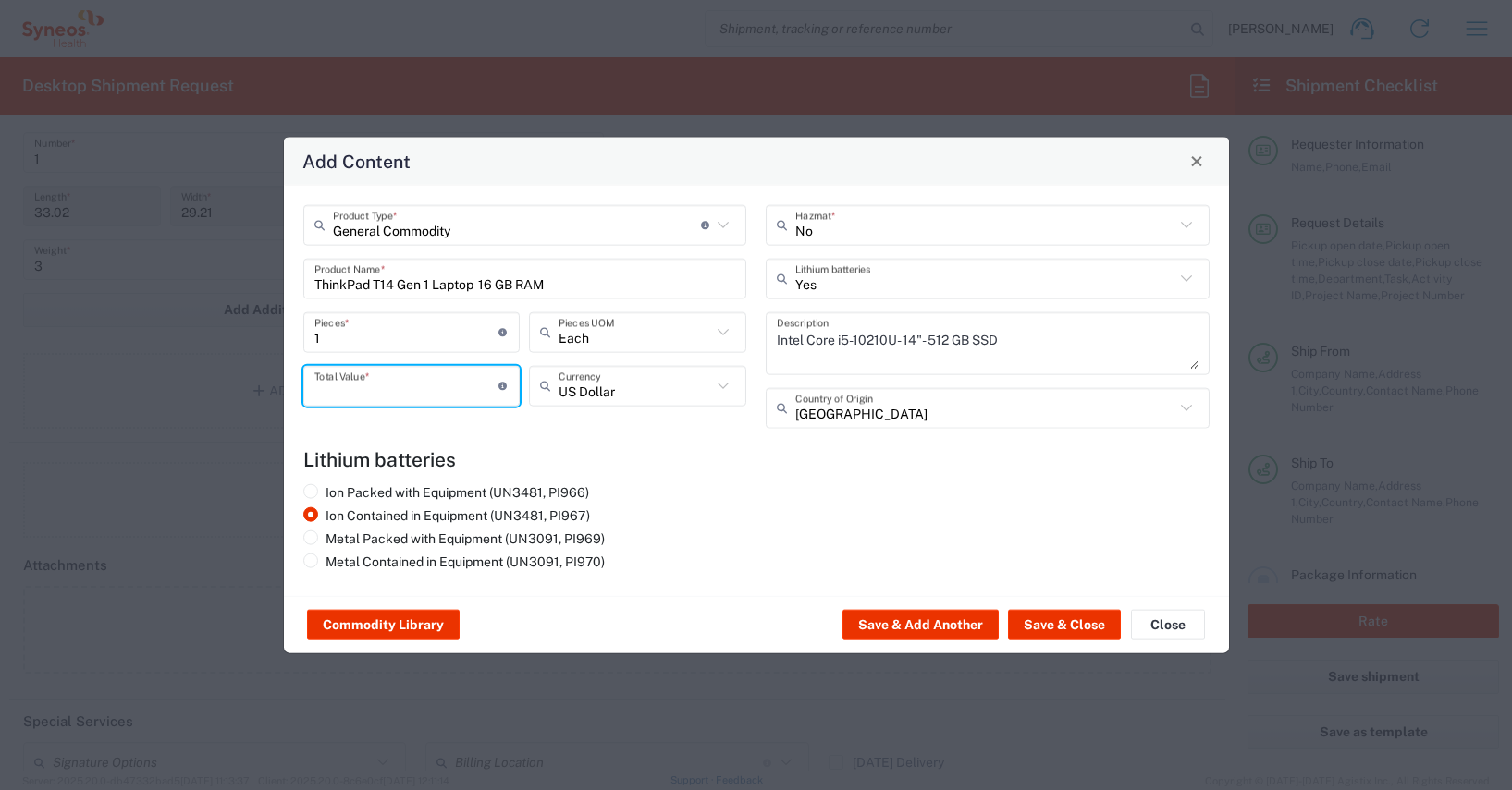
click at [333, 392] on input "number" at bounding box center [407, 386] width 185 height 32
type input "600"
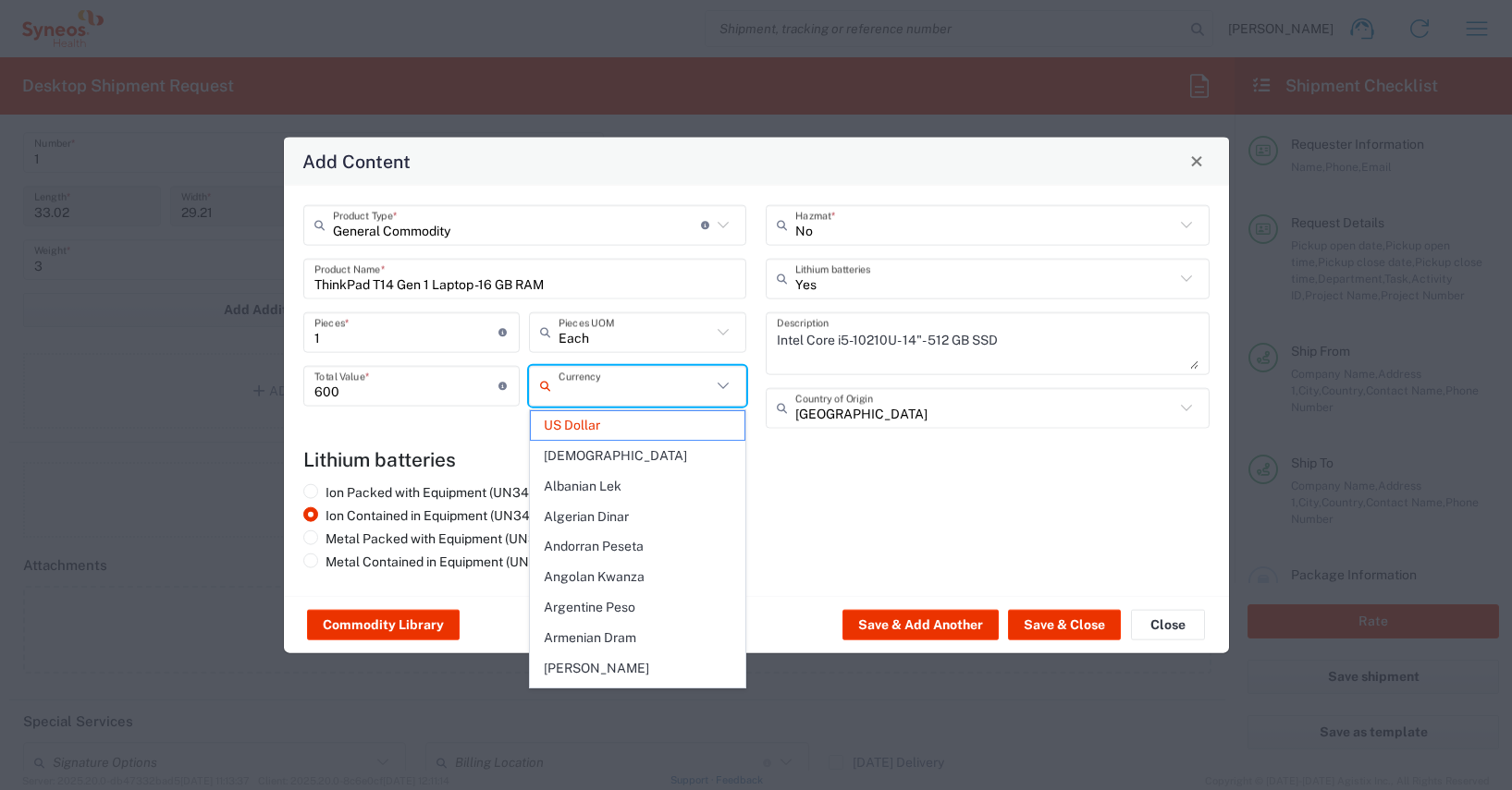
click at [581, 390] on input "text" at bounding box center [635, 386] width 153 height 32
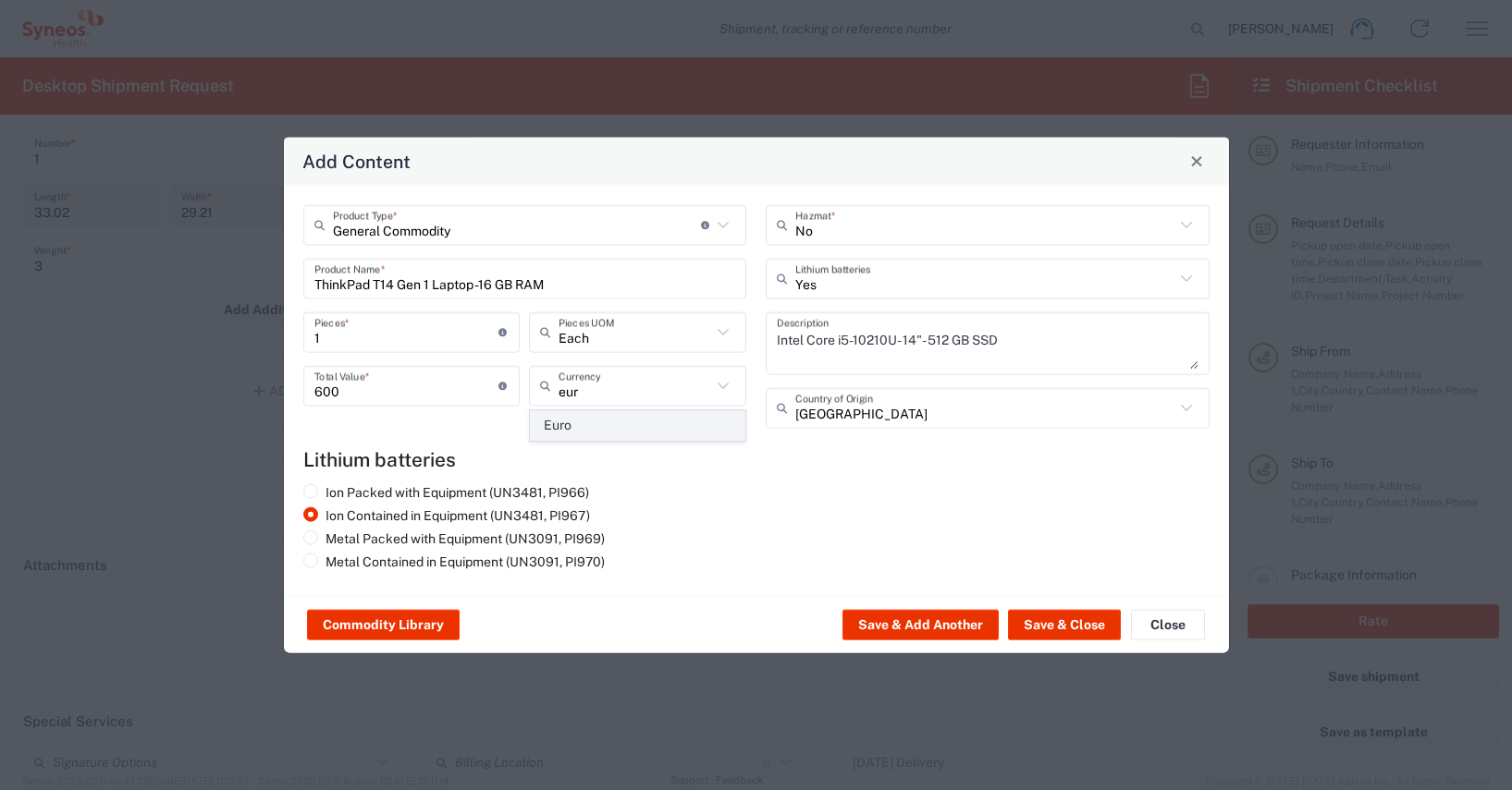
click at [561, 425] on span "Euro" at bounding box center [637, 426] width 214 height 28
type input "Euro"
click at [1056, 623] on button "Save & Close" at bounding box center [1065, 624] width 113 height 29
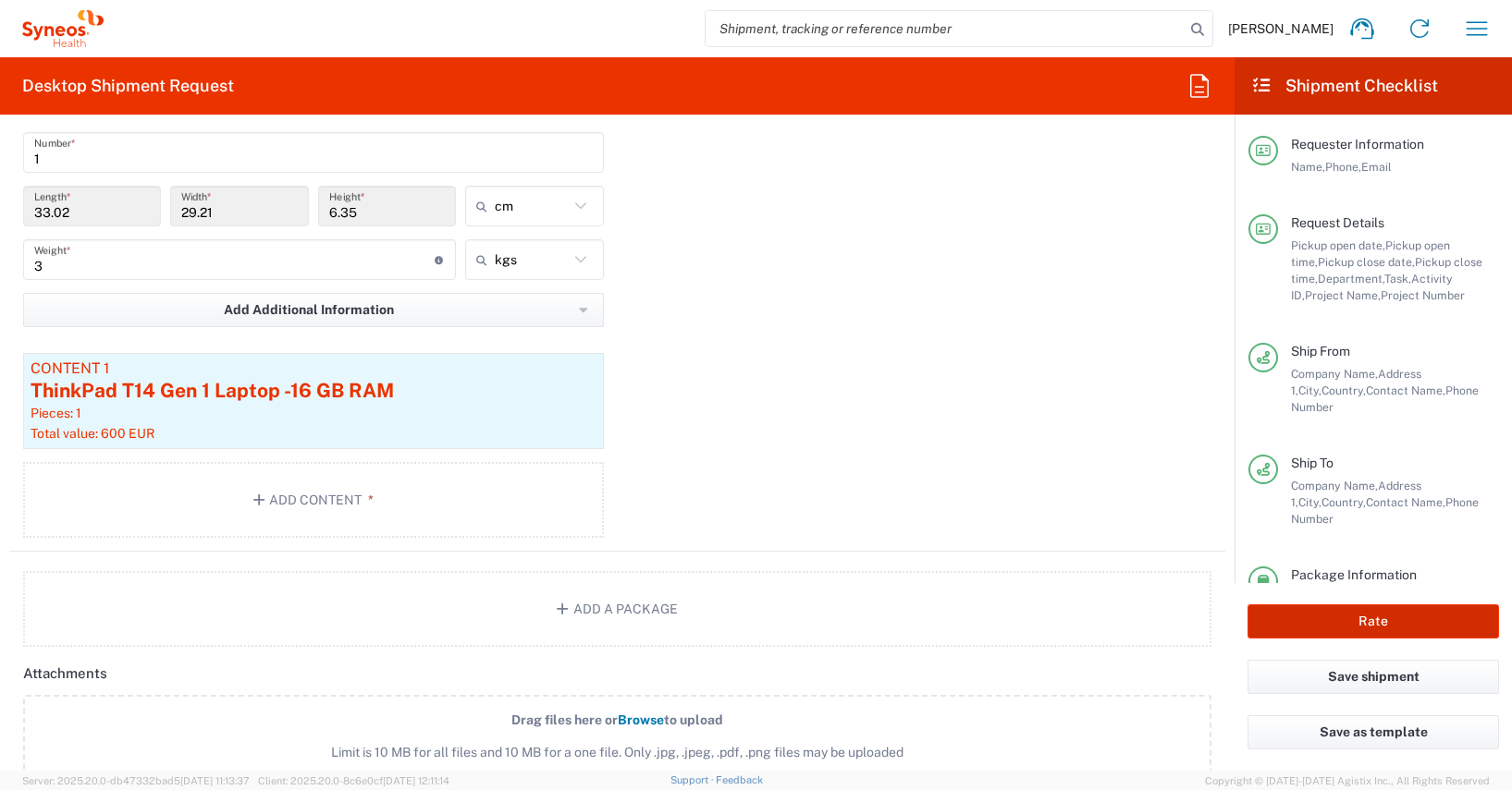
click at [1377, 618] on button "Rate" at bounding box center [1373, 621] width 252 height 34
type input "4510 DEPARTMENTAL EXPENSE"
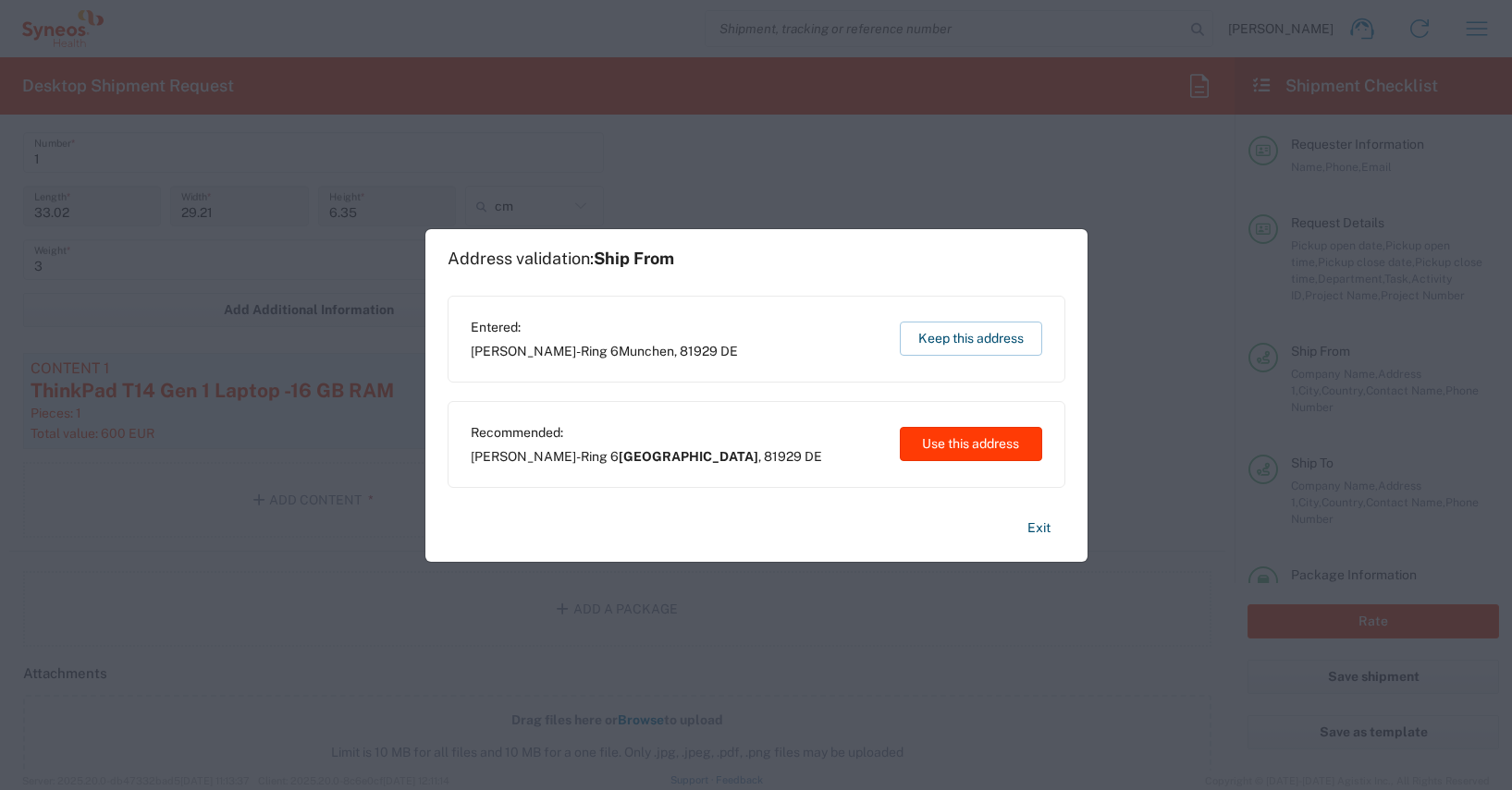
click at [953, 442] on button "Use this address" at bounding box center [970, 444] width 142 height 34
type input "[GEOGRAPHIC_DATA]"
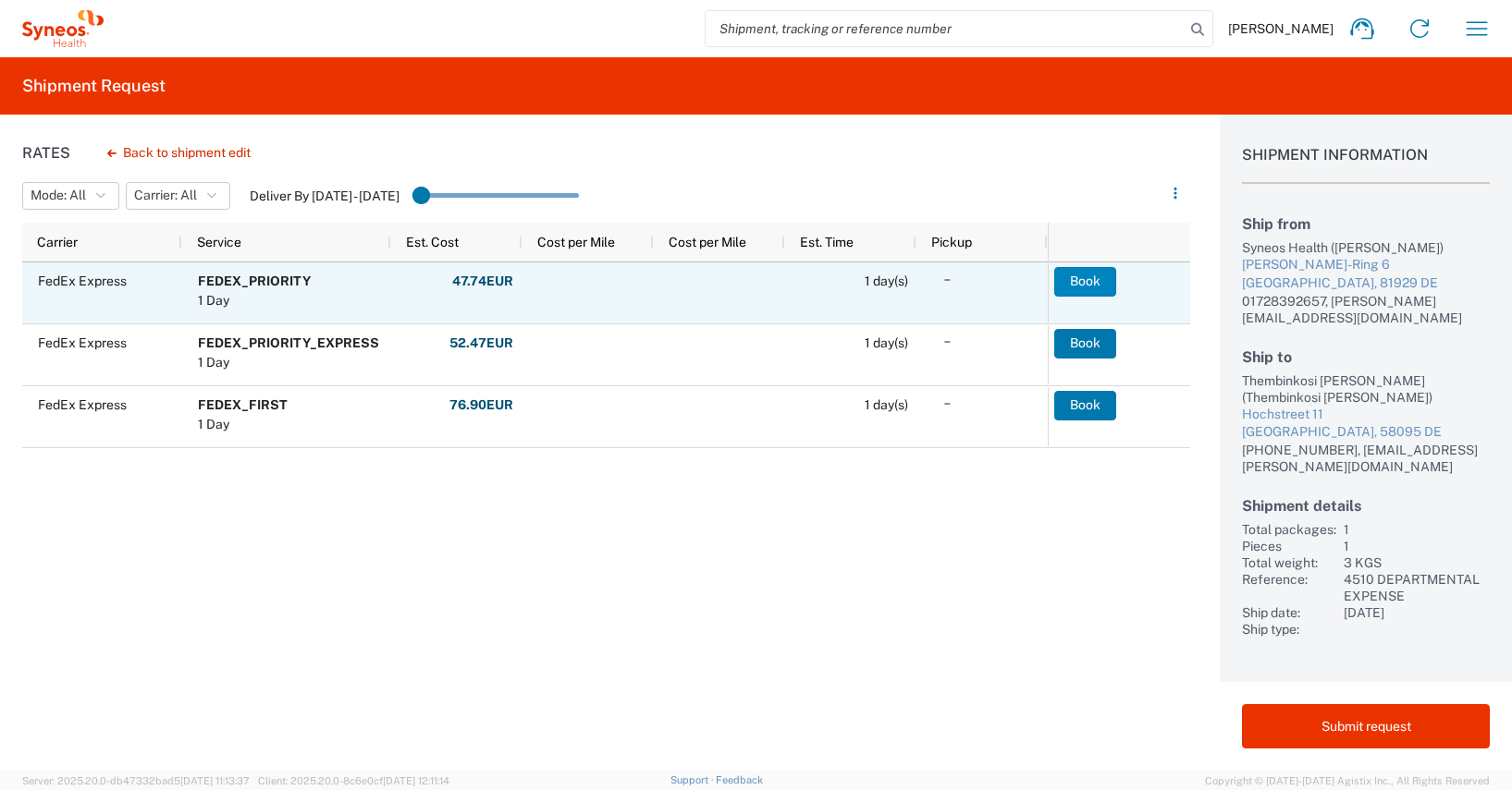
click at [1078, 280] on button "Book" at bounding box center [1085, 282] width 62 height 29
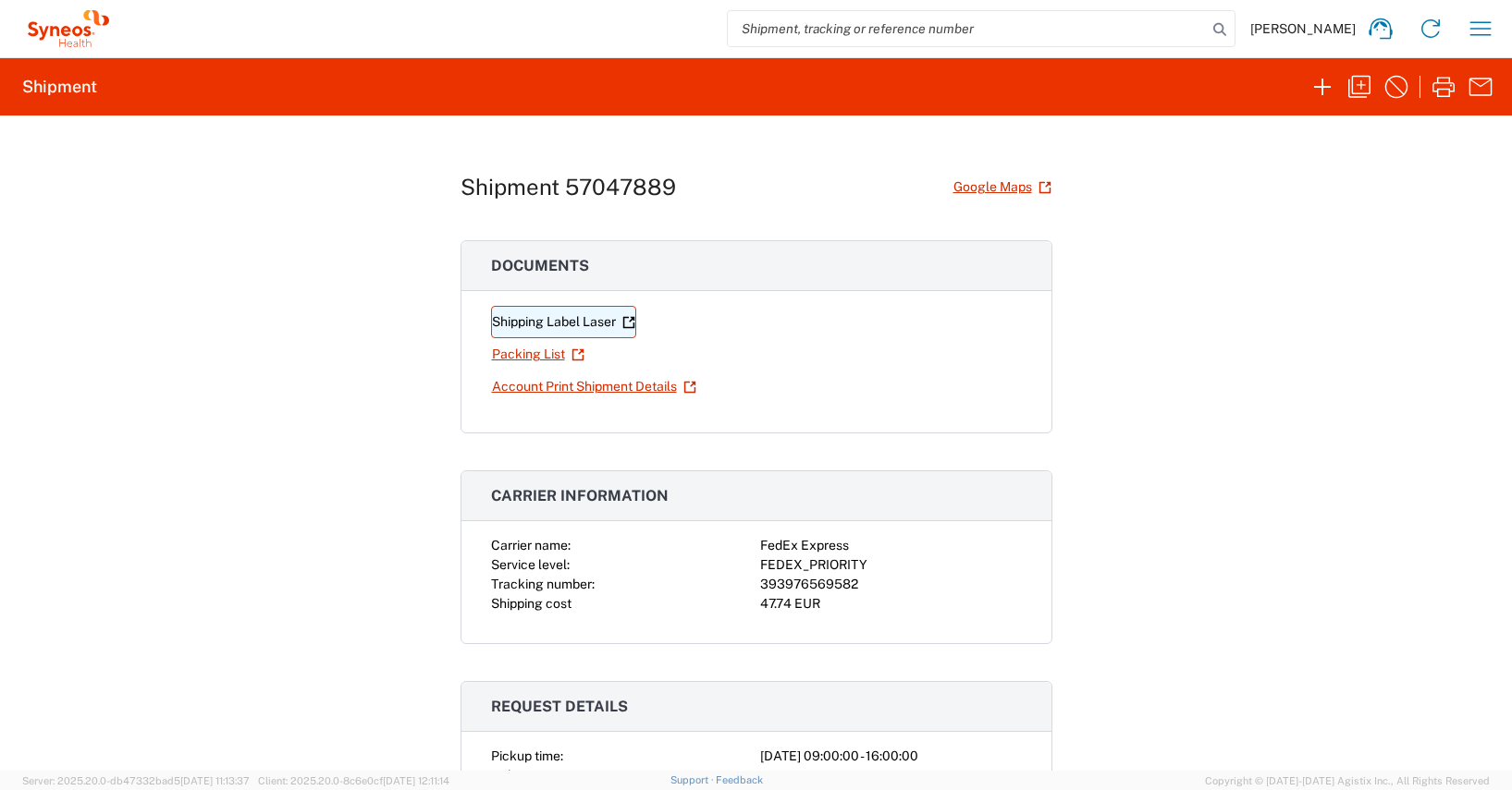
click at [553, 322] on link "Shipping Label Laser" at bounding box center [563, 322] width 145 height 32
